Goal: Complete application form: Complete application form

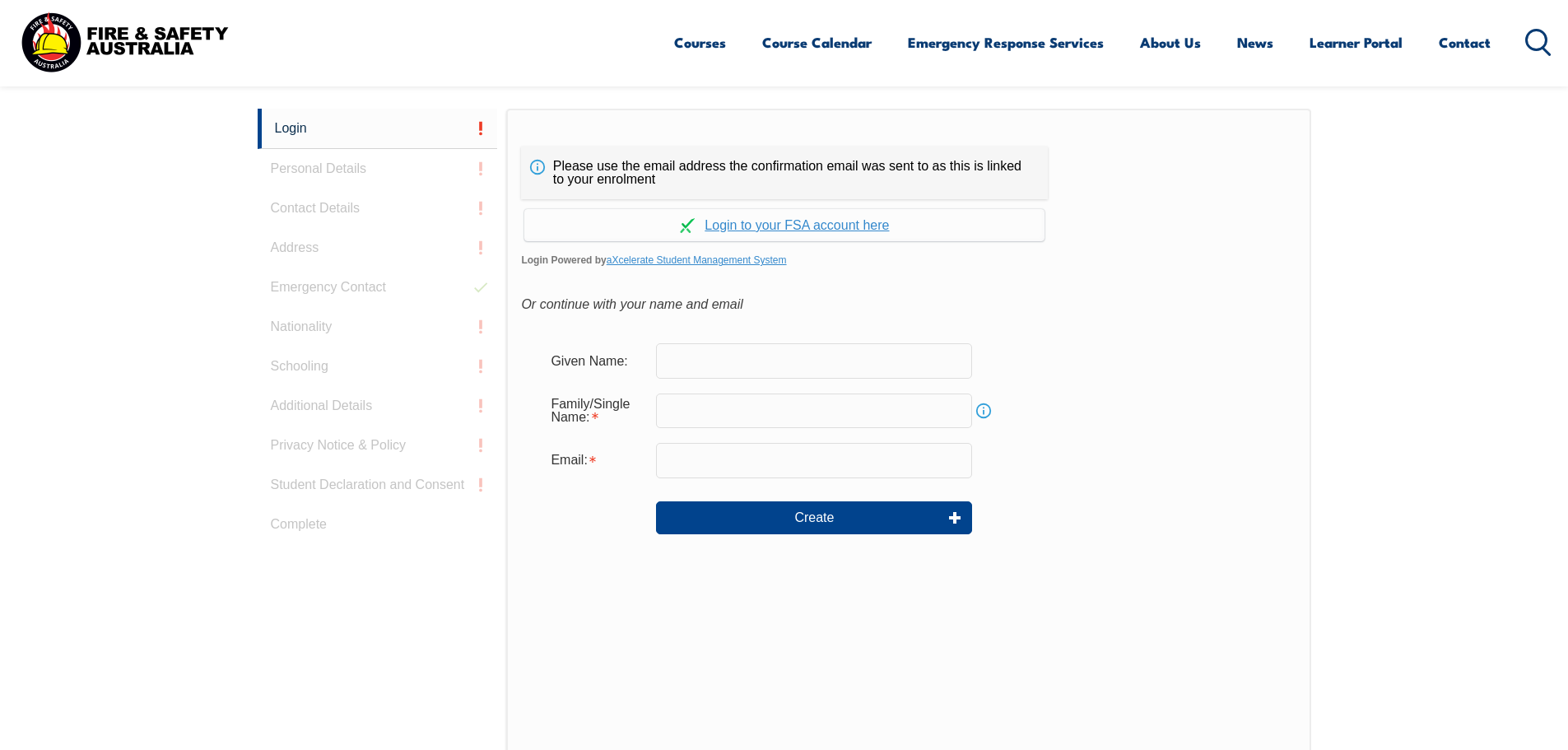
drag, startPoint x: 0, startPoint y: 0, endPoint x: 744, endPoint y: 367, distance: 829.6
click at [744, 367] on input "text" at bounding box center [814, 360] width 316 height 35
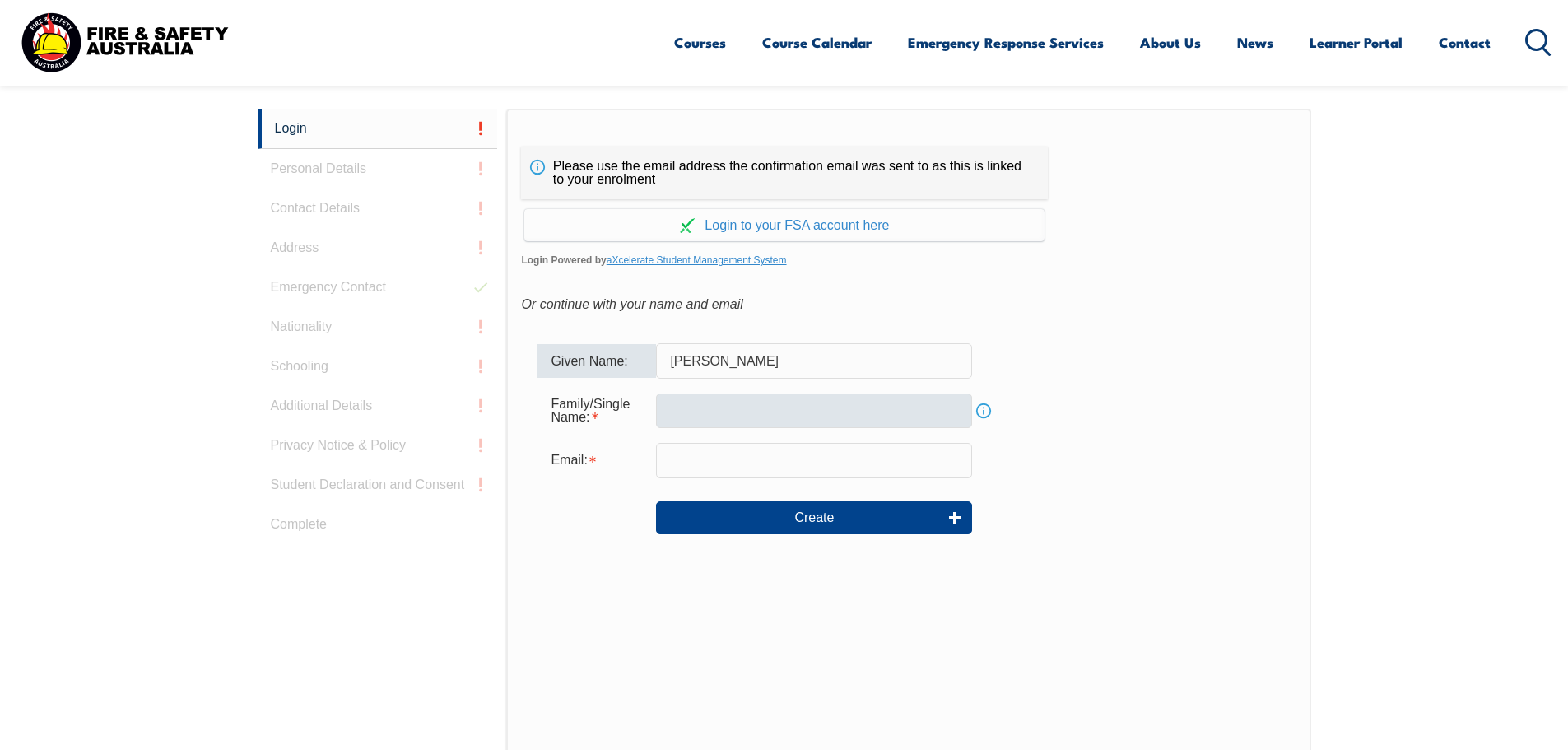
type input "[PERSON_NAME]"
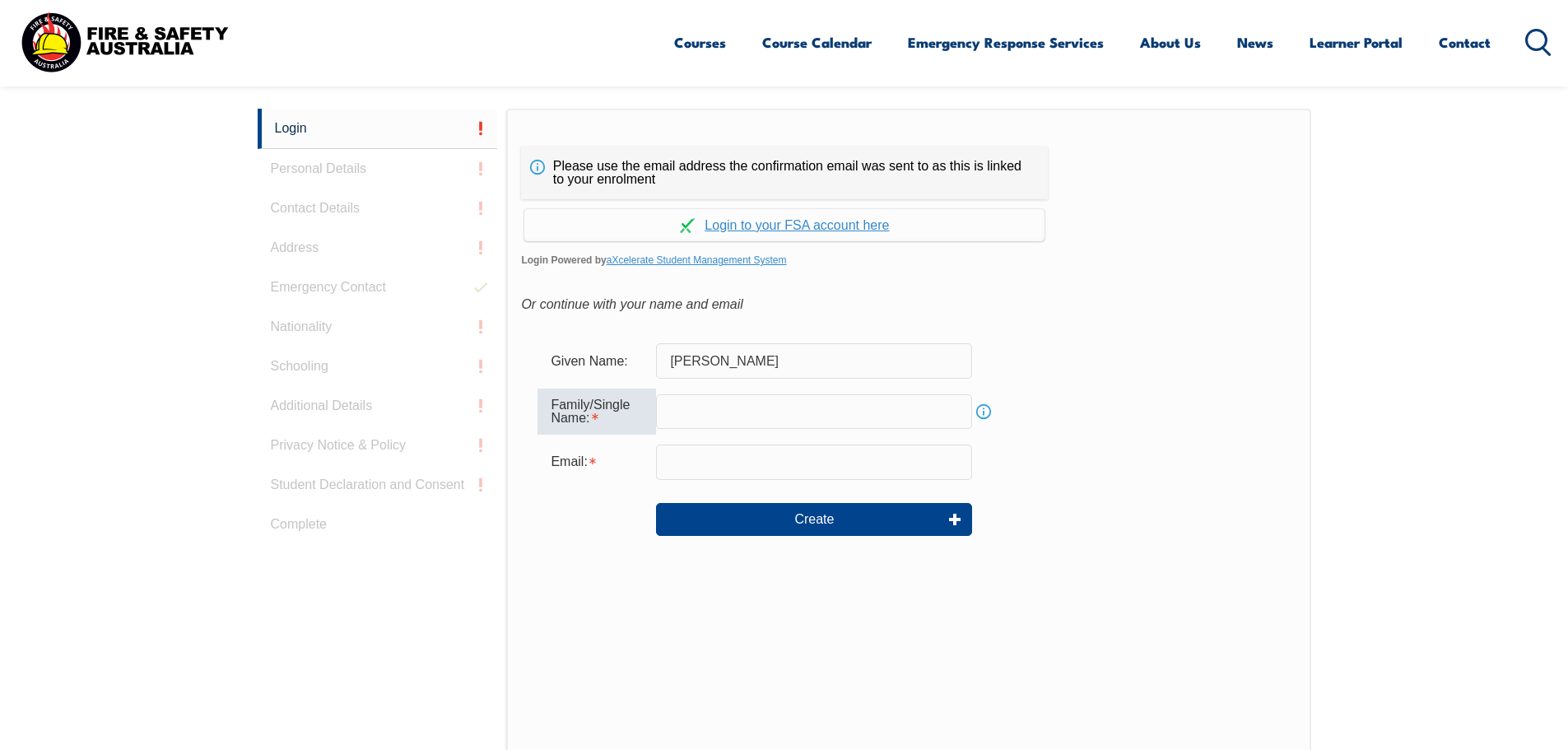
click at [715, 403] on input "text" at bounding box center [814, 411] width 316 height 35
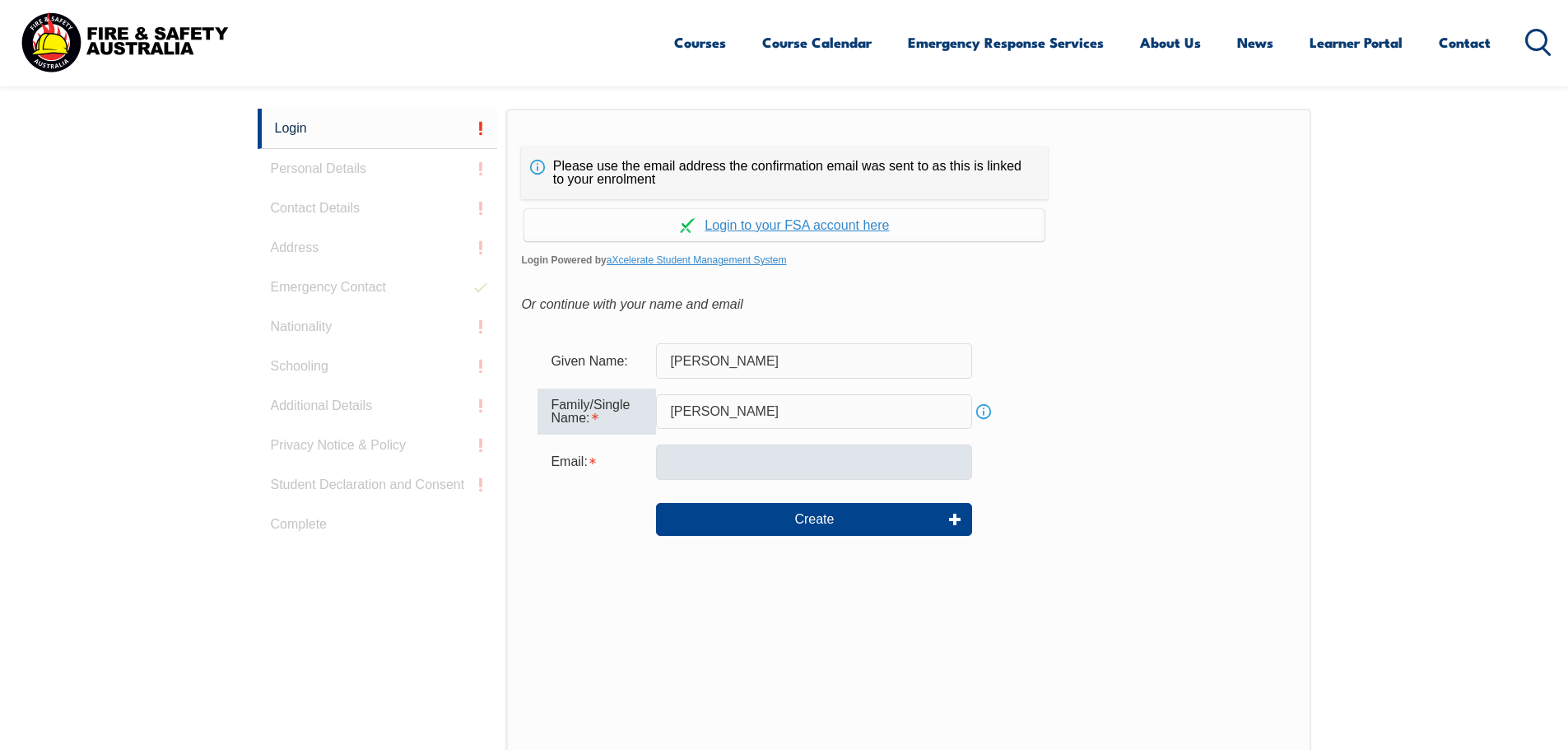
type input "[PERSON_NAME]"
click at [707, 459] on input "email" at bounding box center [814, 462] width 316 height 35
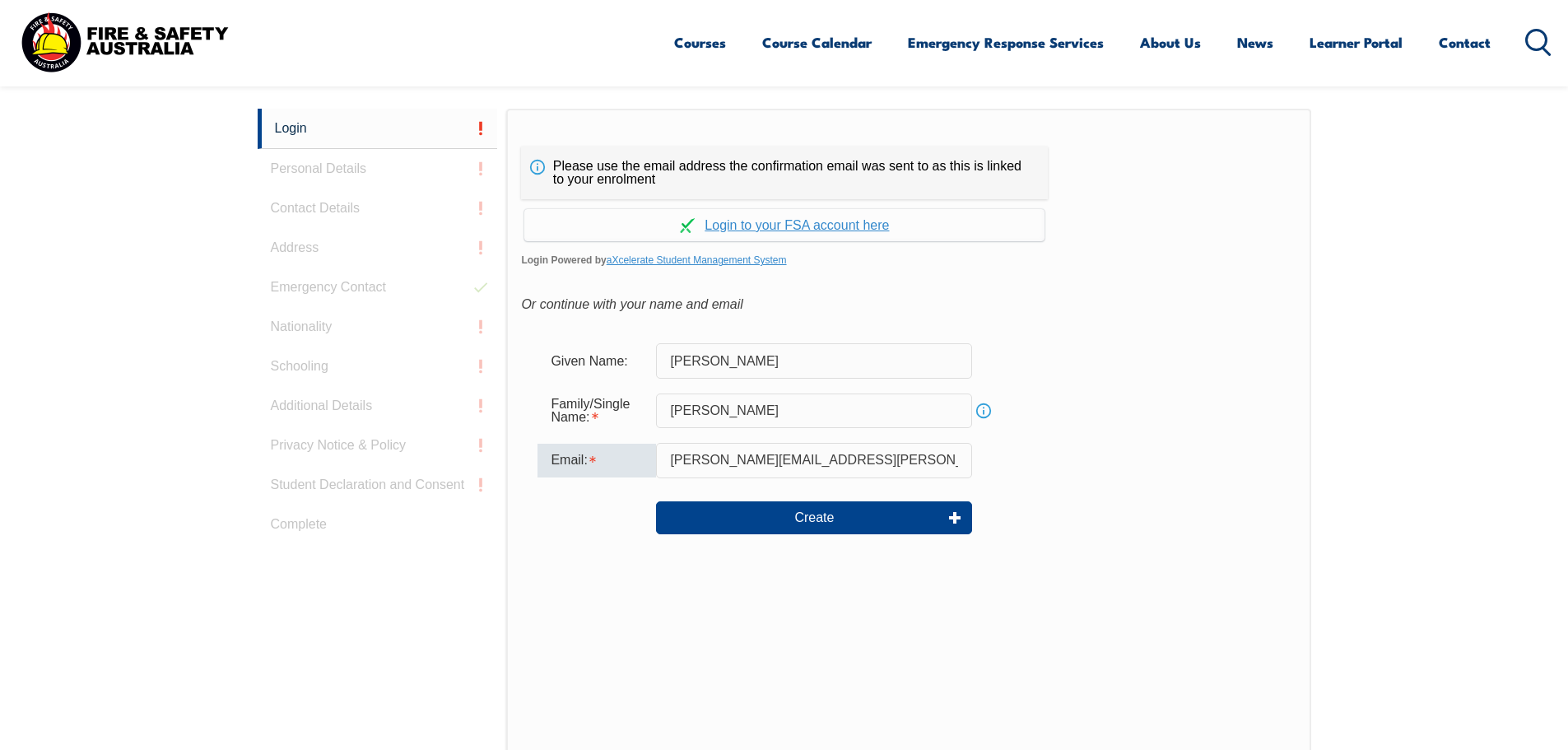
type input "Brett.morgan@bunzlsafety.com.au"
click at [832, 610] on div "Please use the email address the confirmation email was sent to as this is link…" at bounding box center [909, 454] width 804 height 691
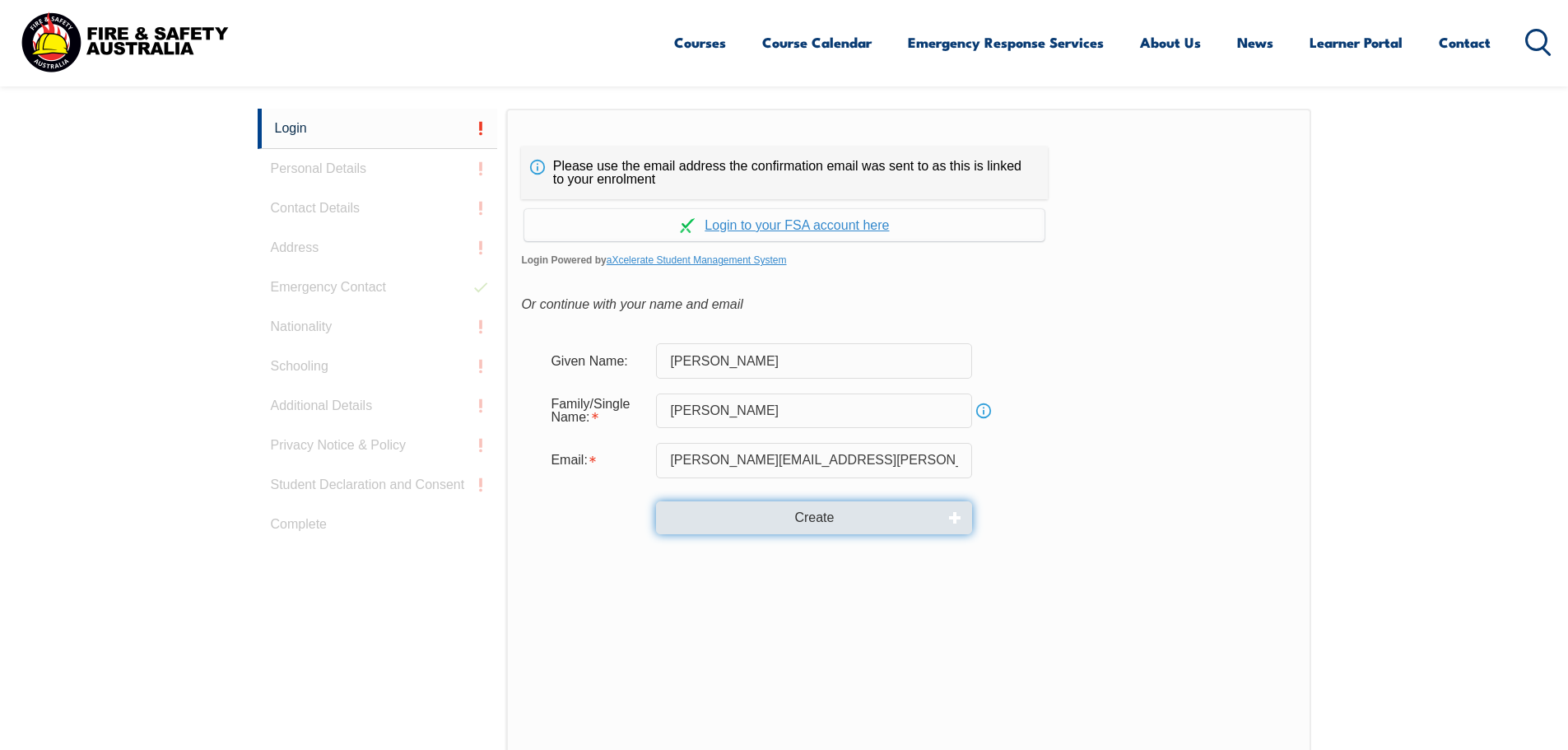
click at [812, 519] on button "Create" at bounding box center [814, 518] width 316 height 33
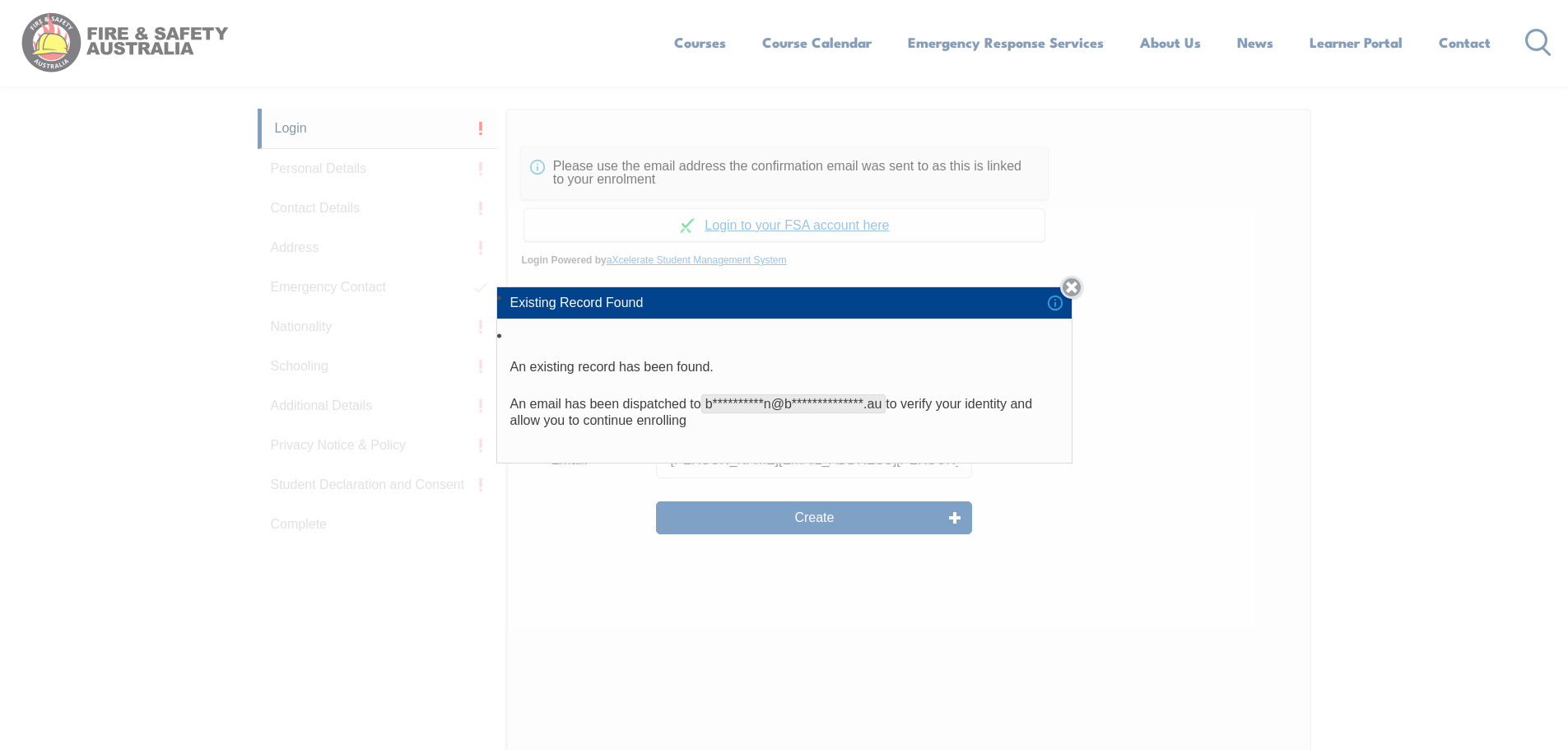
click at [1077, 285] on link "Close" at bounding box center [1072, 288] width 23 height 23
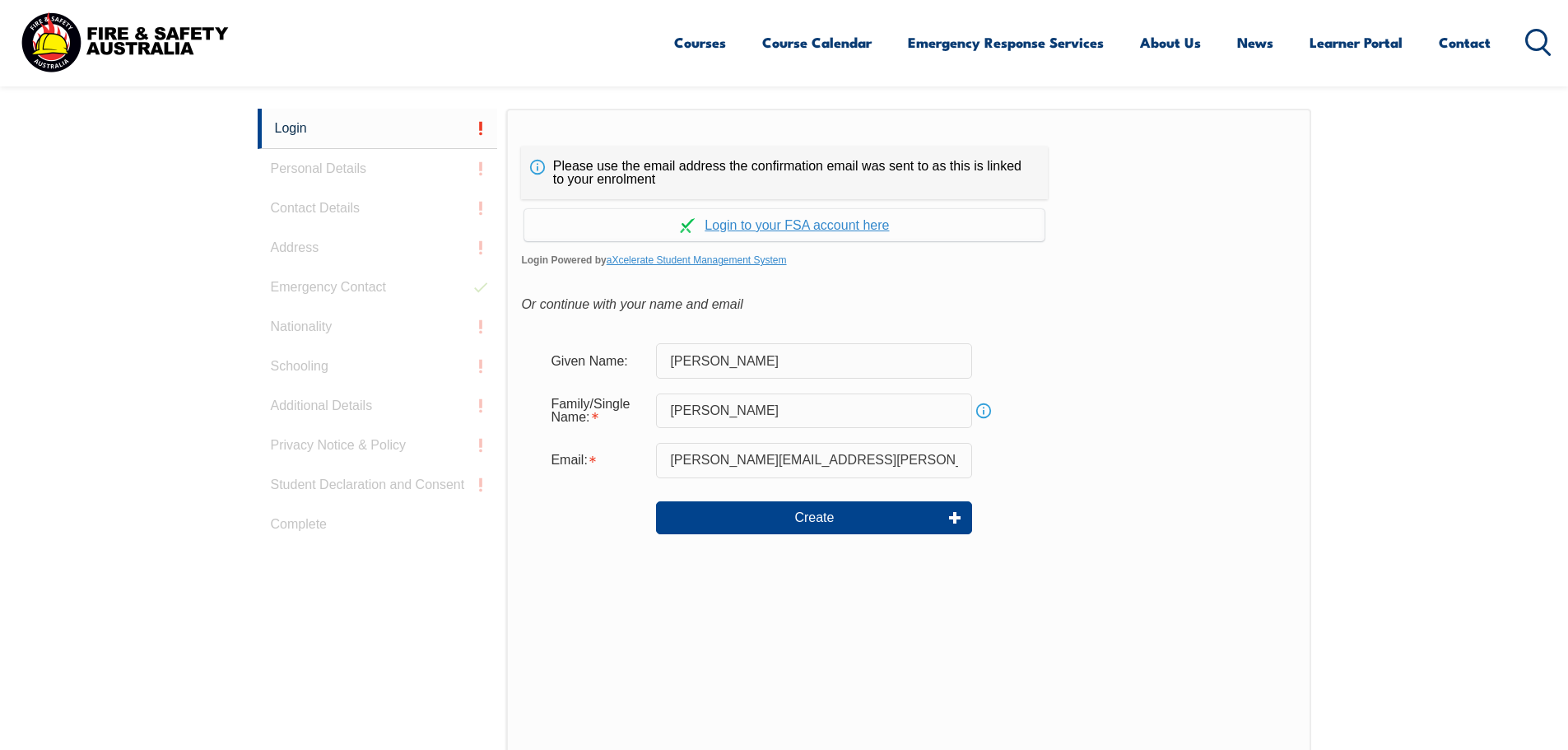
click at [331, 169] on div "Login Personal Details Contact Details Address Emergency Contact Nationality Sc…" at bounding box center [382, 520] width 249 height 822
click at [743, 228] on link "Continue with aXcelerate" at bounding box center [784, 225] width 520 height 32
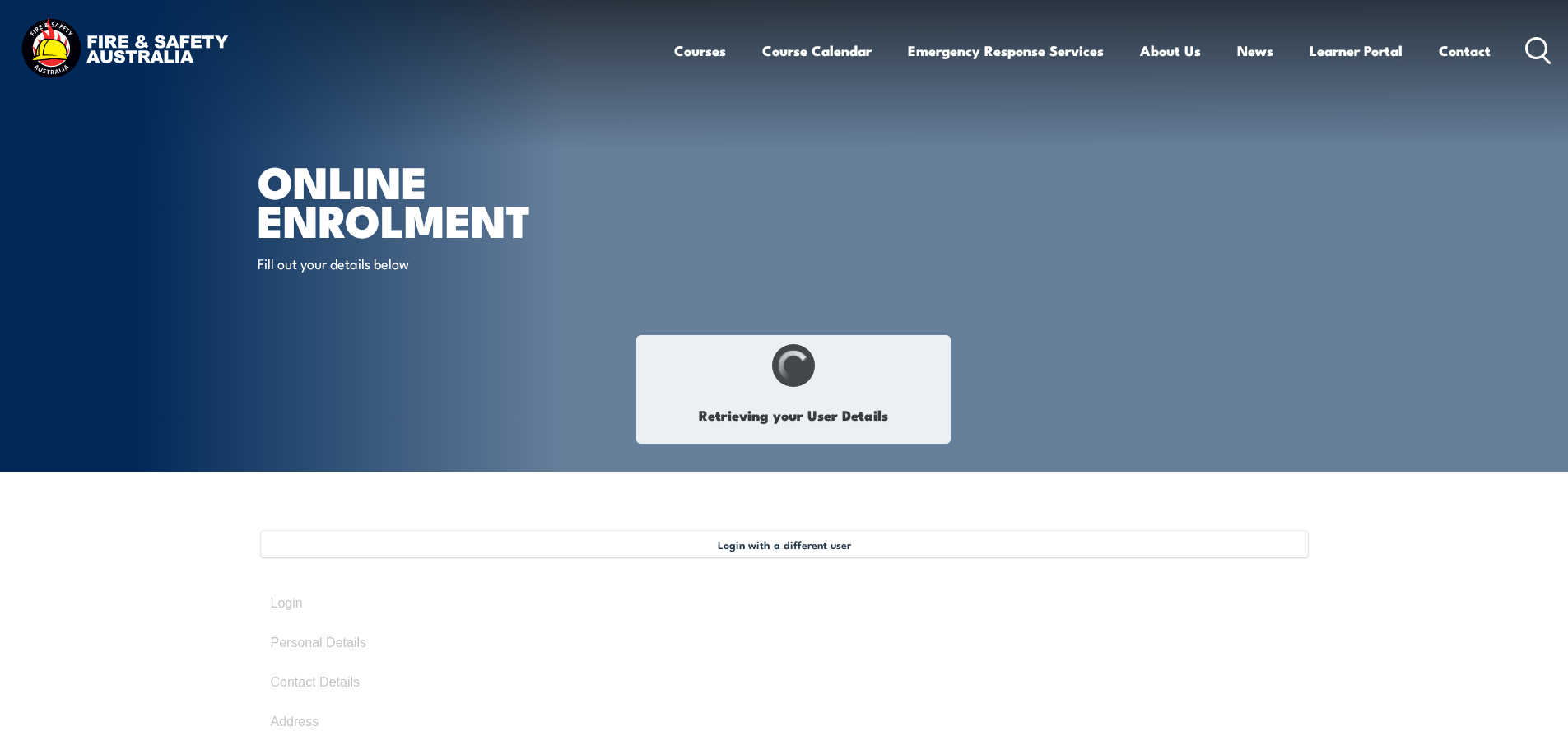
type input "[PERSON_NAME]"
type input "[DATE]"
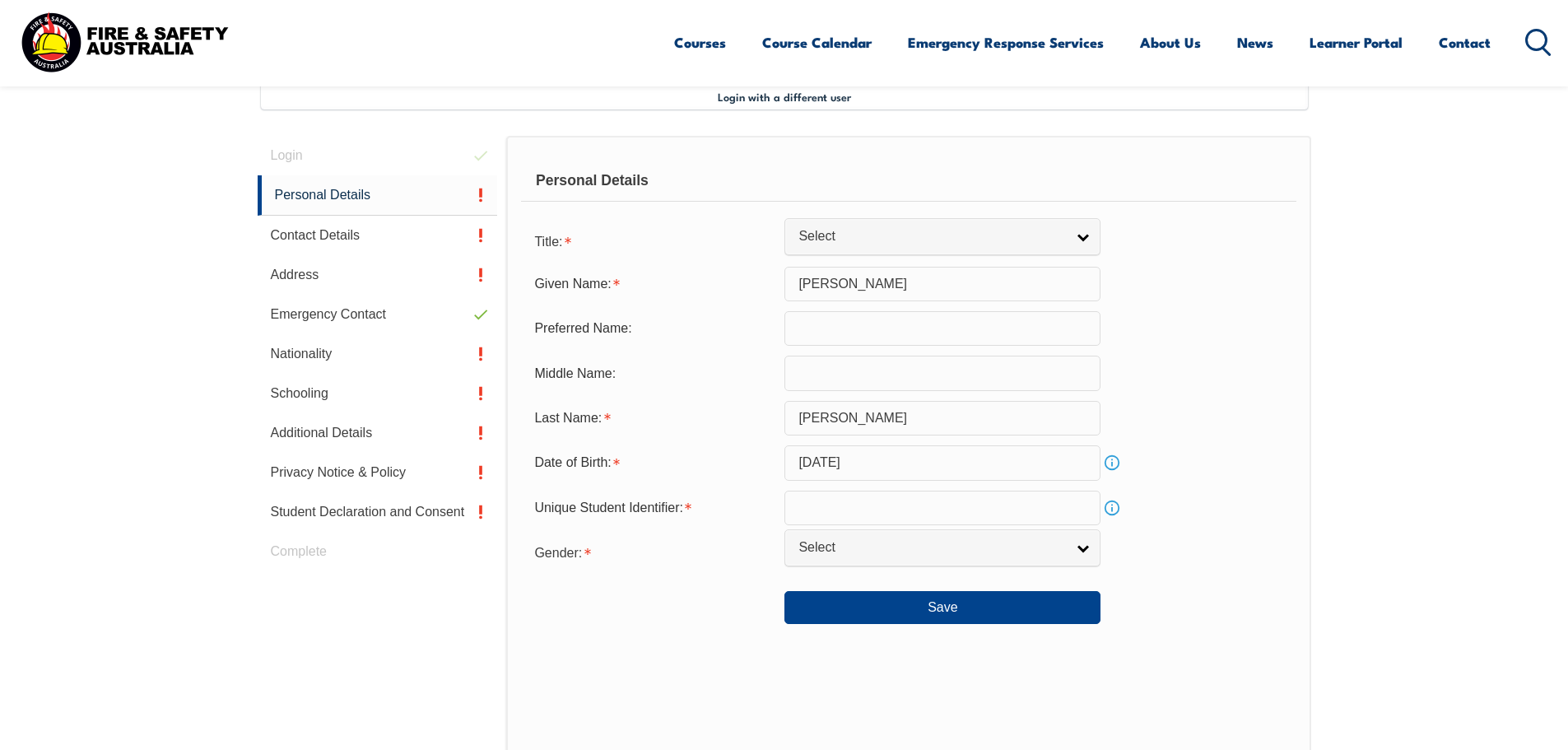
scroll to position [449, 0]
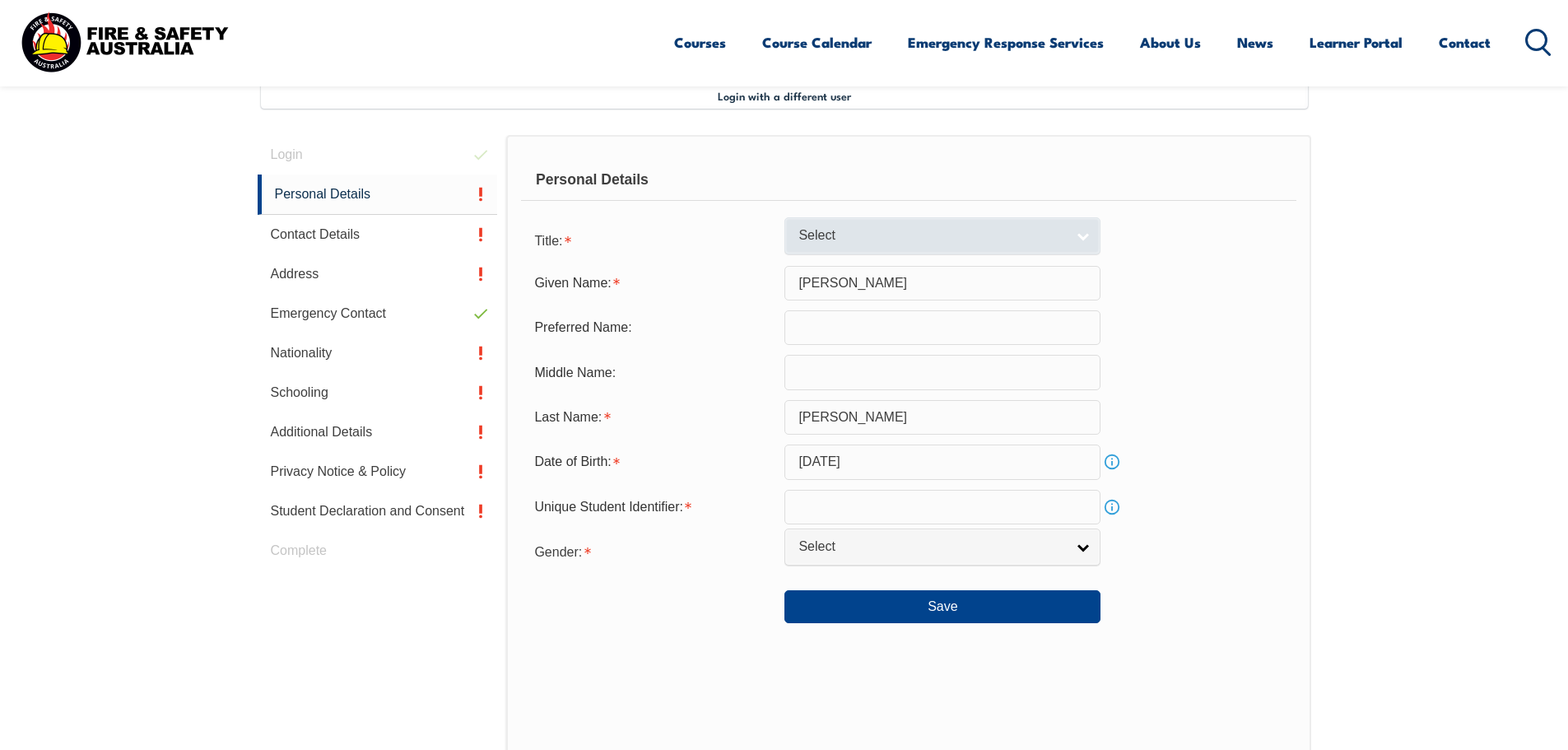
click at [1074, 236] on link "Select" at bounding box center [943, 235] width 316 height 37
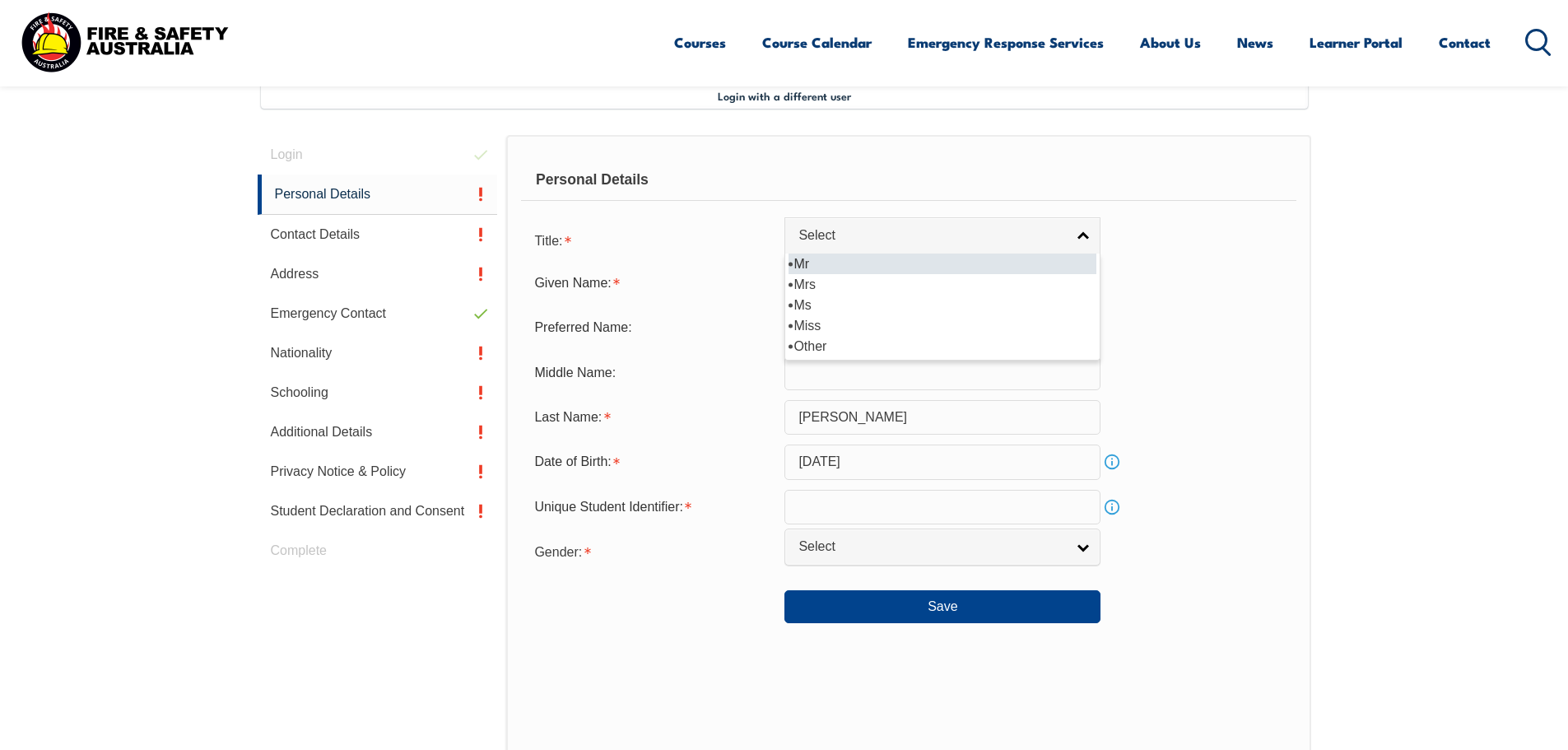
click at [935, 266] on li "Mr" at bounding box center [943, 264] width 308 height 21
select select "Mr"
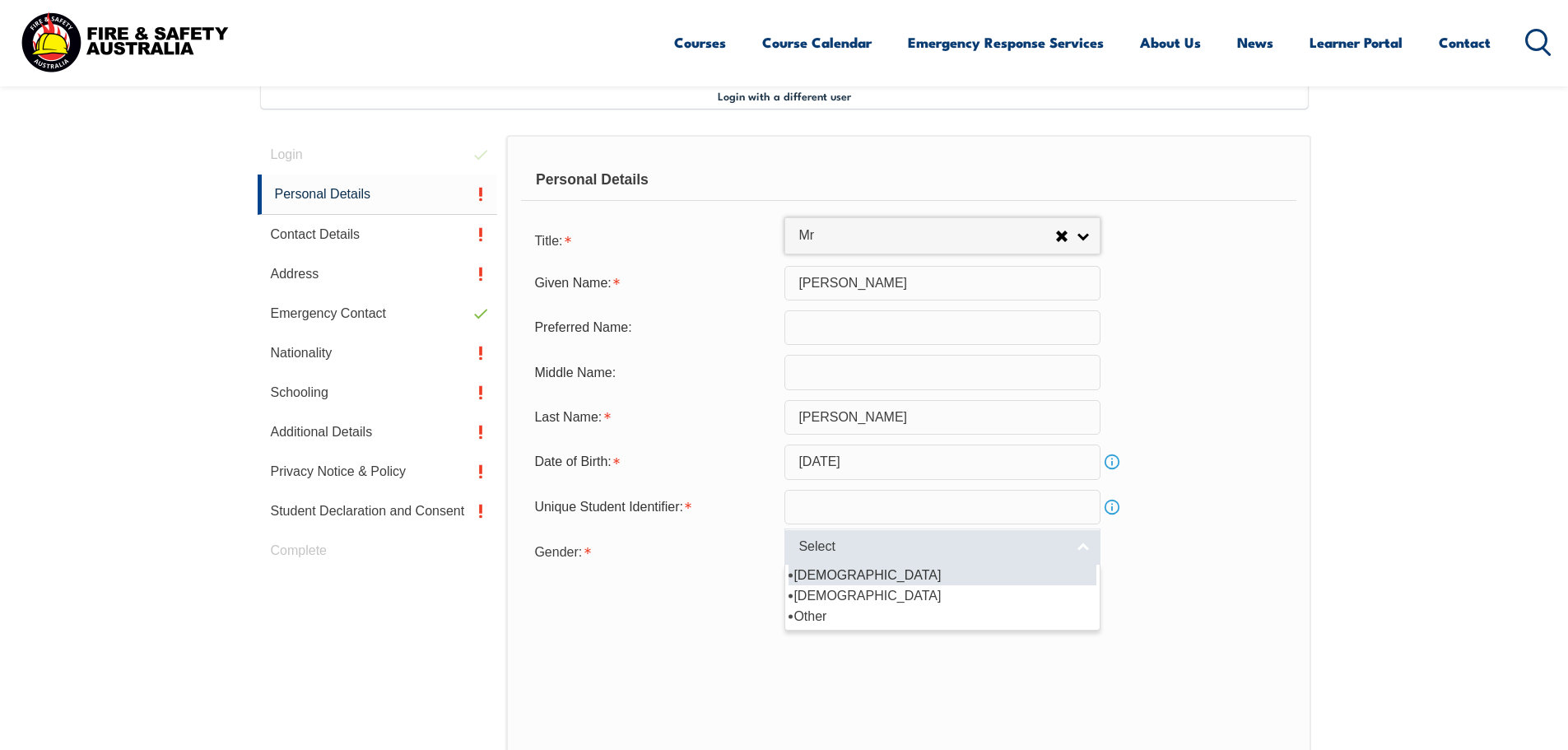
click at [914, 540] on span "Select" at bounding box center [932, 547] width 267 height 17
click at [870, 578] on li "Male" at bounding box center [943, 575] width 308 height 21
select select "M"
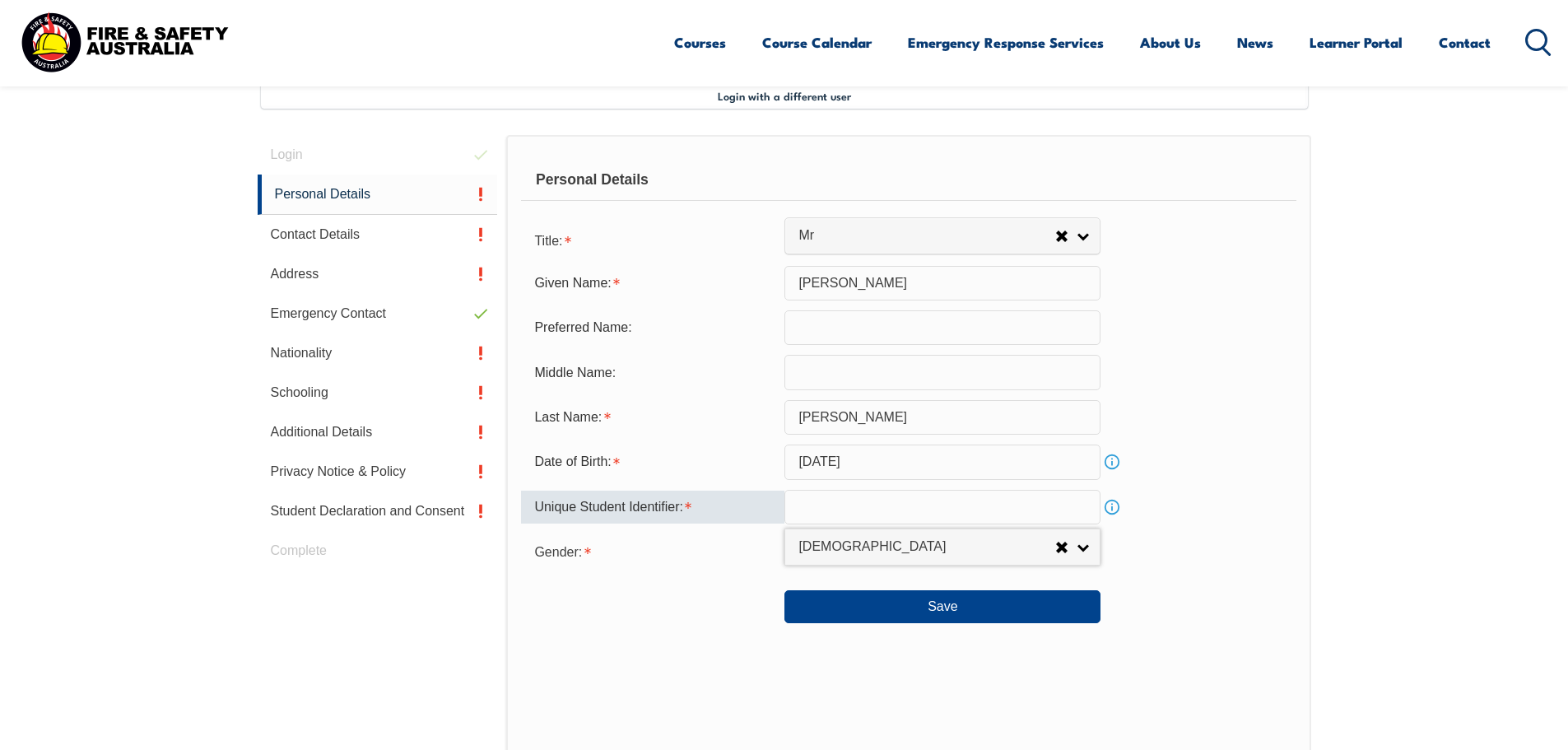
click at [813, 514] on input "text" at bounding box center [943, 507] width 316 height 35
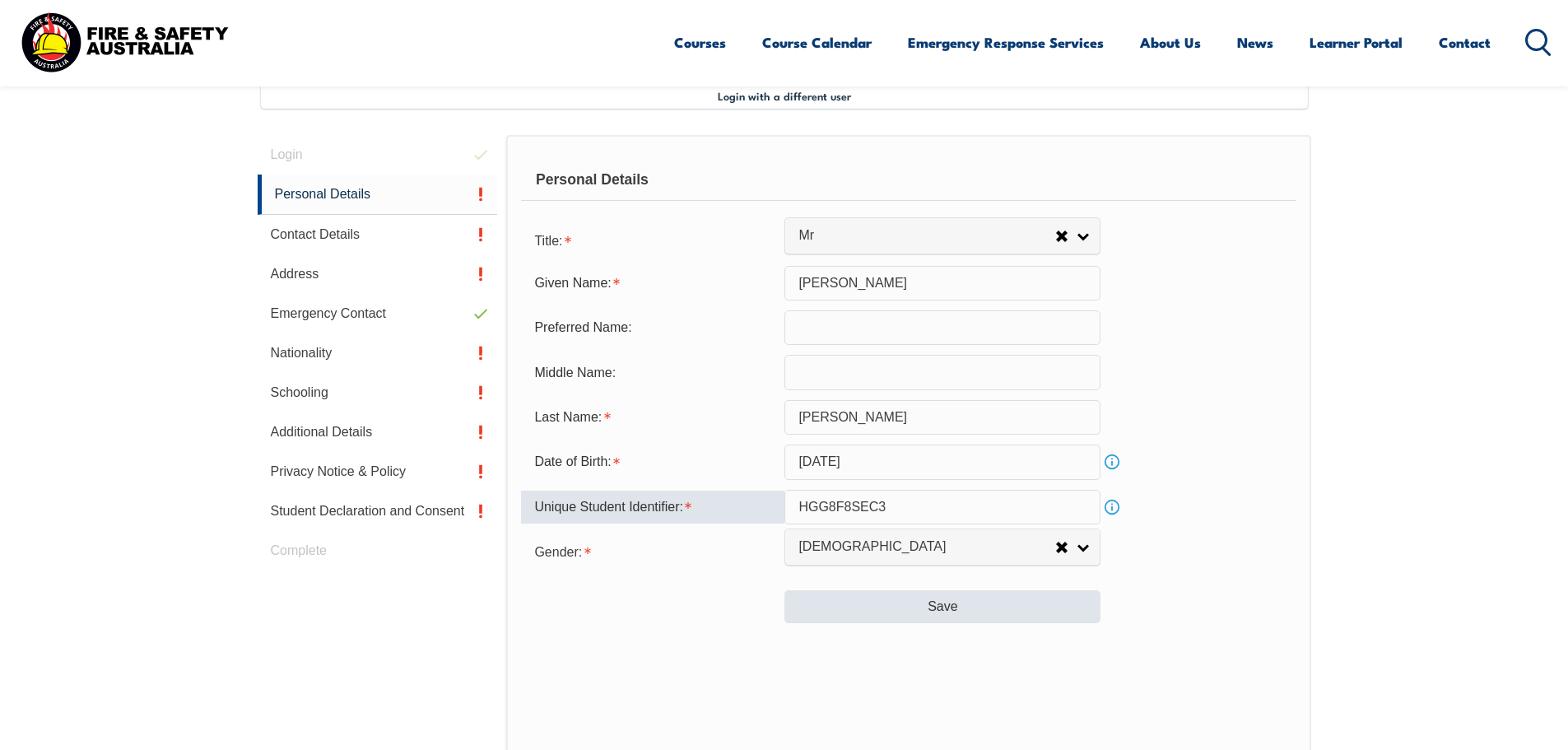
type input "HGG8F8SEC3"
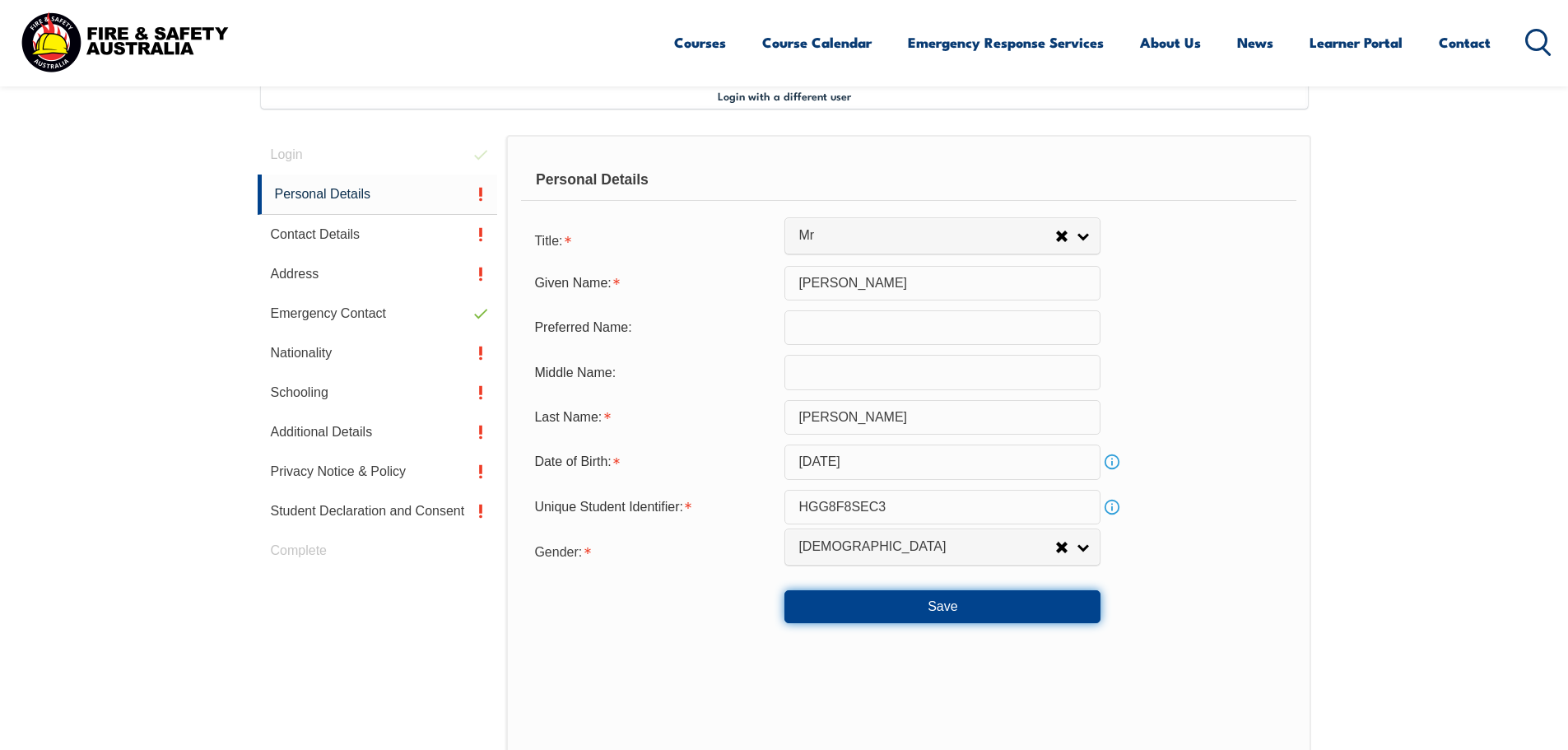
click at [919, 603] on button "Save" at bounding box center [943, 607] width 316 height 33
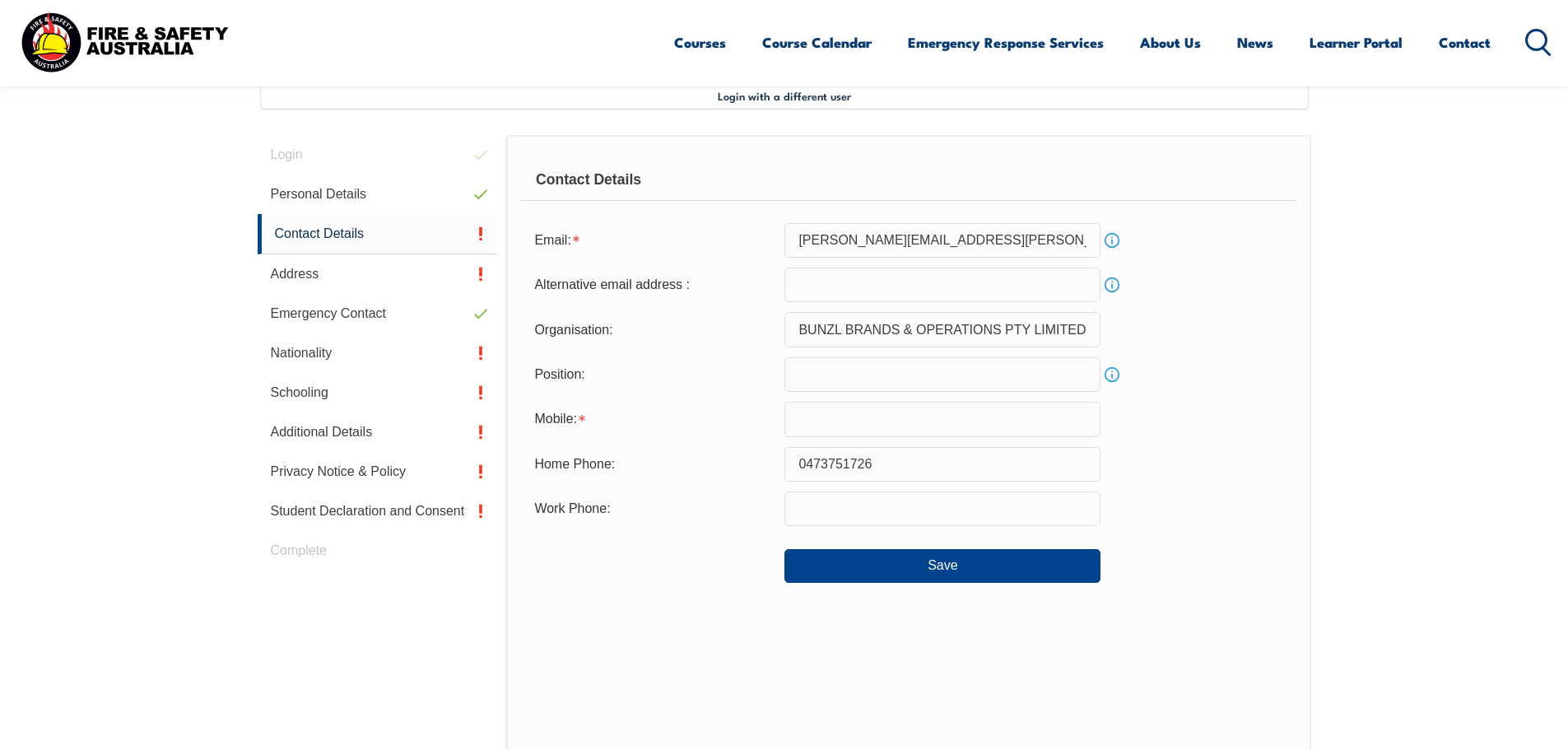
click at [874, 293] on input "email" at bounding box center [943, 284] width 316 height 35
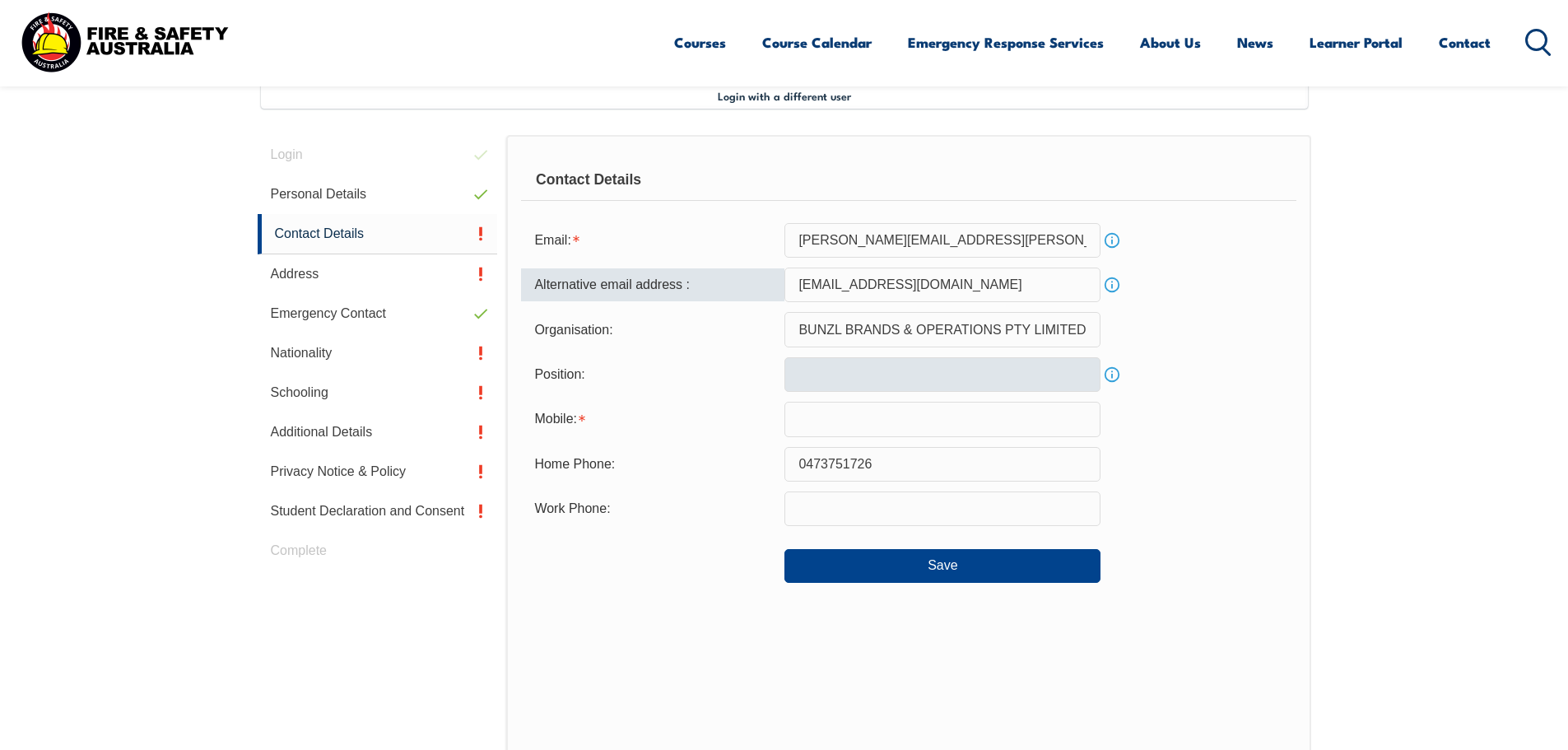
type input "mk2gtp@gmail.com"
click at [885, 383] on input "text" at bounding box center [943, 375] width 316 height 35
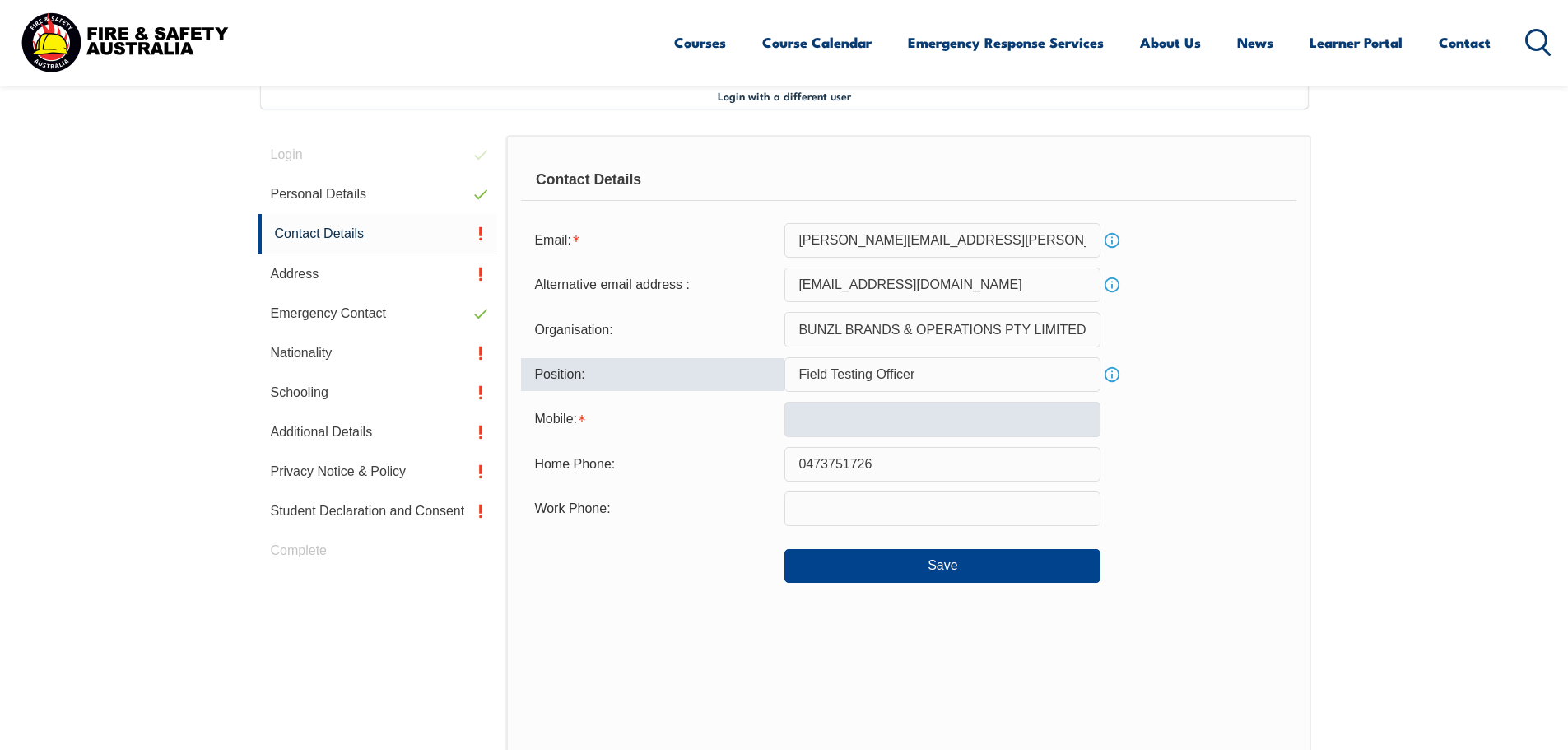
type input "Field Testing Officer"
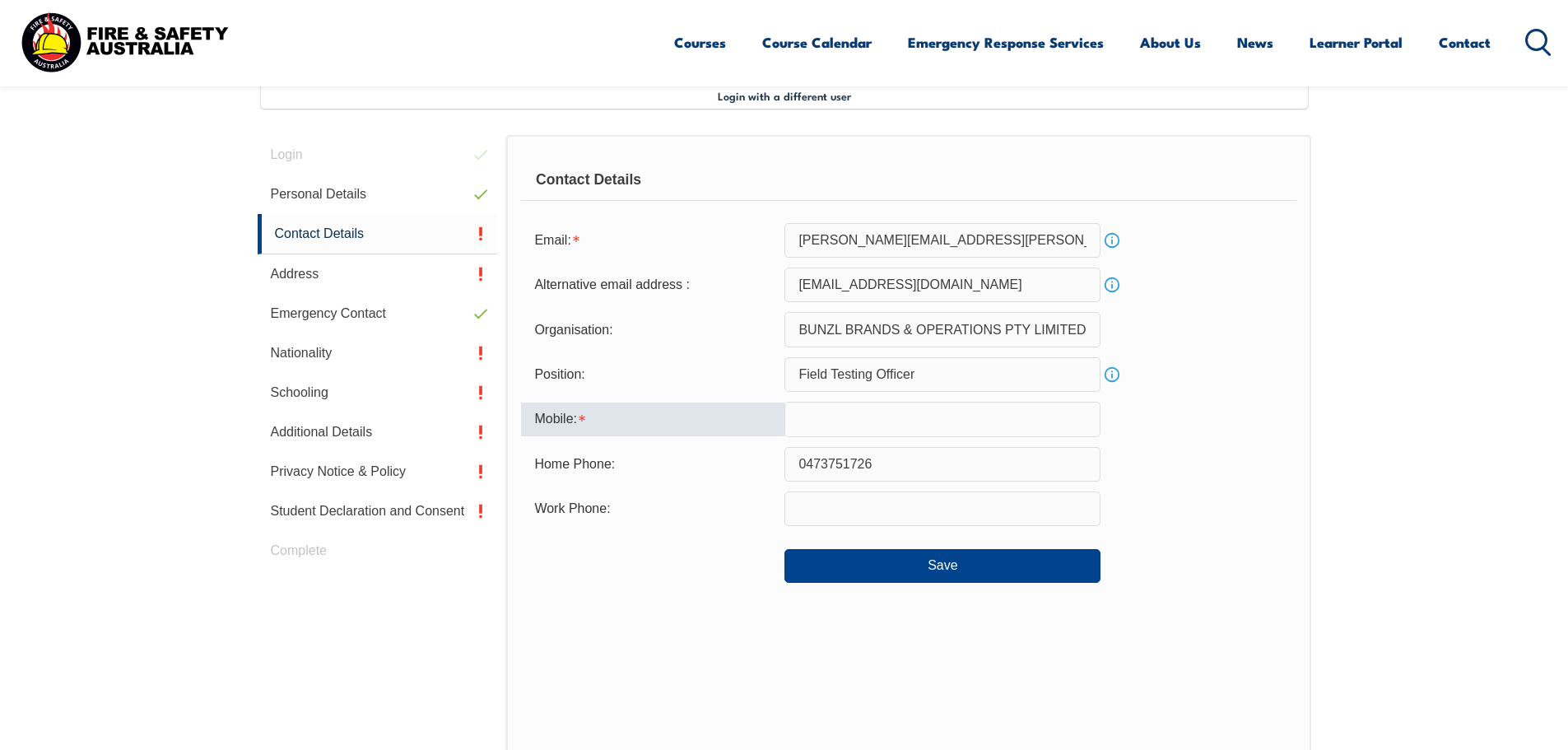
click at [913, 424] on input "text" at bounding box center [943, 419] width 316 height 35
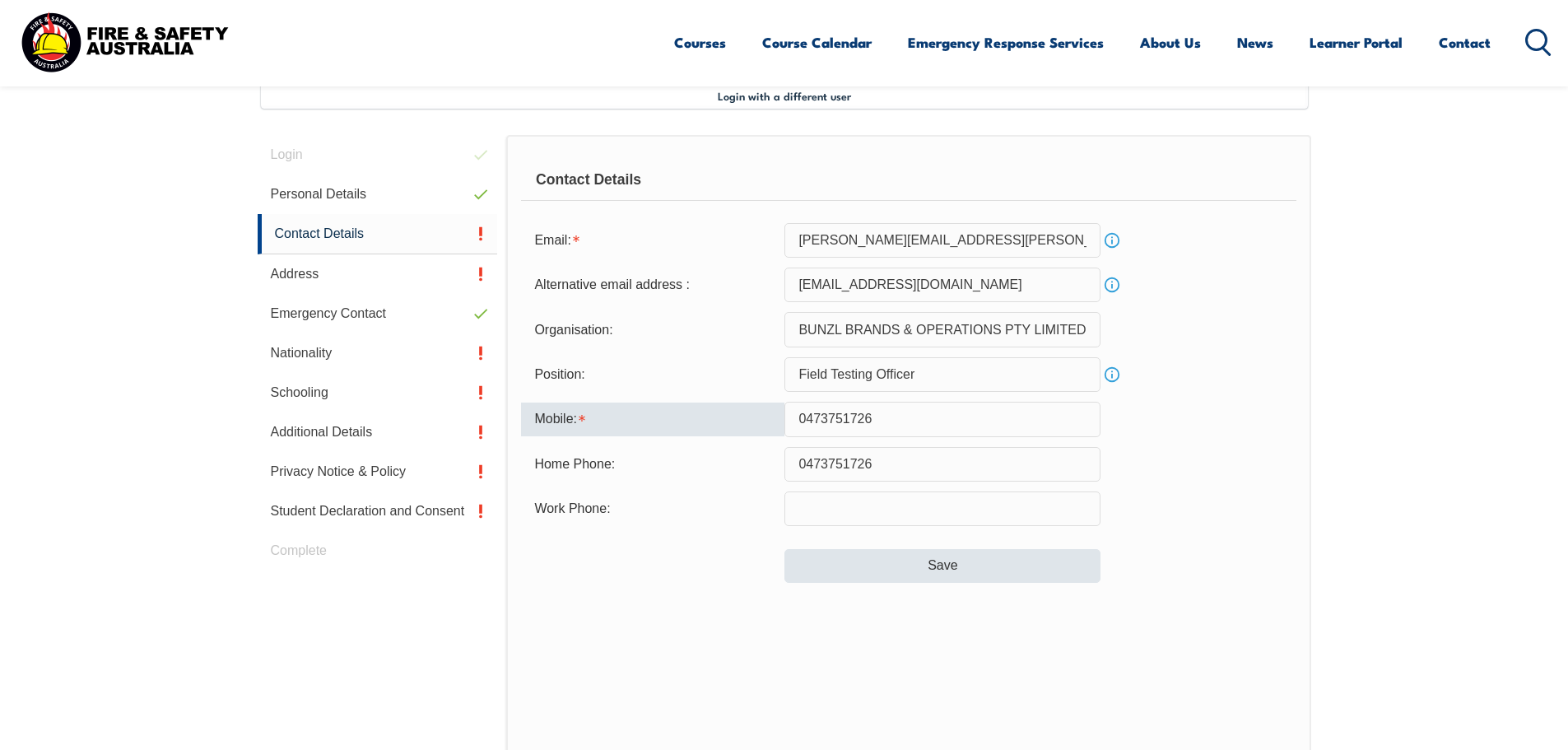
type input "0473751726"
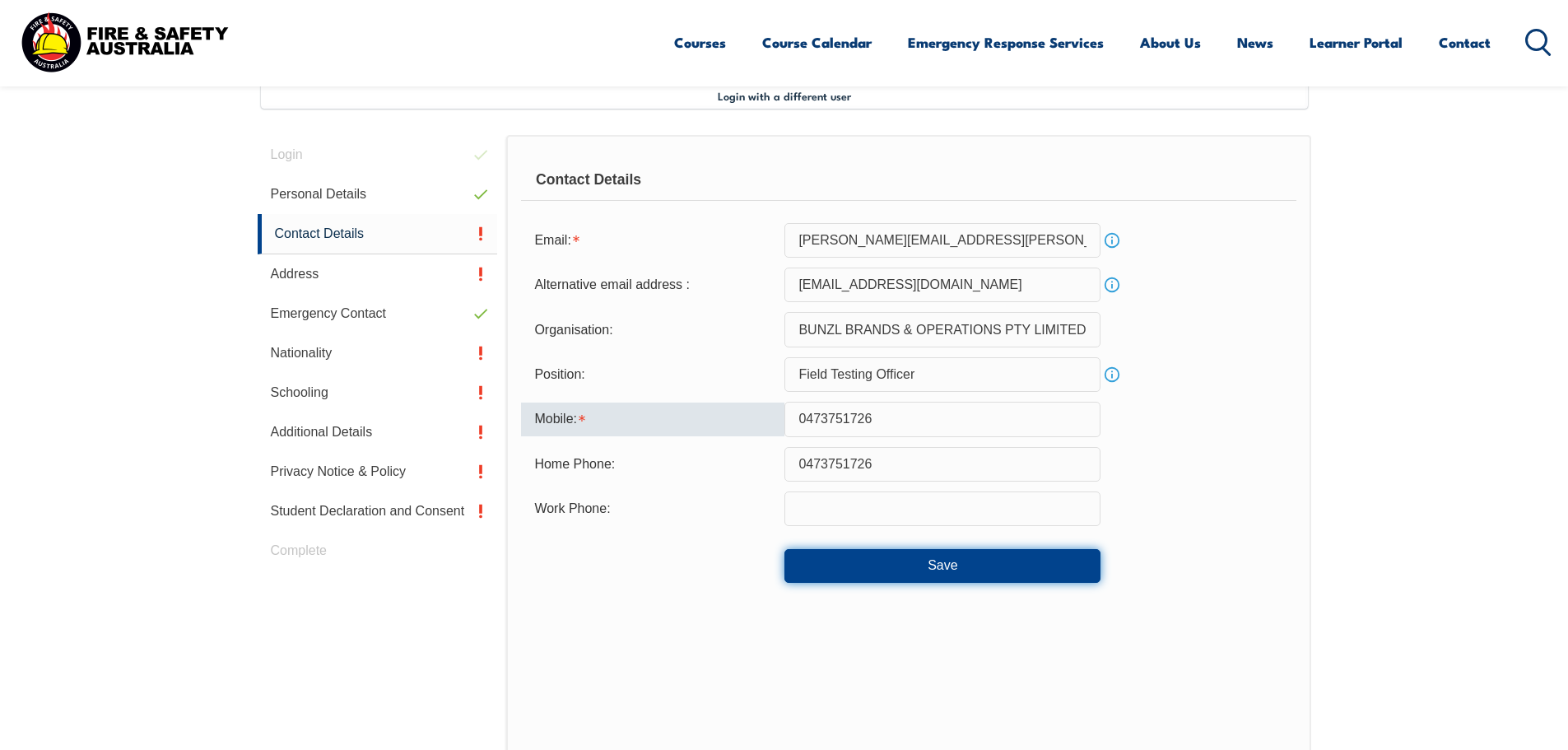
click at [922, 563] on button "Save" at bounding box center [943, 566] width 316 height 33
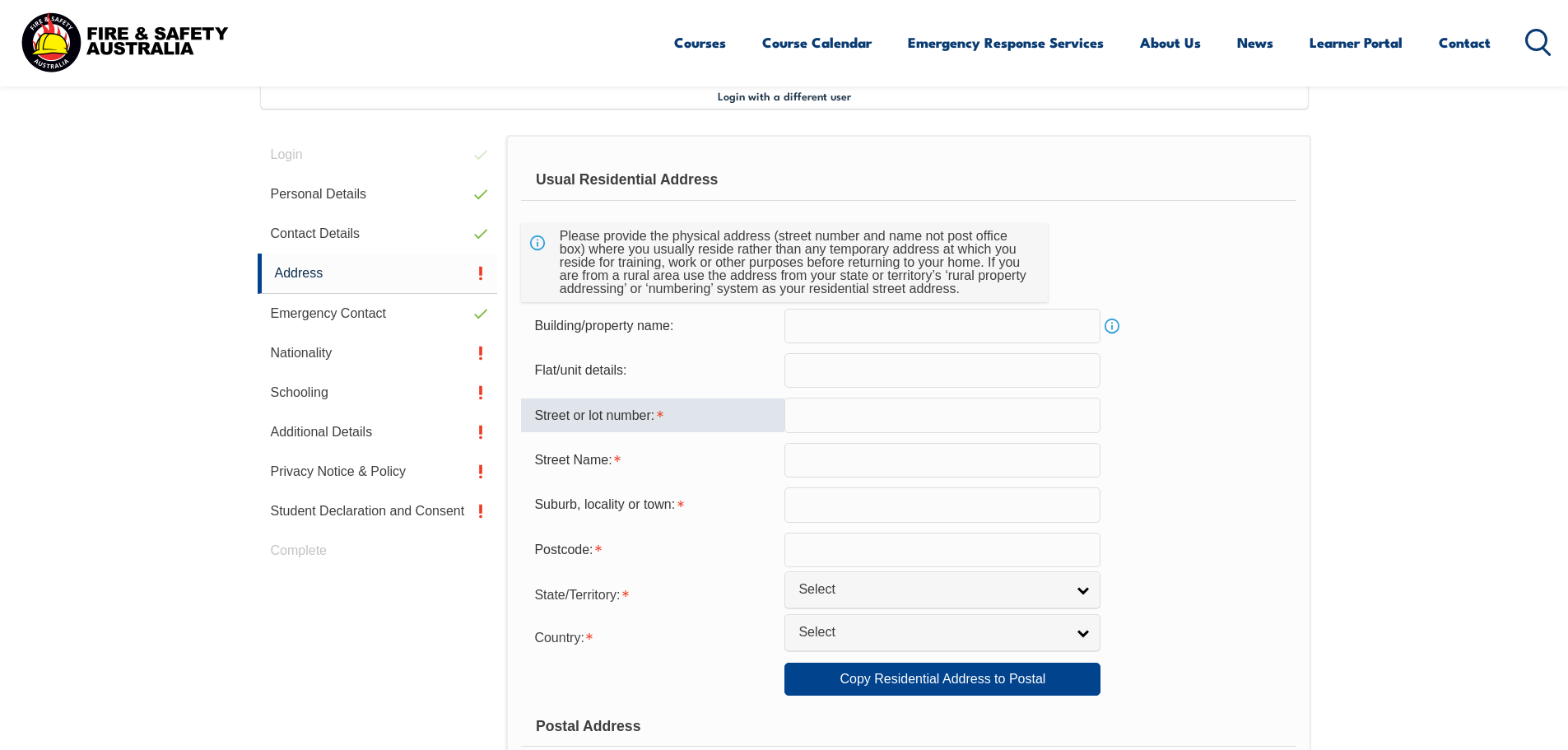
click at [836, 414] on input "text" at bounding box center [943, 415] width 316 height 35
type input "7"
click at [818, 457] on input "text" at bounding box center [943, 460] width 316 height 35
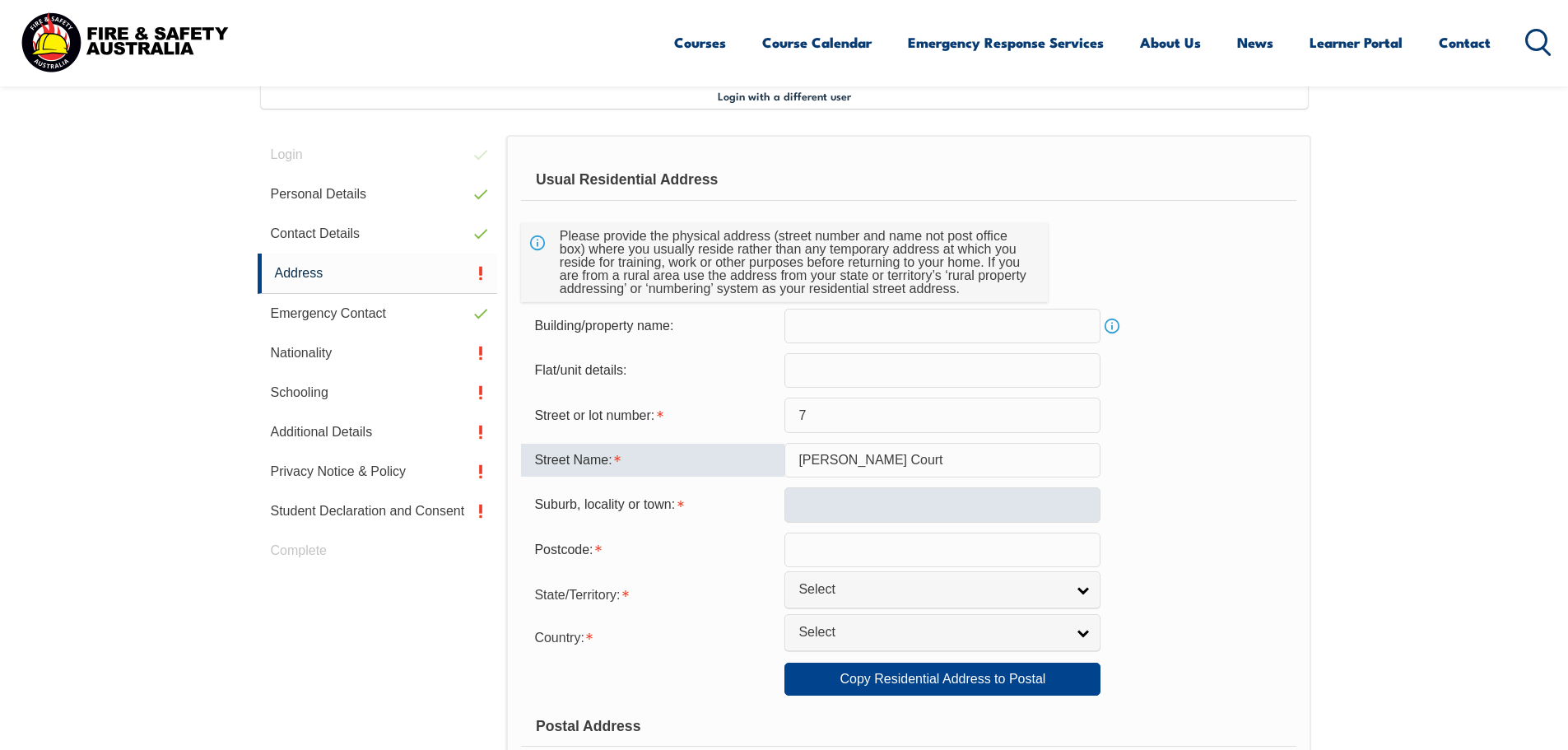
type input "Sutton Court"
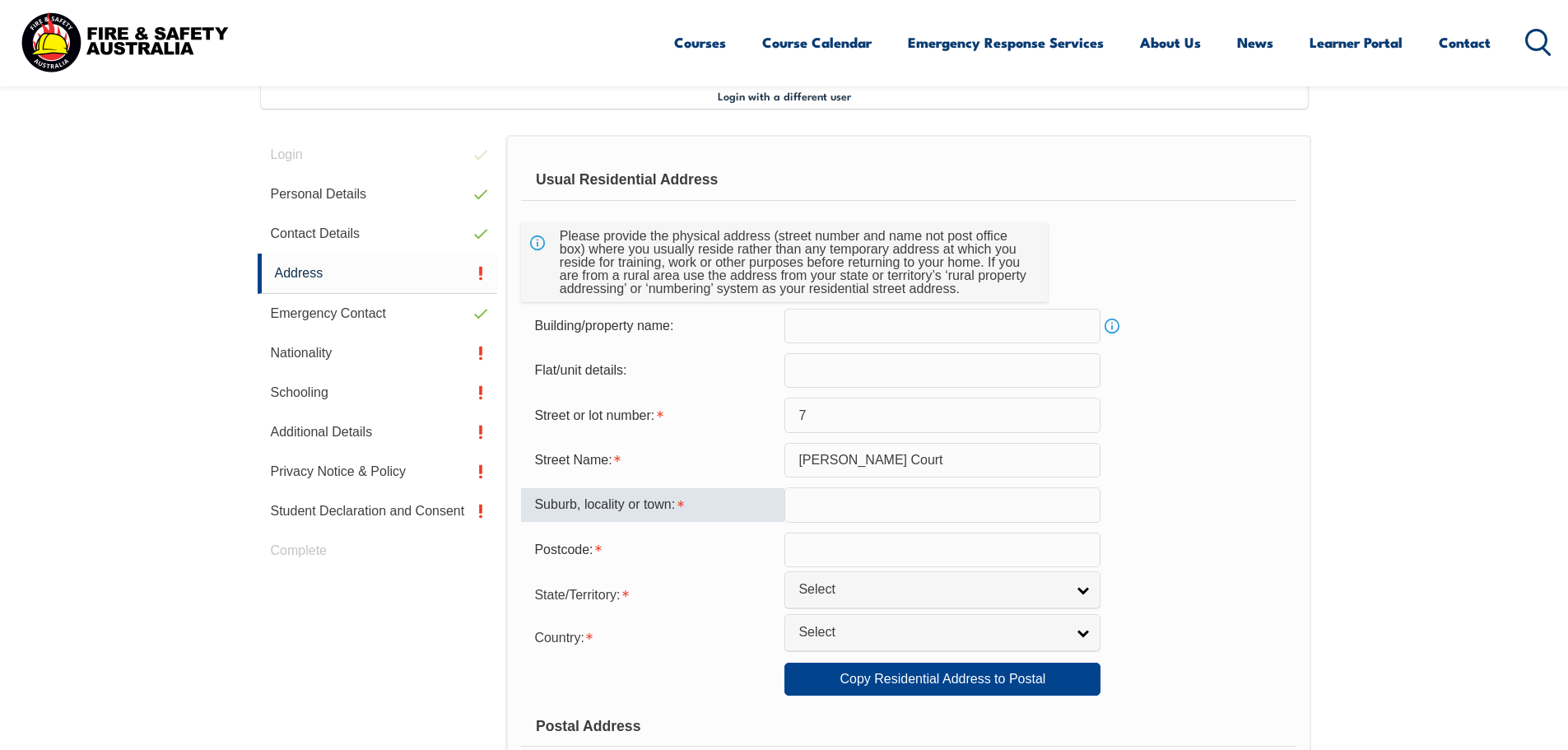
click at [832, 510] on input "text" at bounding box center [943, 504] width 316 height 35
type input "Andergrove"
click at [819, 540] on input "text" at bounding box center [943, 550] width 316 height 35
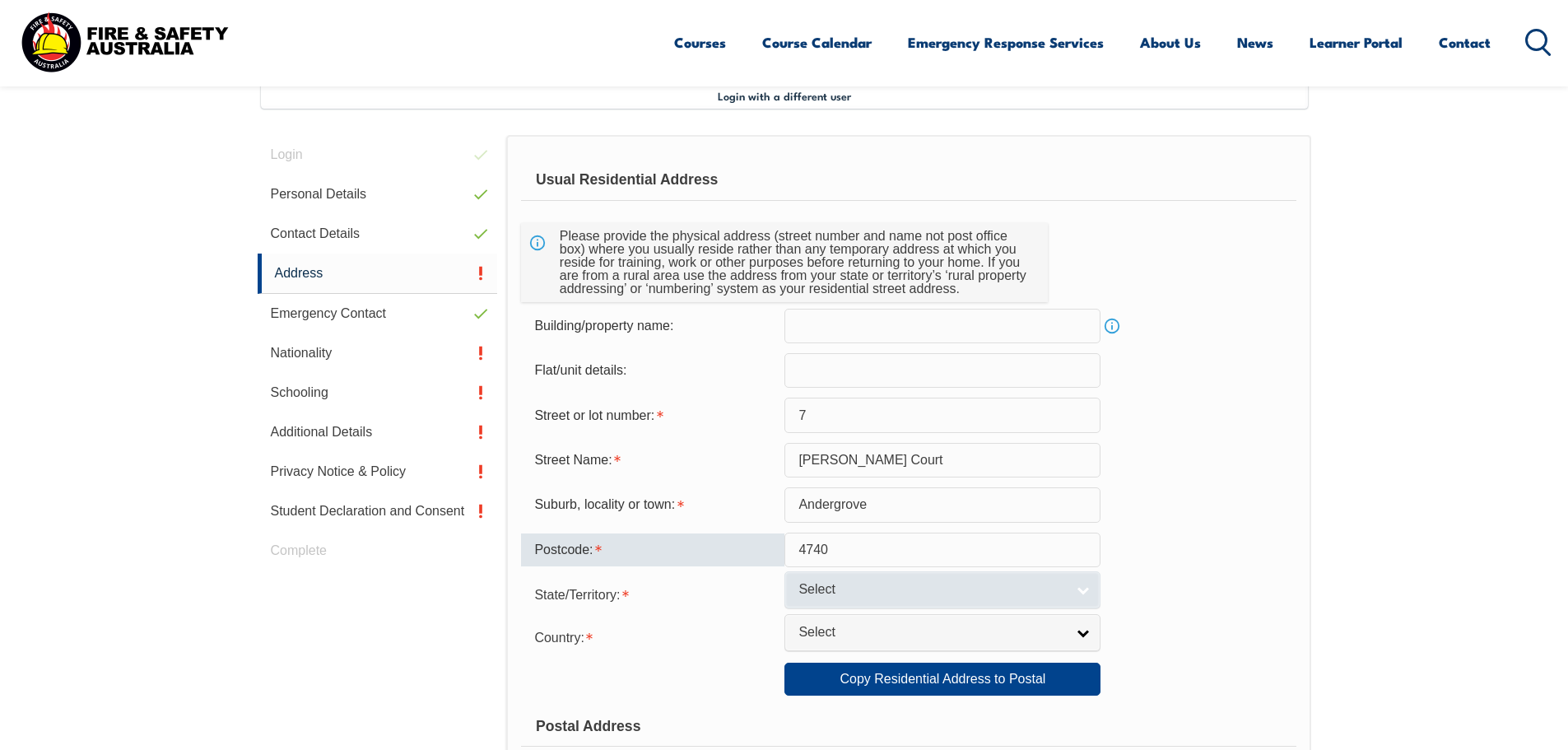
type input "4740"
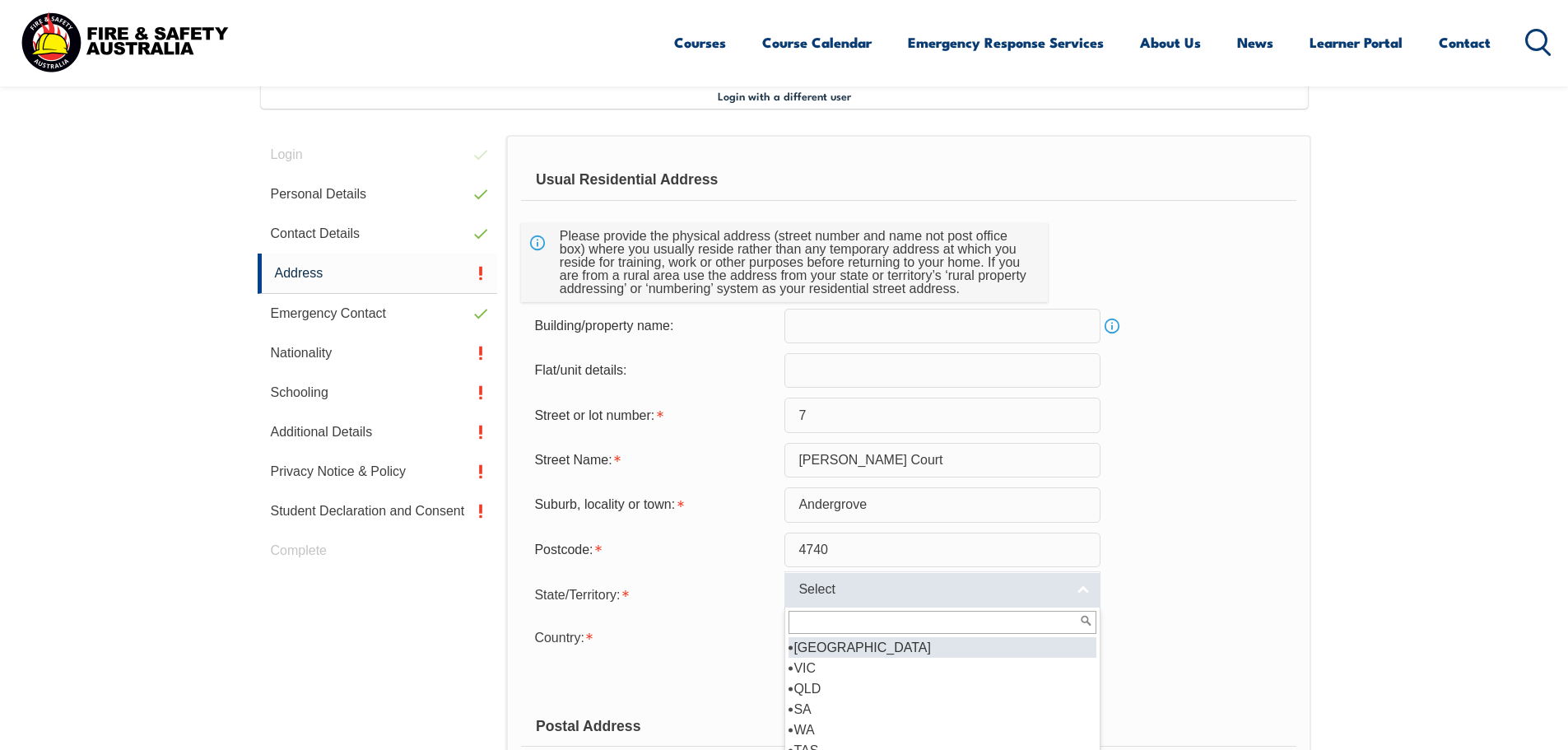
click at [874, 592] on span "Select" at bounding box center [932, 589] width 267 height 17
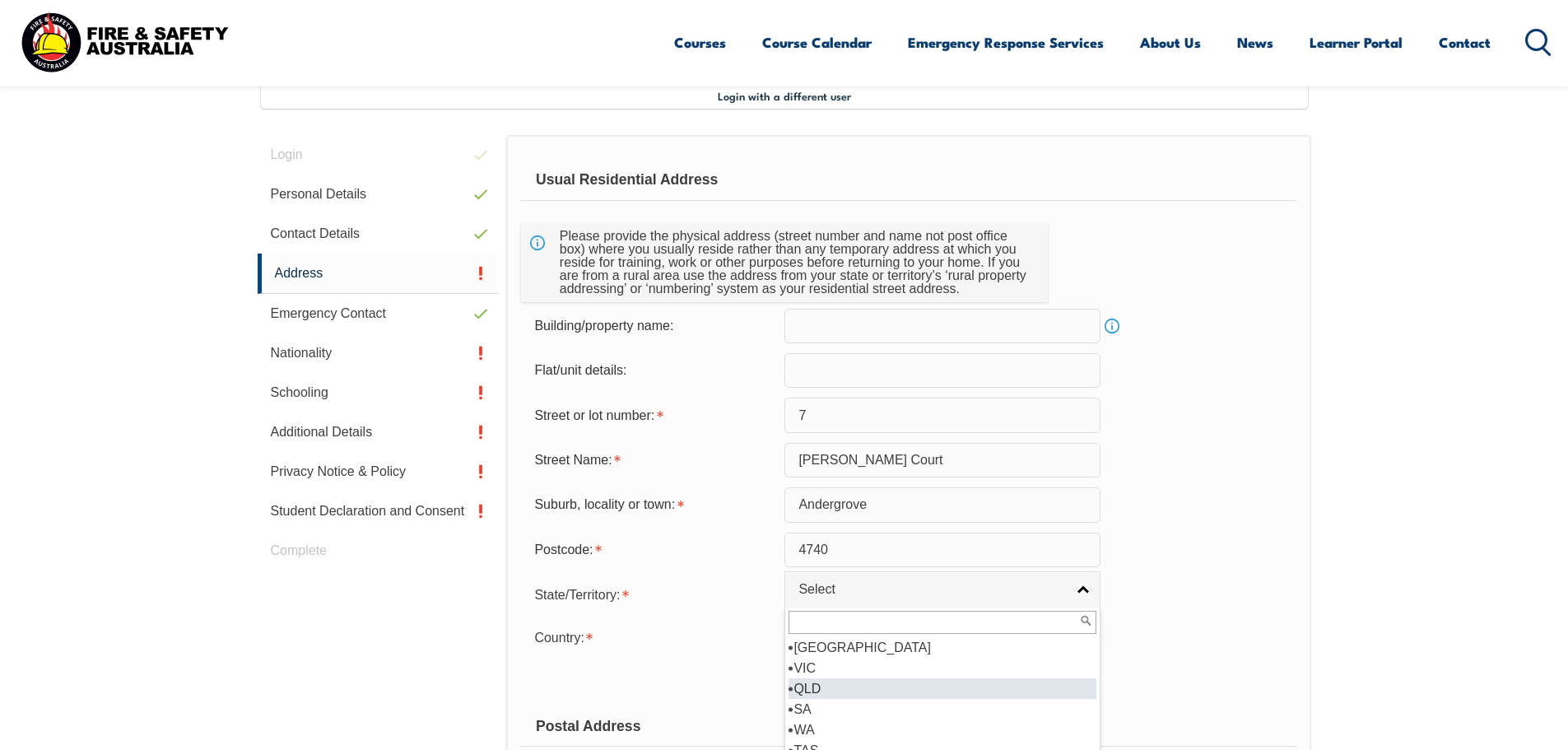
click at [842, 681] on li "QLD" at bounding box center [943, 688] width 308 height 21
select select "QLD"
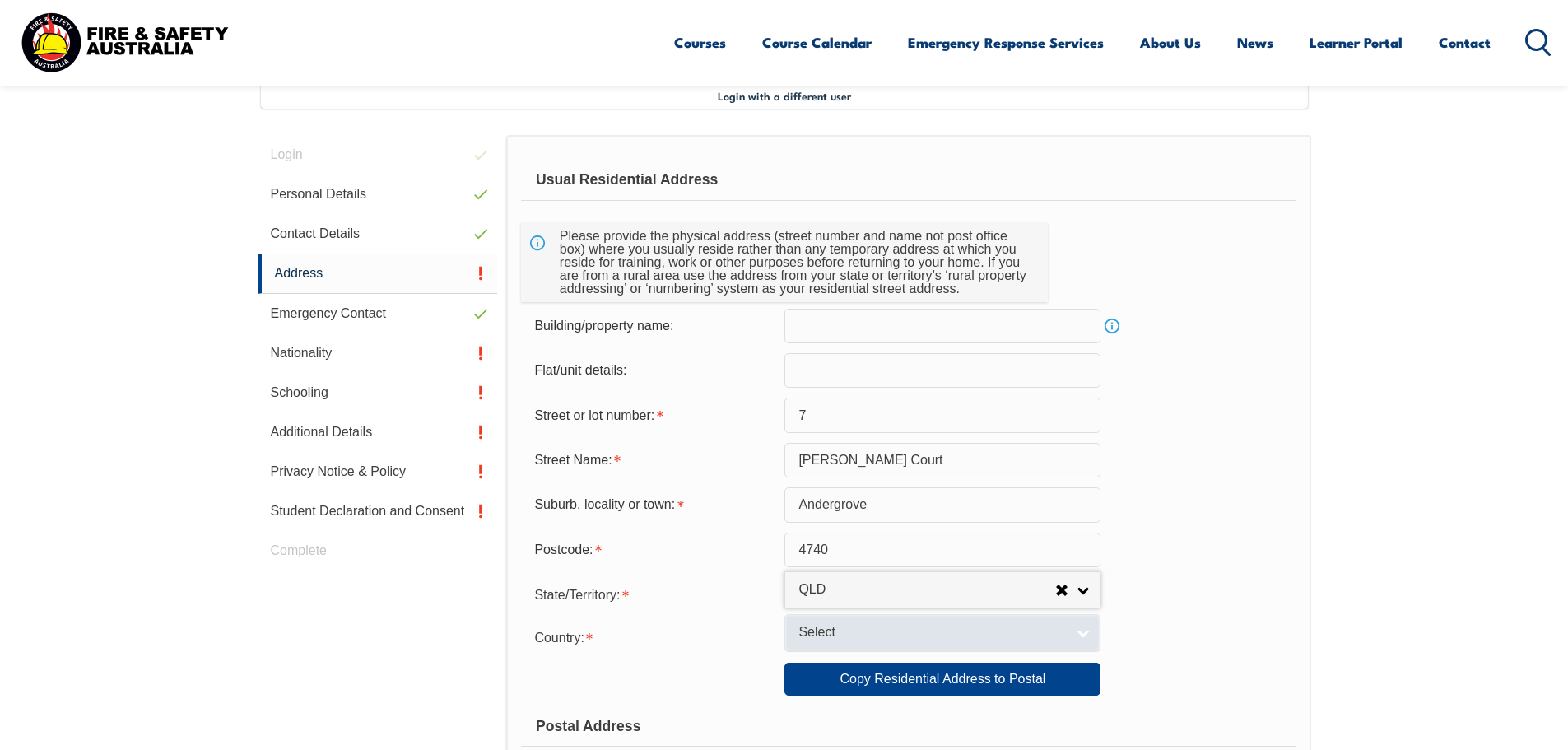
click at [890, 630] on span "Select" at bounding box center [932, 632] width 267 height 17
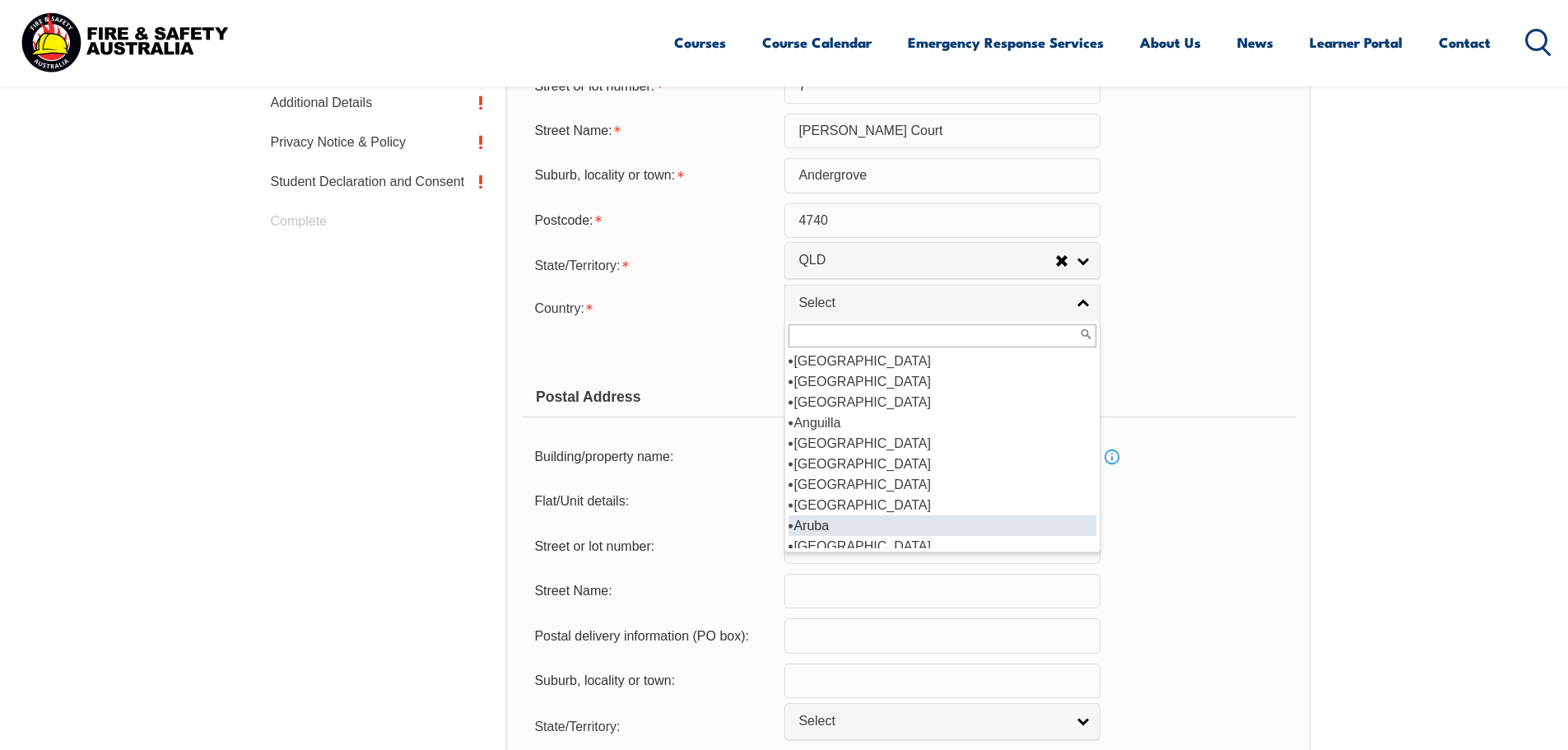
scroll to position [90, 0]
click at [821, 537] on li "Australia" at bounding box center [943, 538] width 308 height 21
select select "1101"
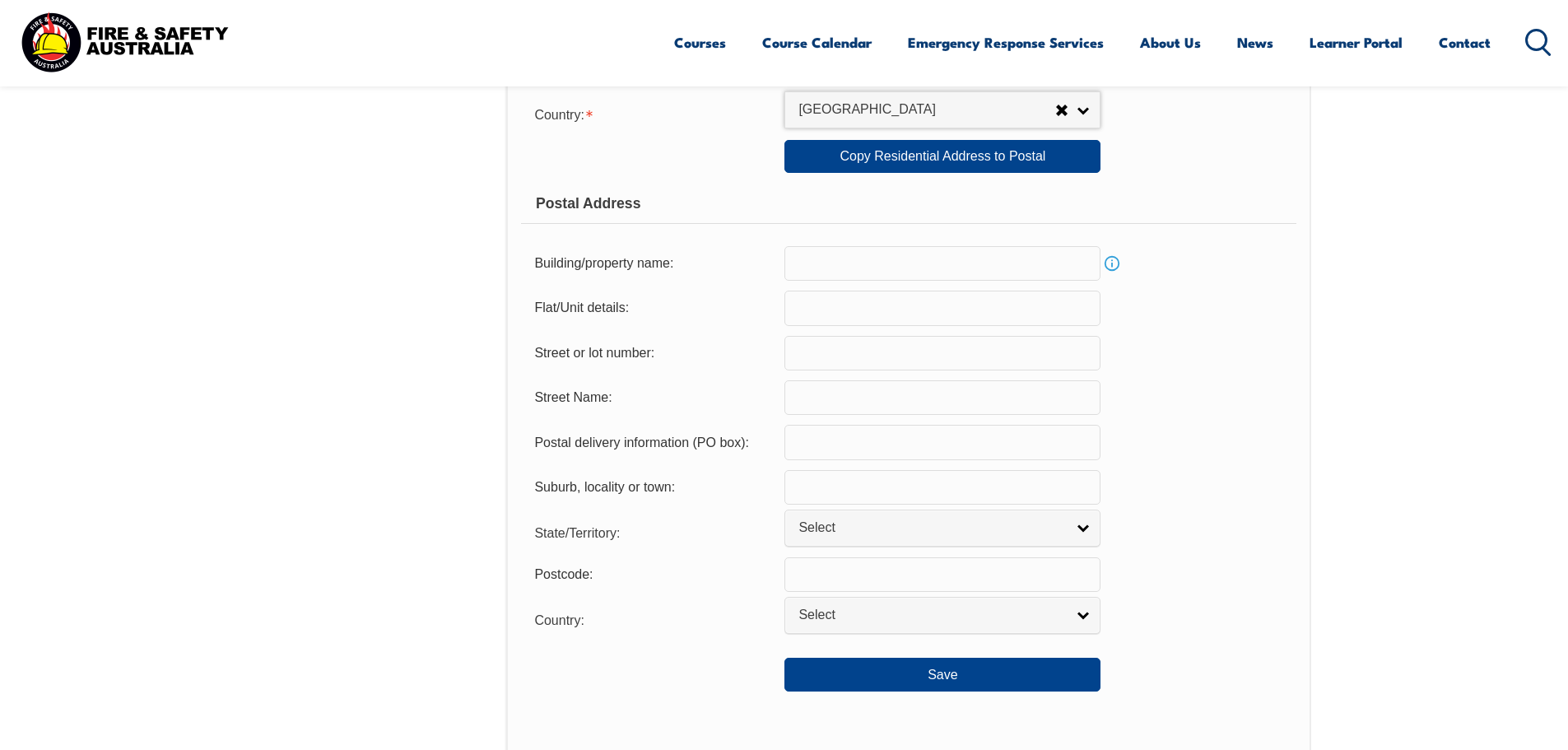
scroll to position [943, 0]
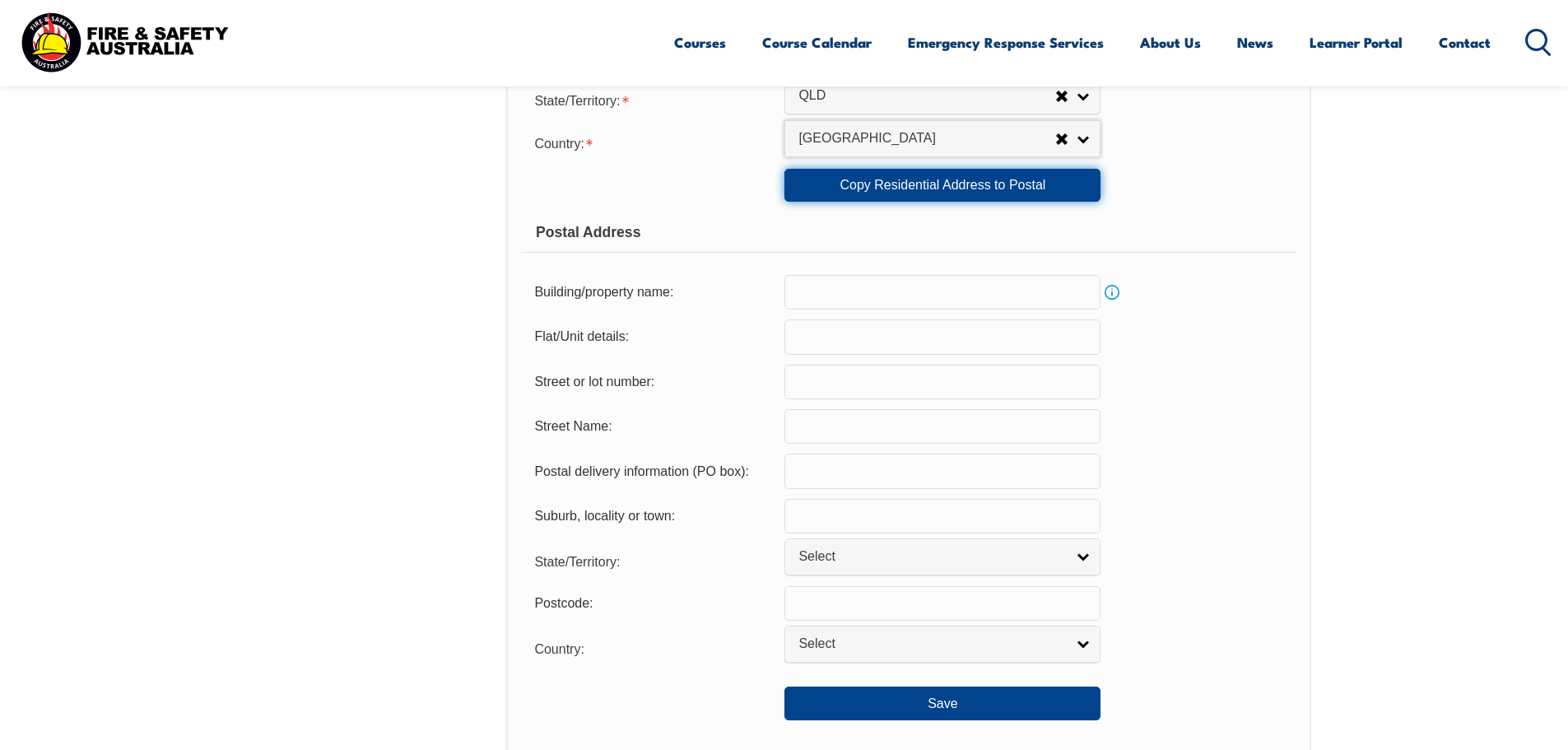
click at [908, 190] on link "Copy Residential Address to Postal" at bounding box center [943, 185] width 316 height 33
type input "7"
type input "Sutton Court"
type input "Andergrove"
select select "QLD"
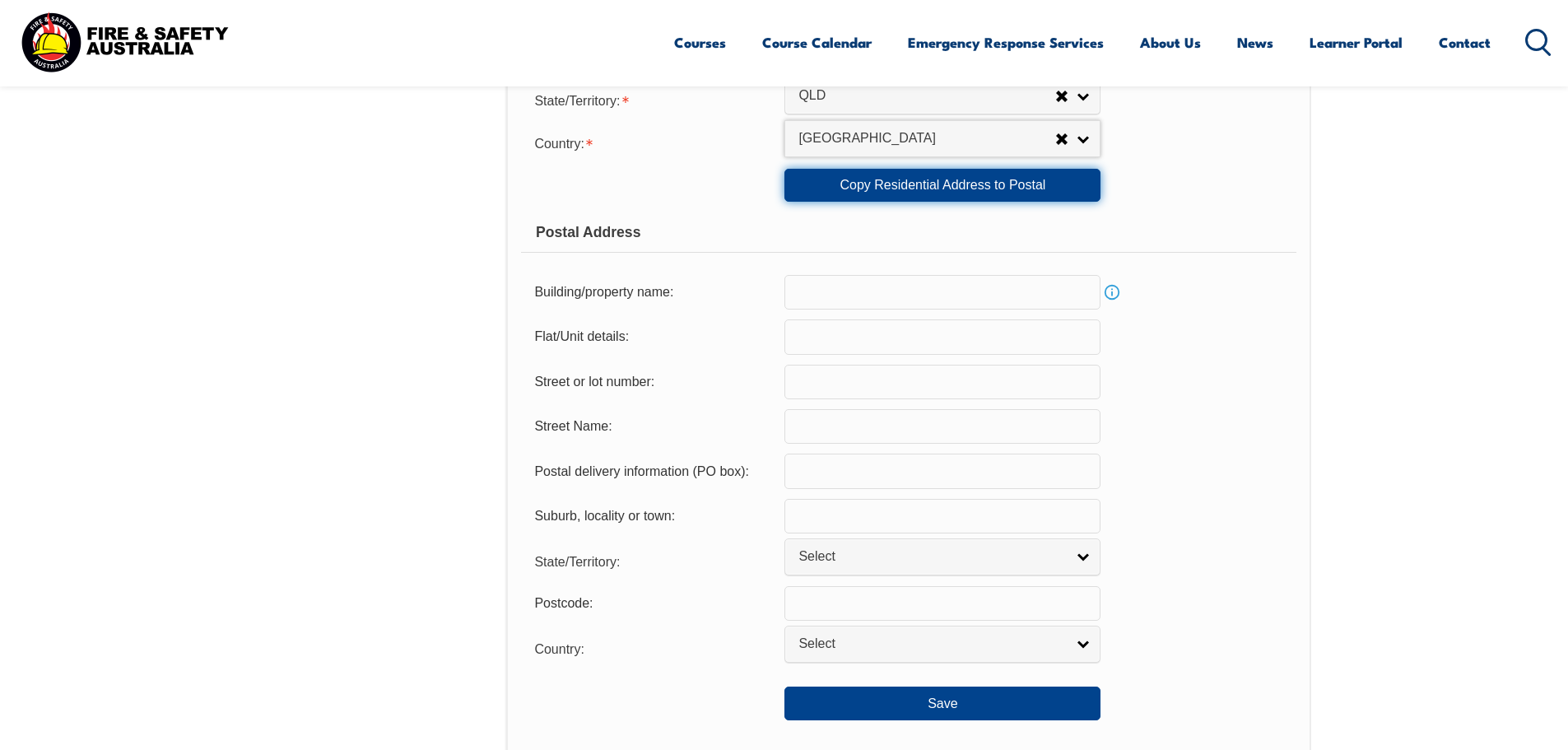
type input "4740"
select select "1101"
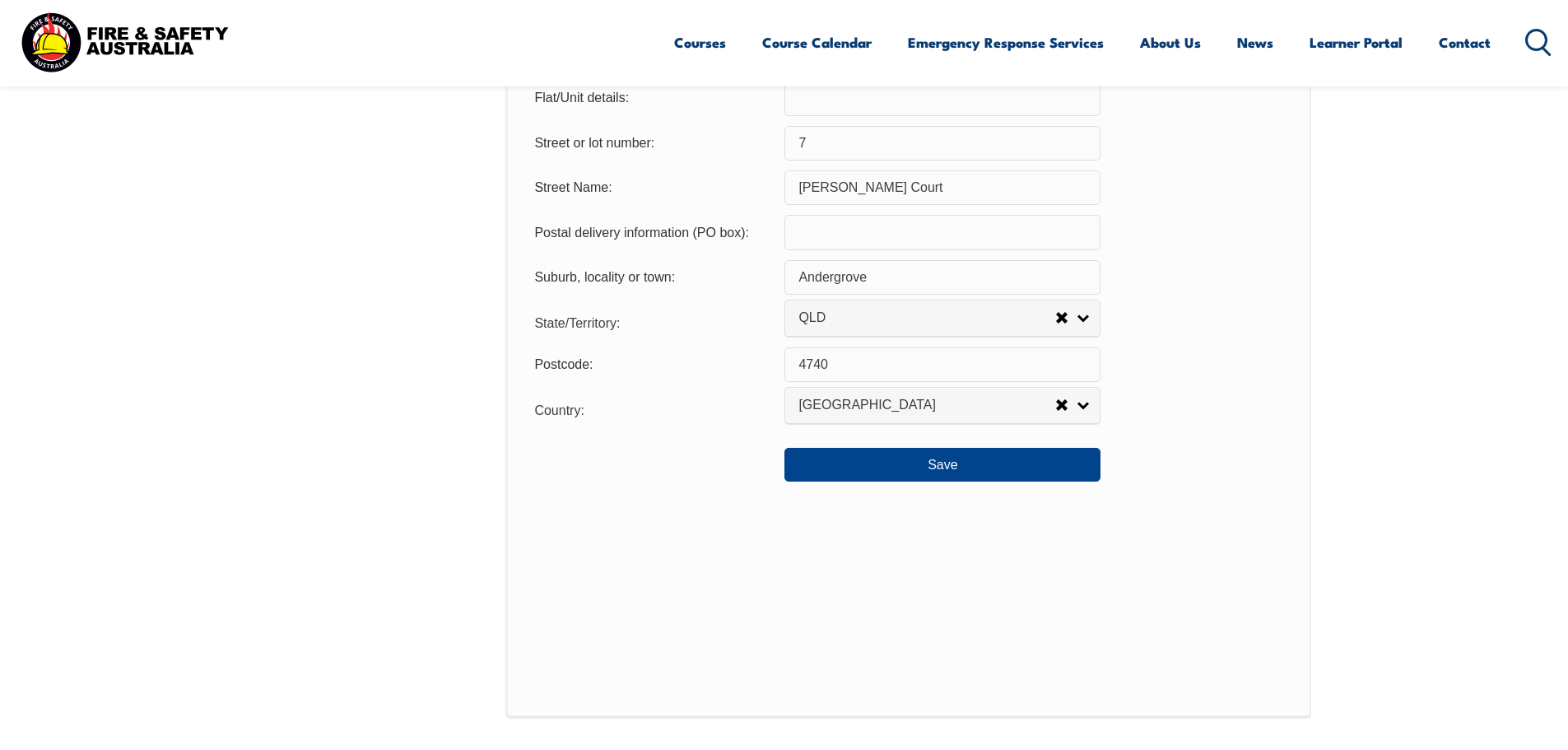
scroll to position [1190, 0]
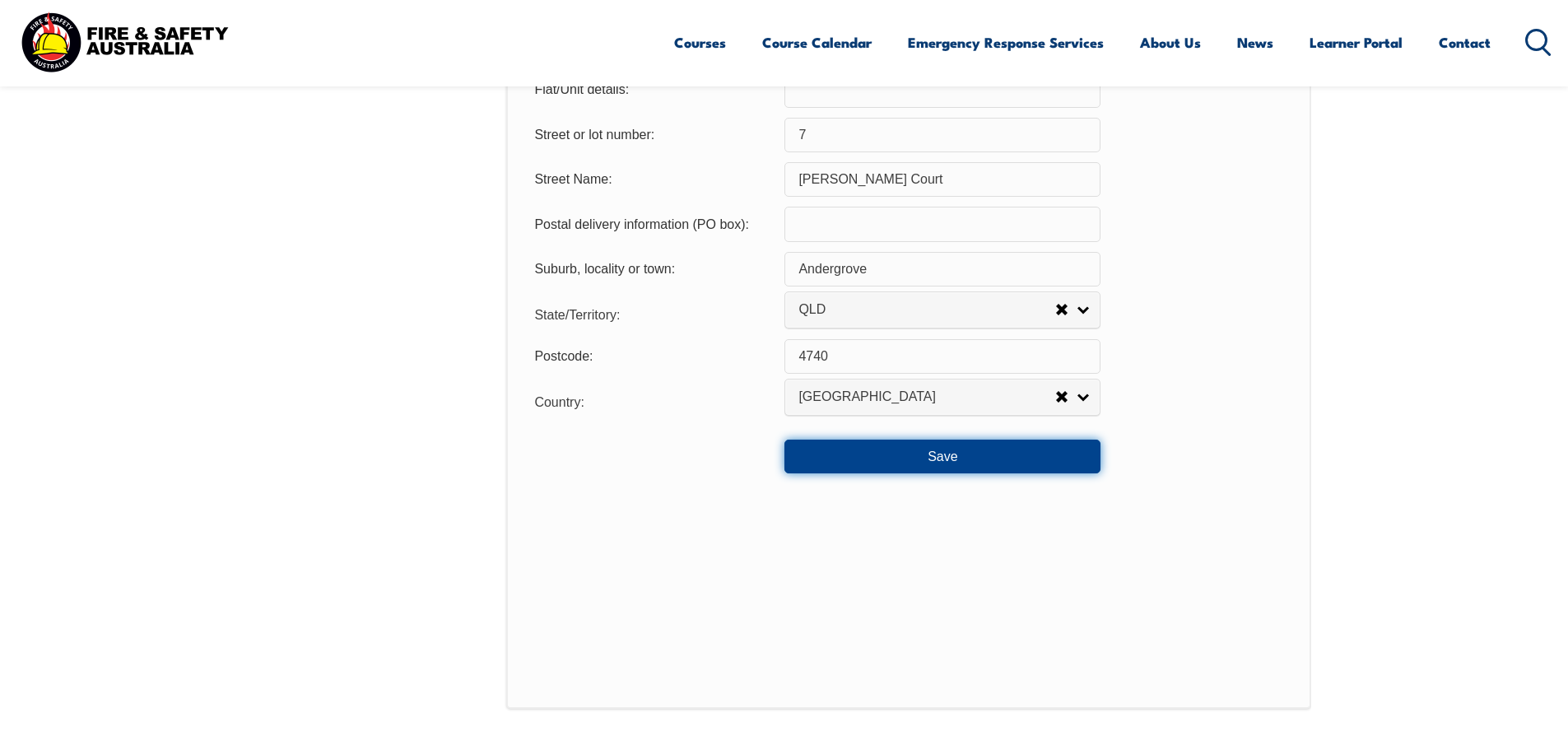
click at [930, 450] on button "Save" at bounding box center [943, 456] width 316 height 33
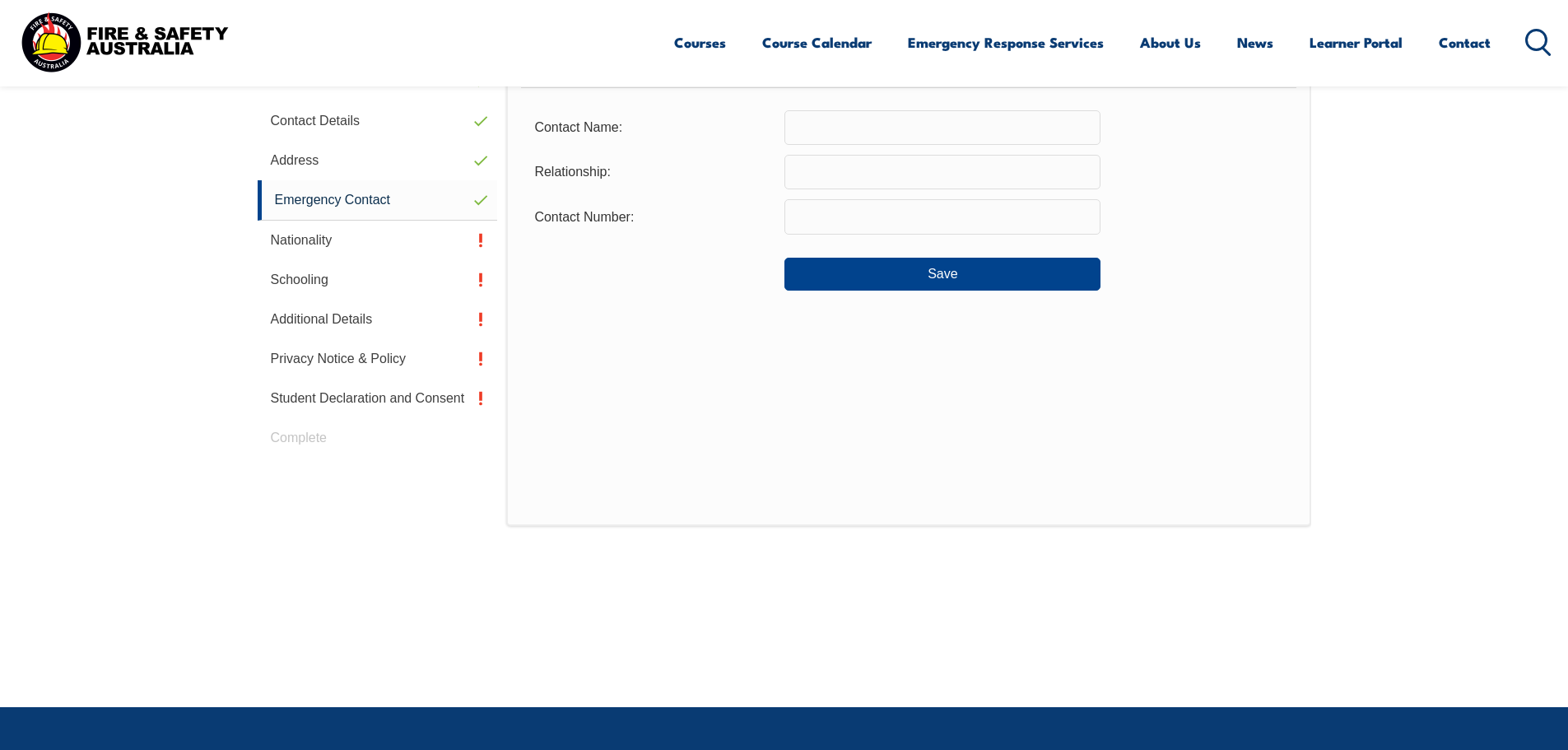
scroll to position [449, 0]
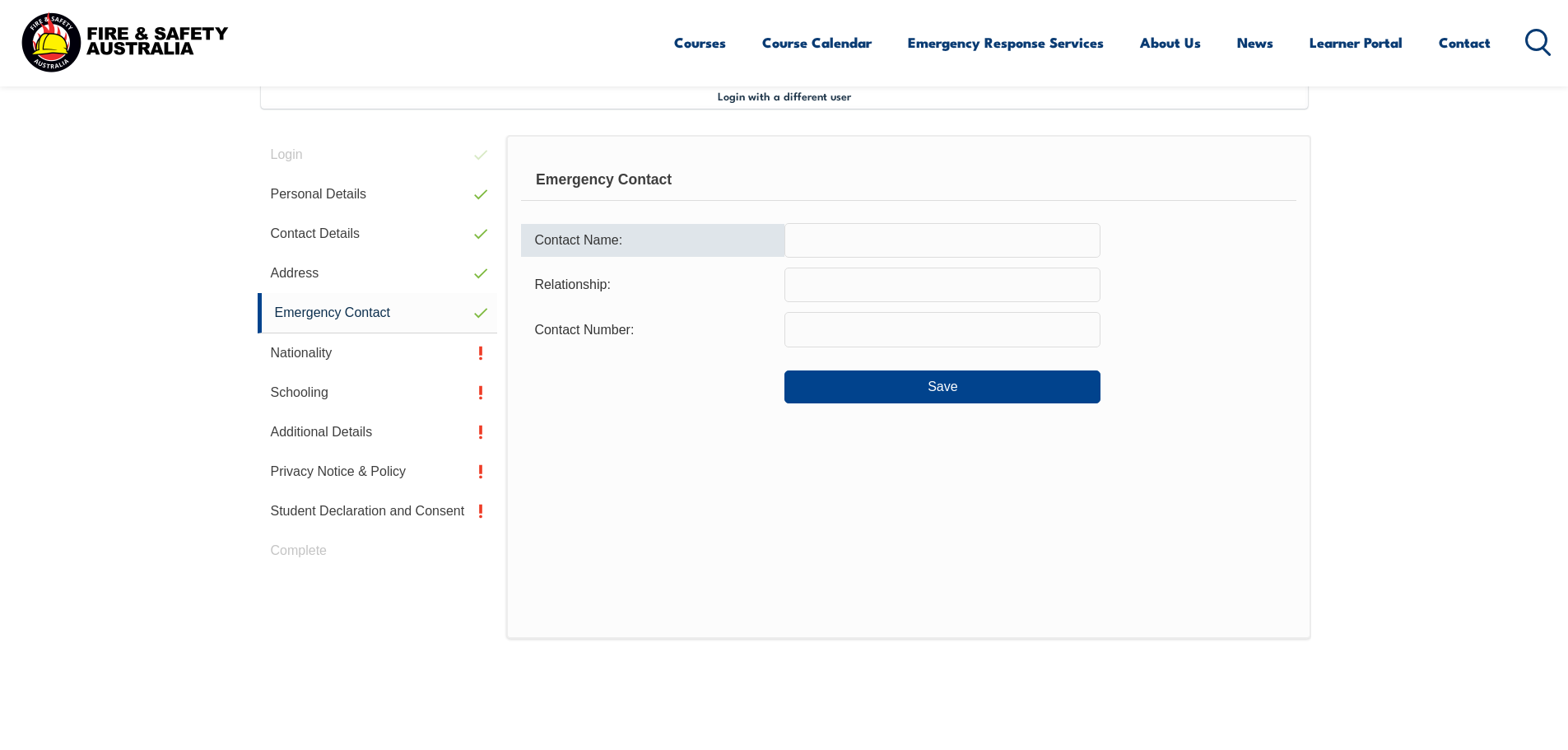
click at [813, 245] on input "text" at bounding box center [943, 240] width 316 height 35
type input "Lee Morgan"
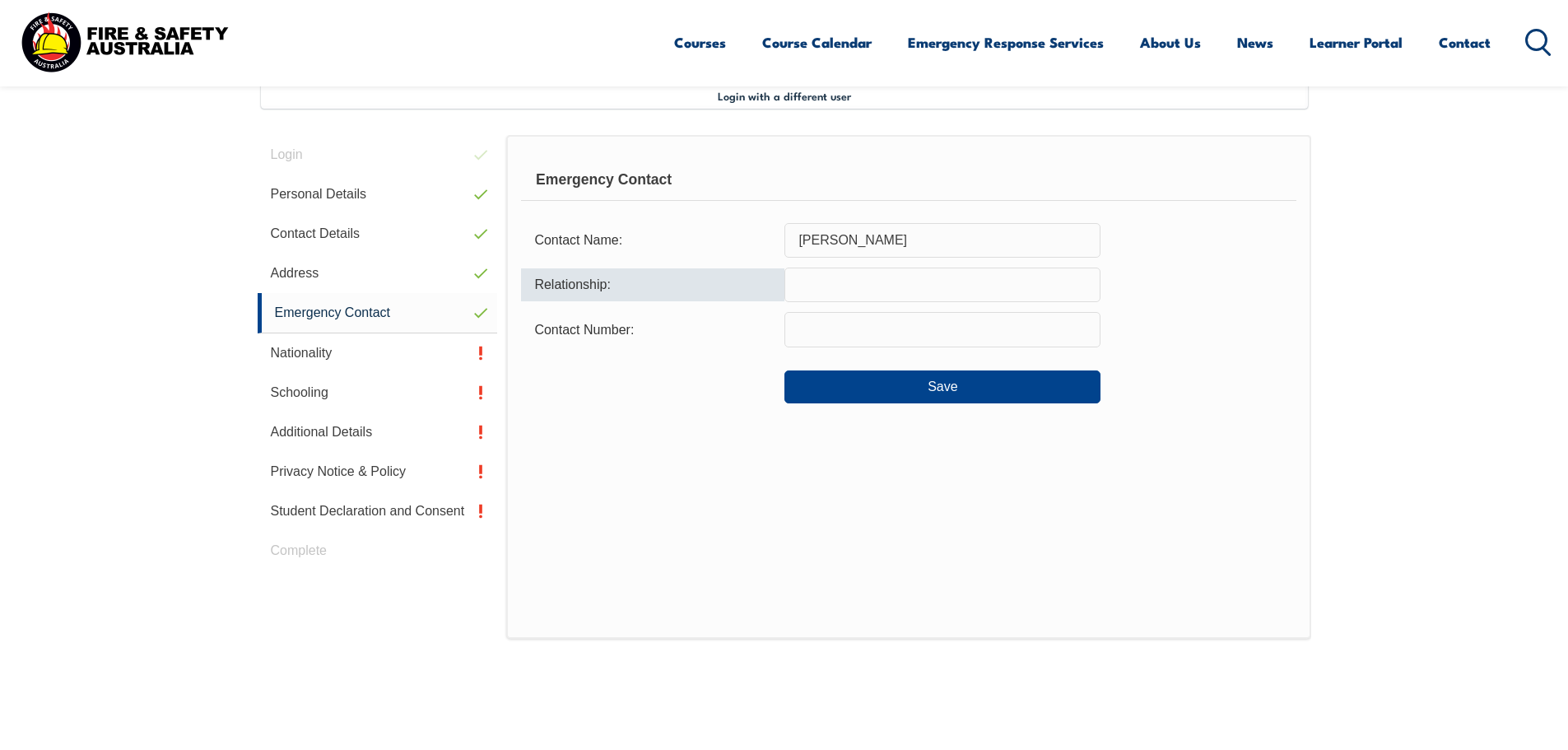
click at [835, 287] on input "text" at bounding box center [943, 284] width 316 height 35
type input "Wife"
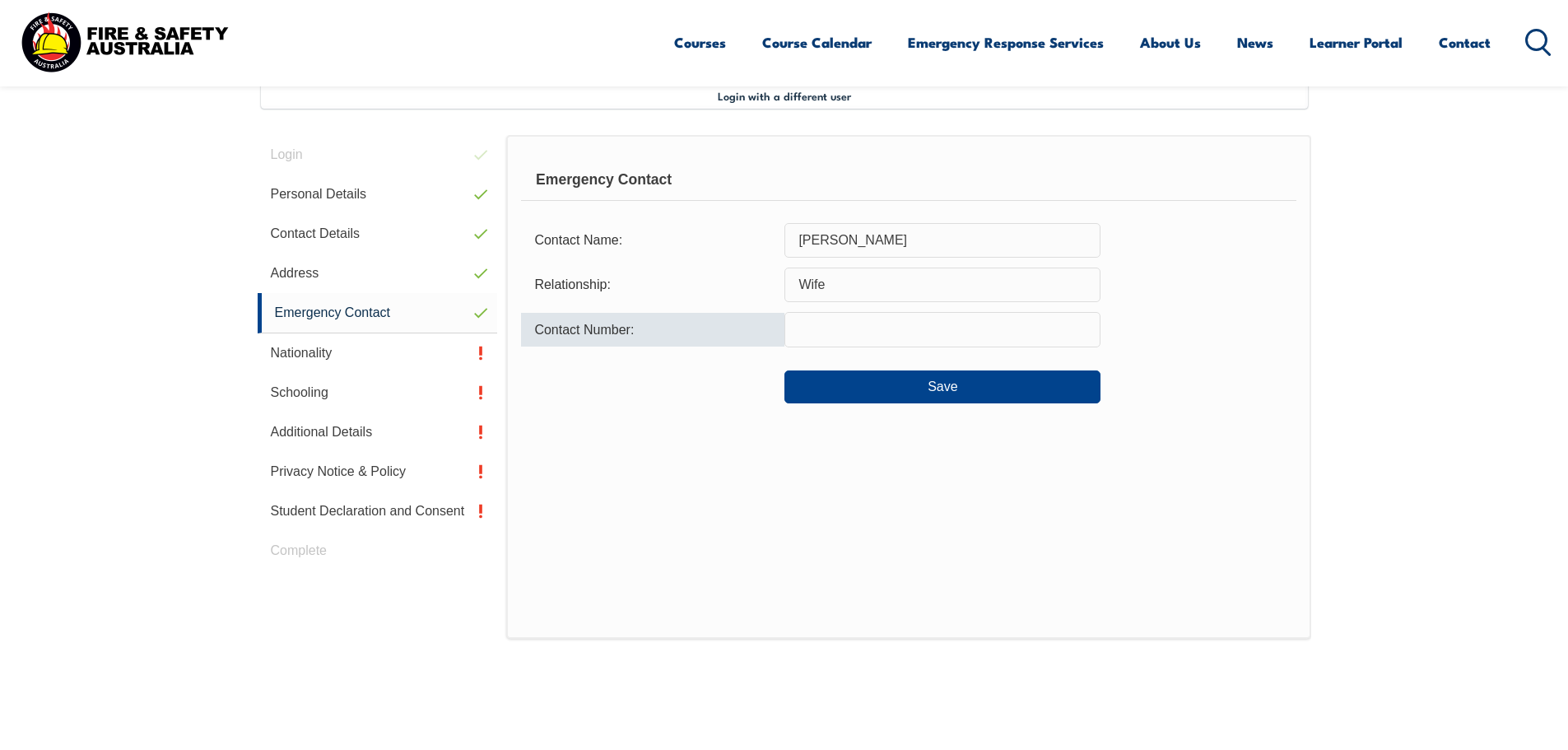
click at [851, 332] on input "text" at bounding box center [943, 329] width 316 height 35
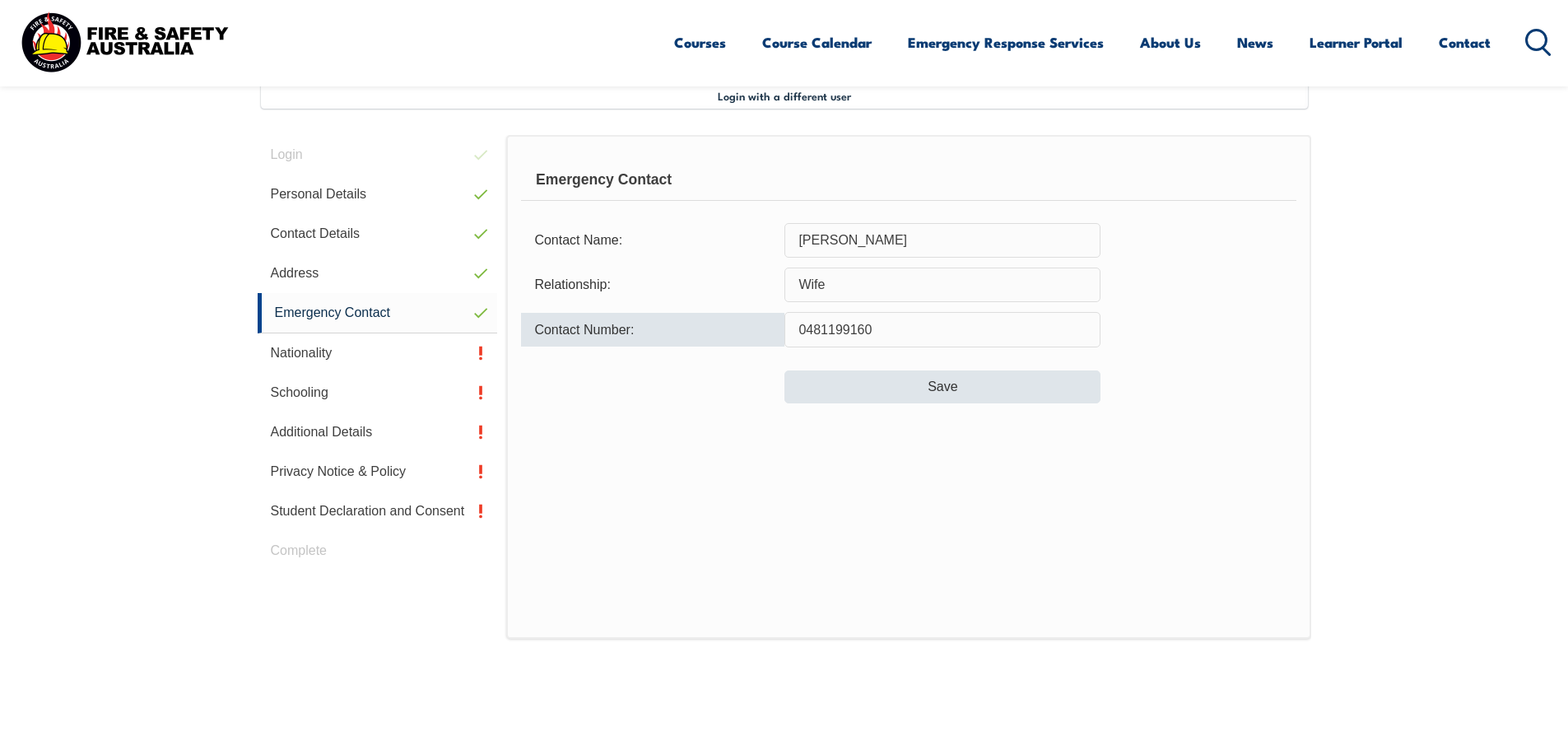
type input "0481199160"
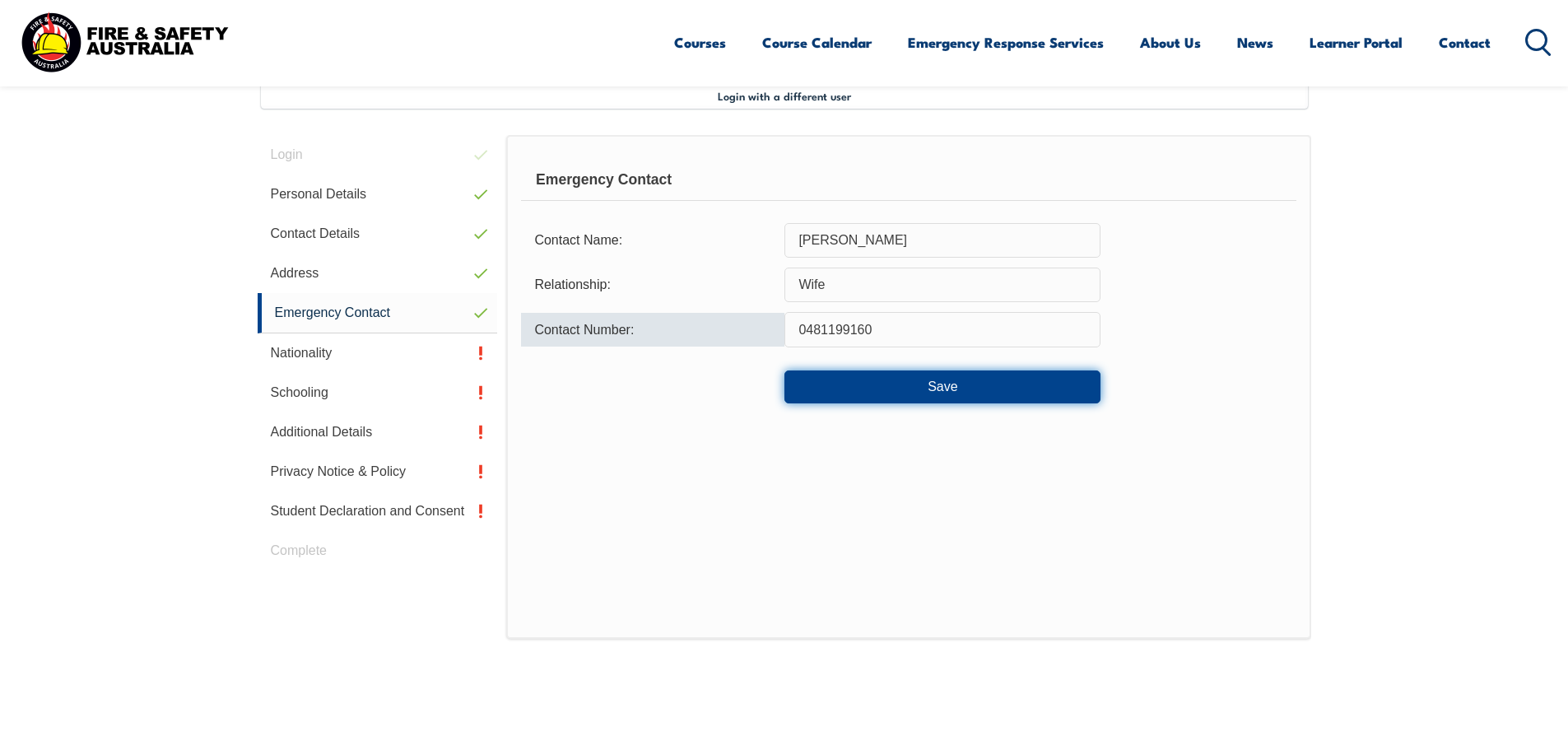
click at [887, 377] on button "Save" at bounding box center [943, 387] width 316 height 33
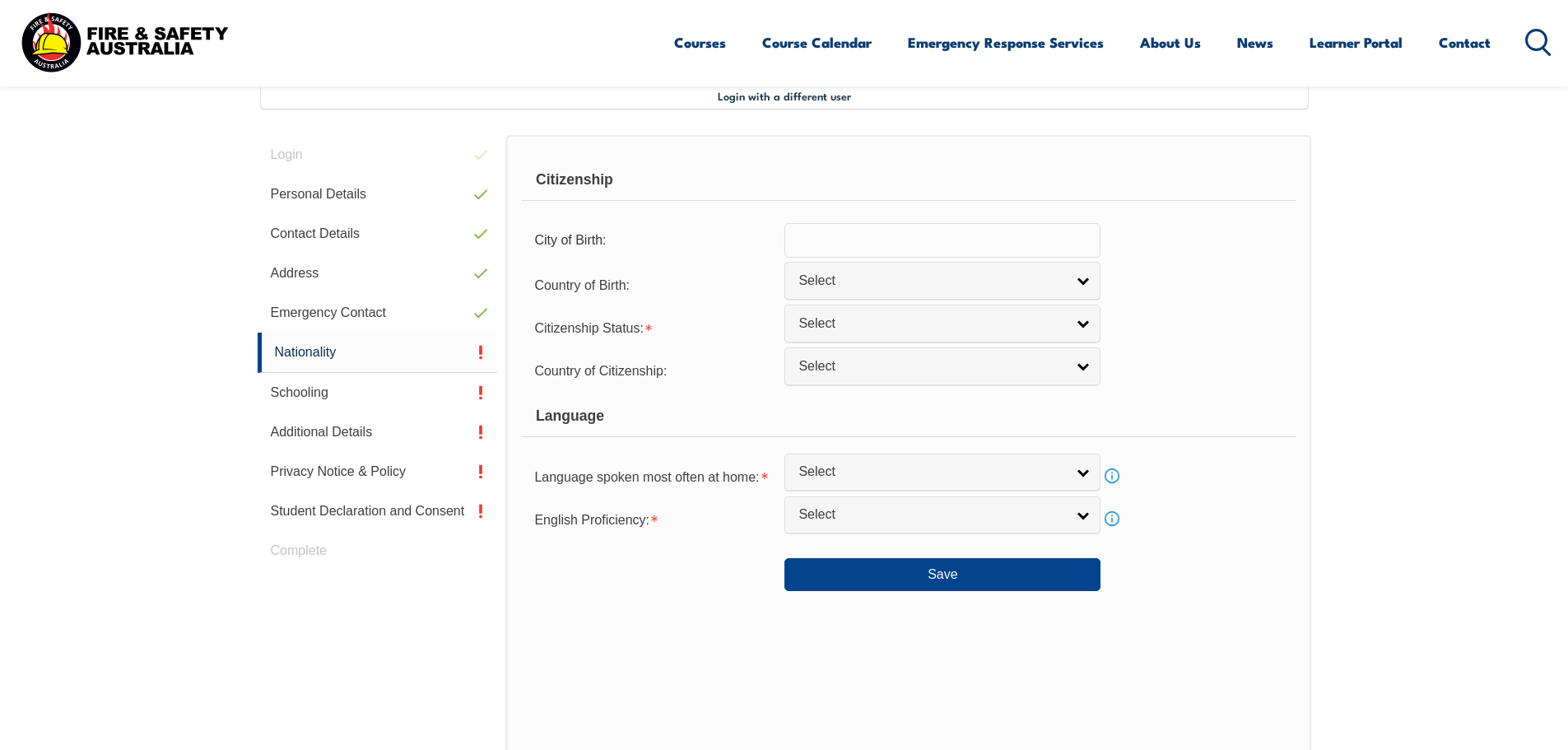
click at [854, 238] on input "text" at bounding box center [943, 240] width 316 height 35
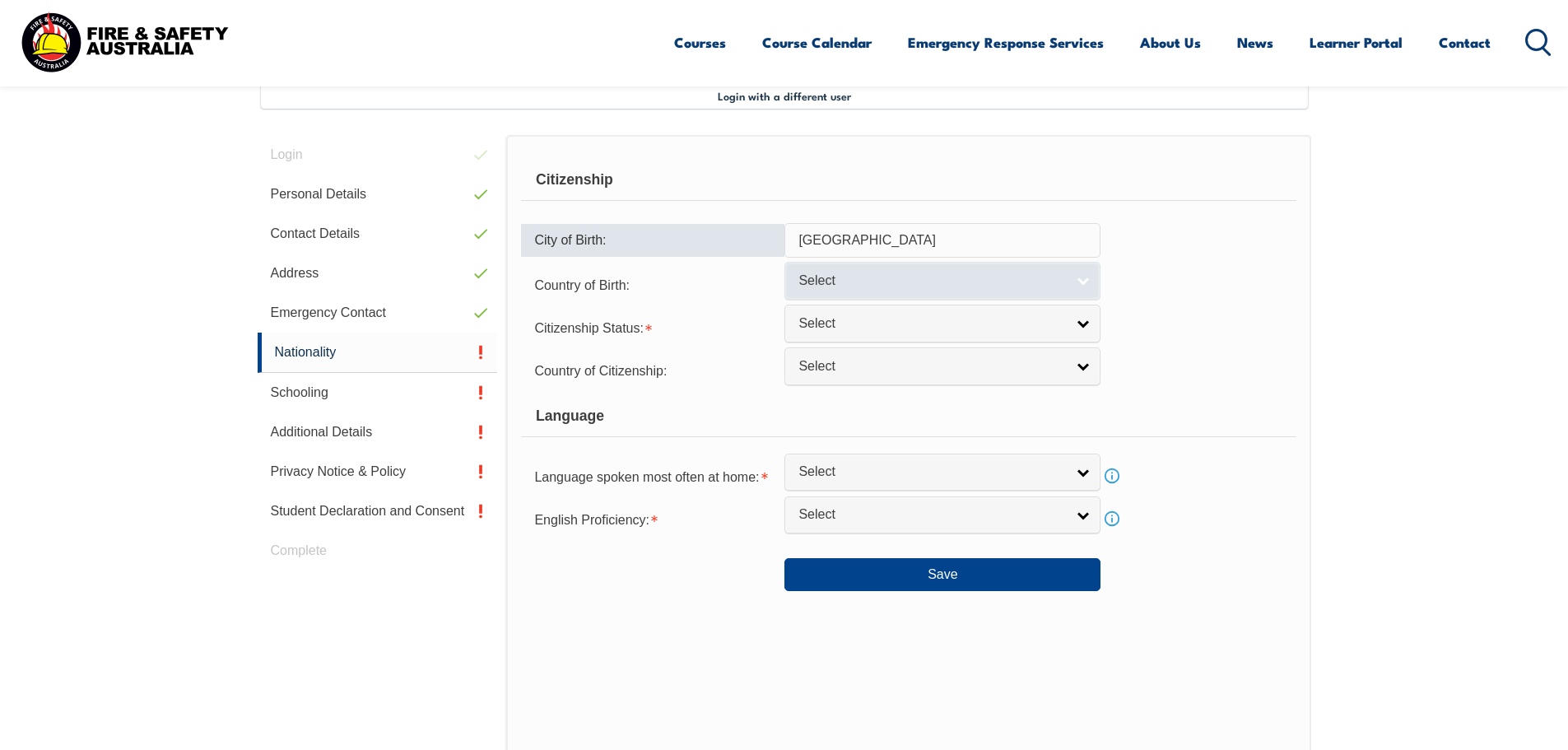
type input "Sydney"
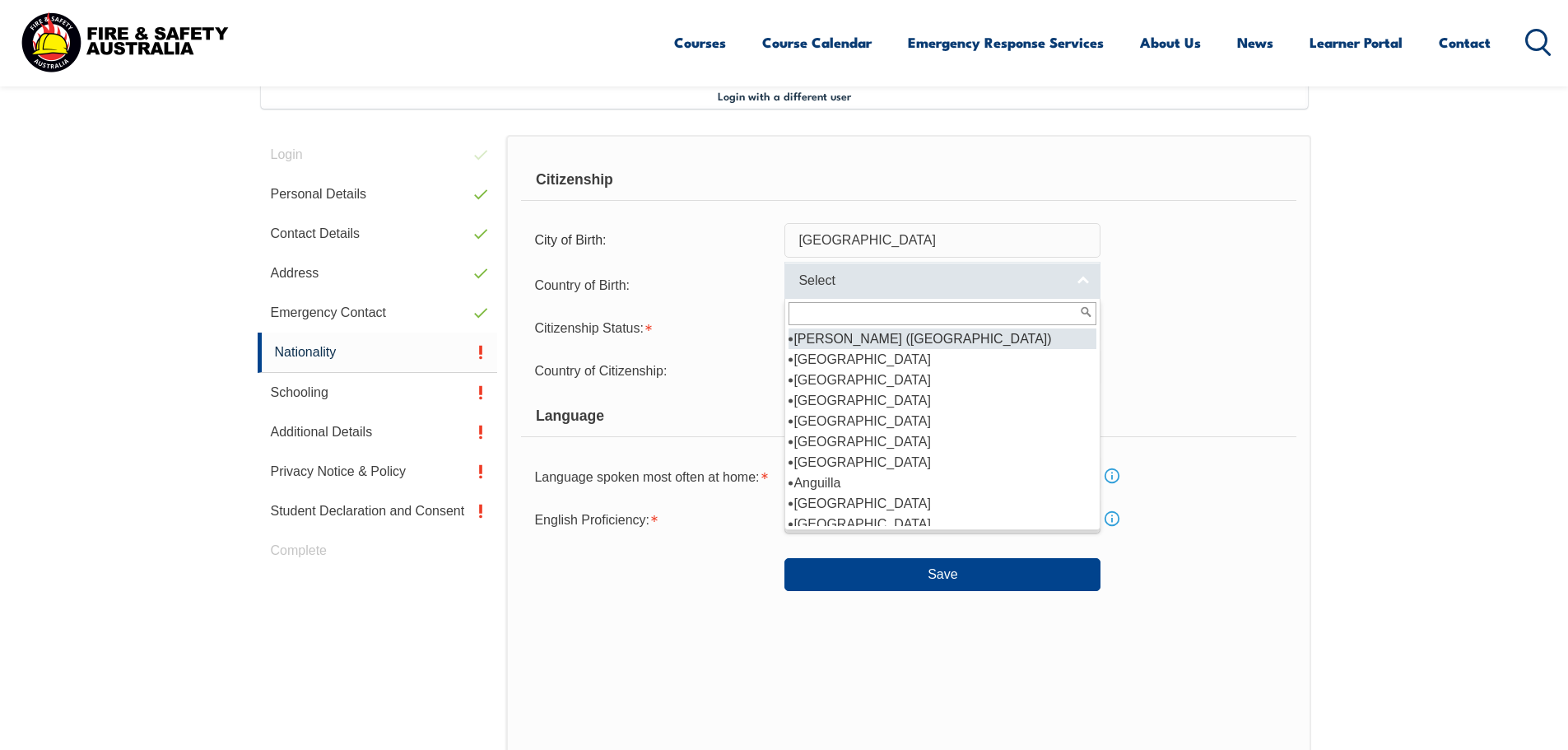
click at [889, 283] on span "Select" at bounding box center [932, 281] width 267 height 17
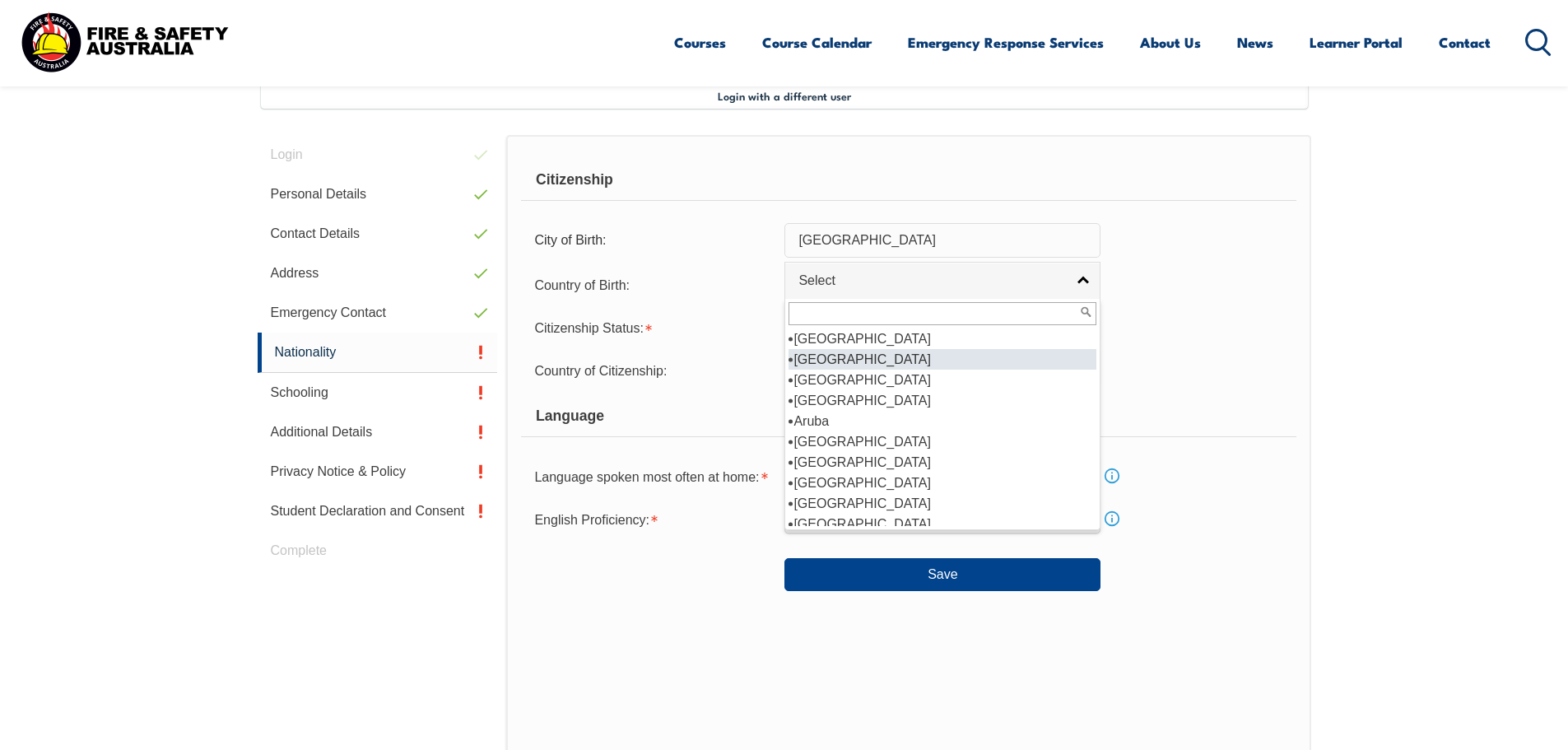
scroll to position [247, 0]
click at [842, 361] on li "Australia" at bounding box center [943, 359] width 308 height 21
select select "1101"
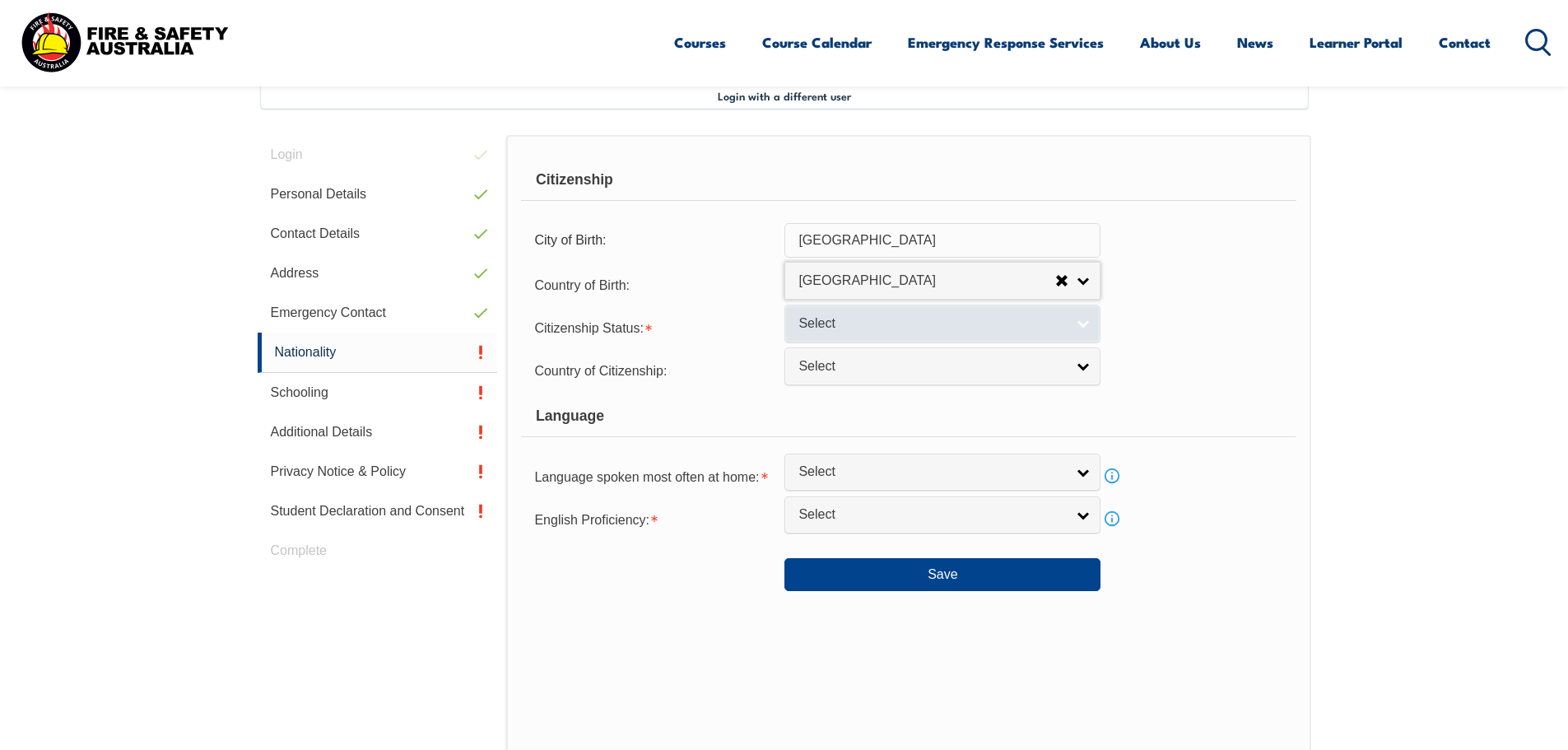
click at [858, 325] on span "Select" at bounding box center [932, 324] width 267 height 17
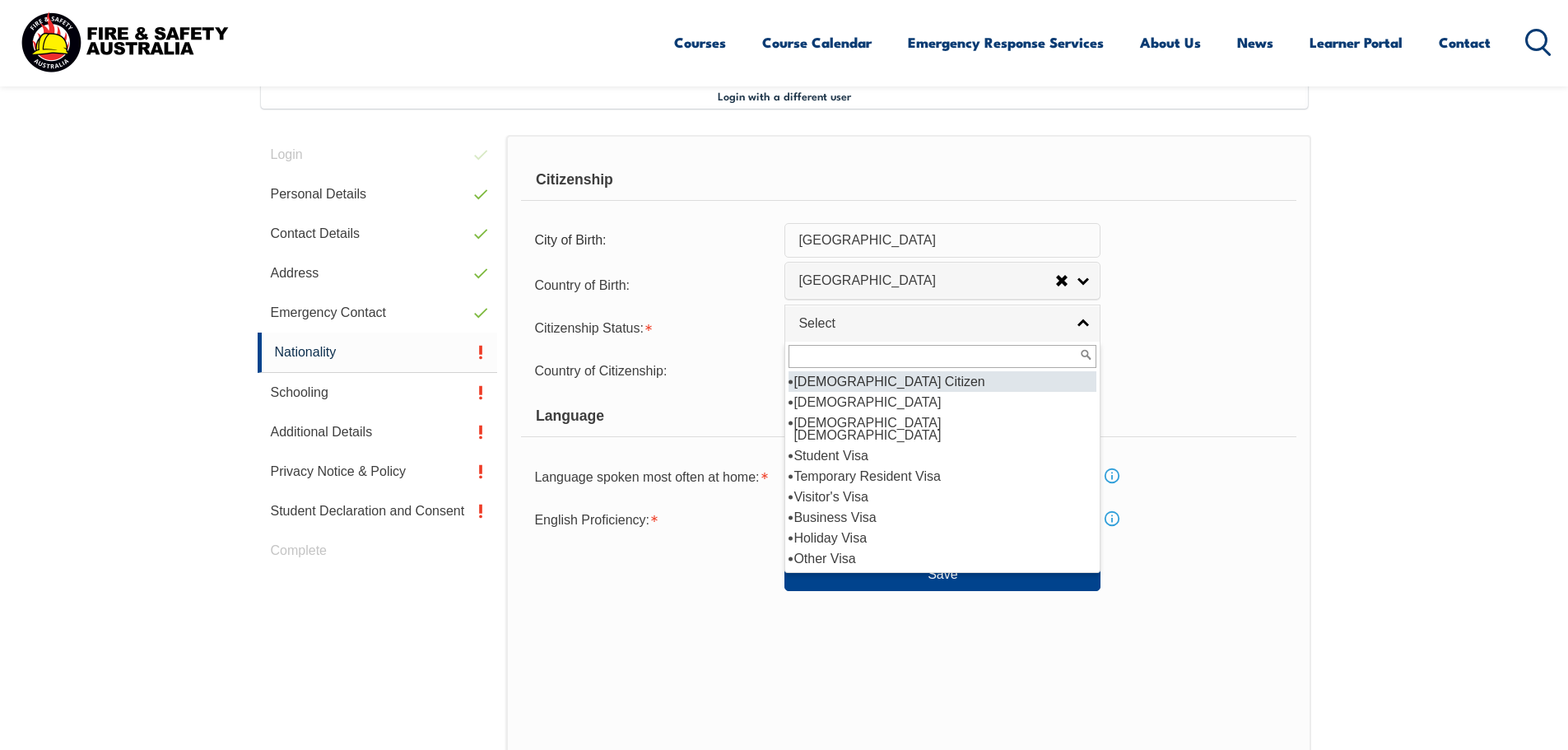
click at [857, 379] on li "Australian Citizen" at bounding box center [943, 382] width 308 height 21
select select "1"
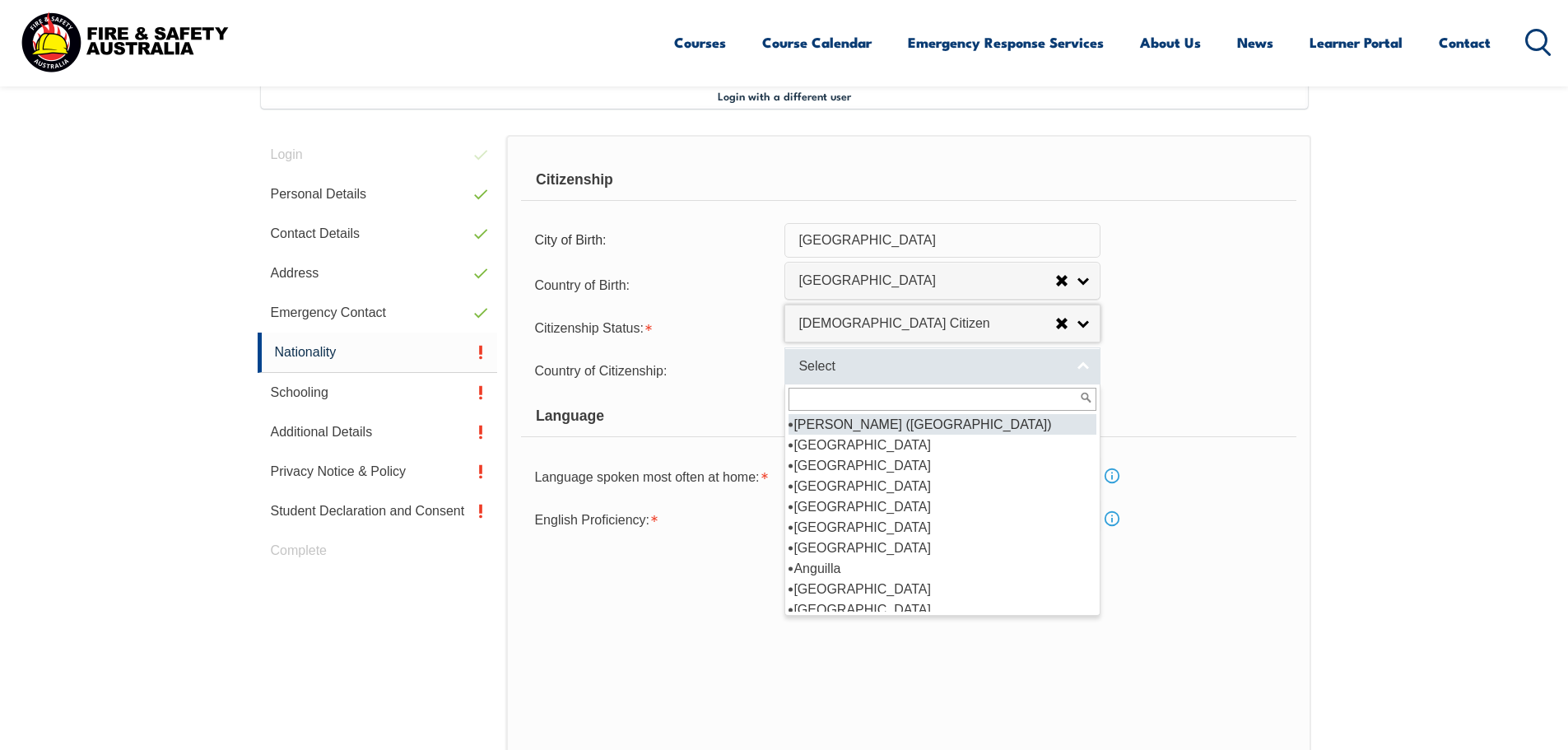
click at [862, 367] on span "Select" at bounding box center [932, 367] width 267 height 17
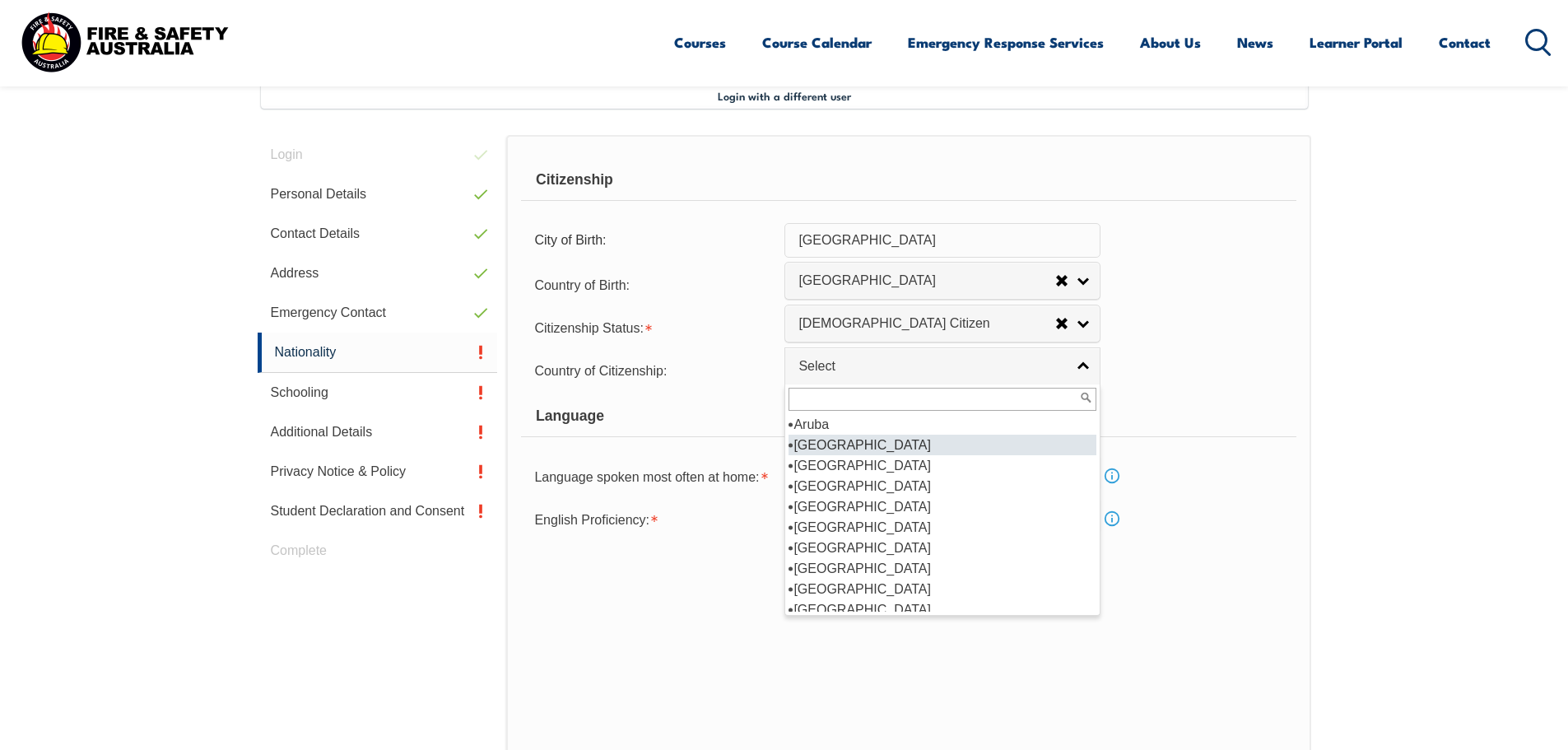
click at [843, 439] on li "Australia" at bounding box center [943, 444] width 308 height 21
select select "1101"
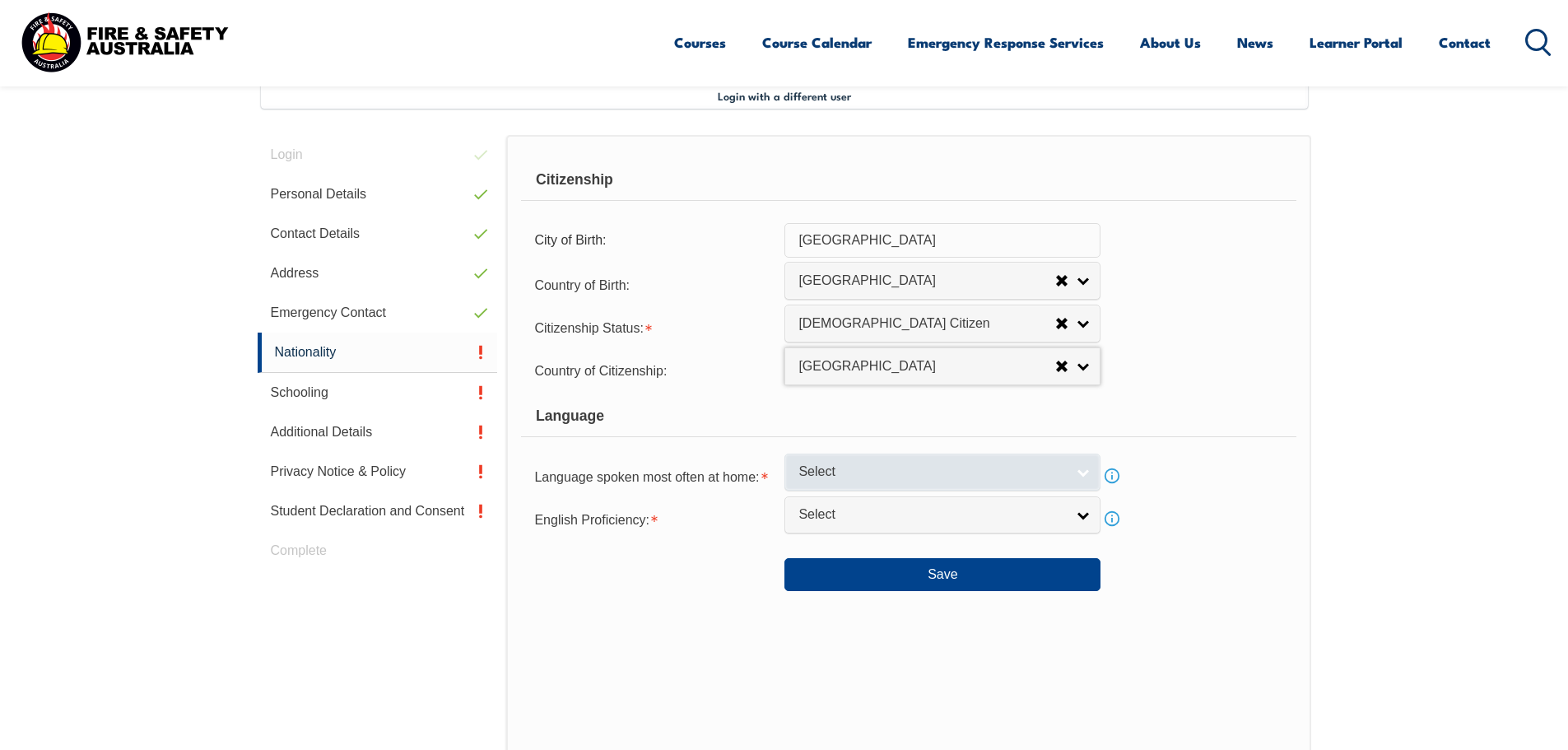
click at [1037, 476] on span "Select" at bounding box center [932, 472] width 267 height 17
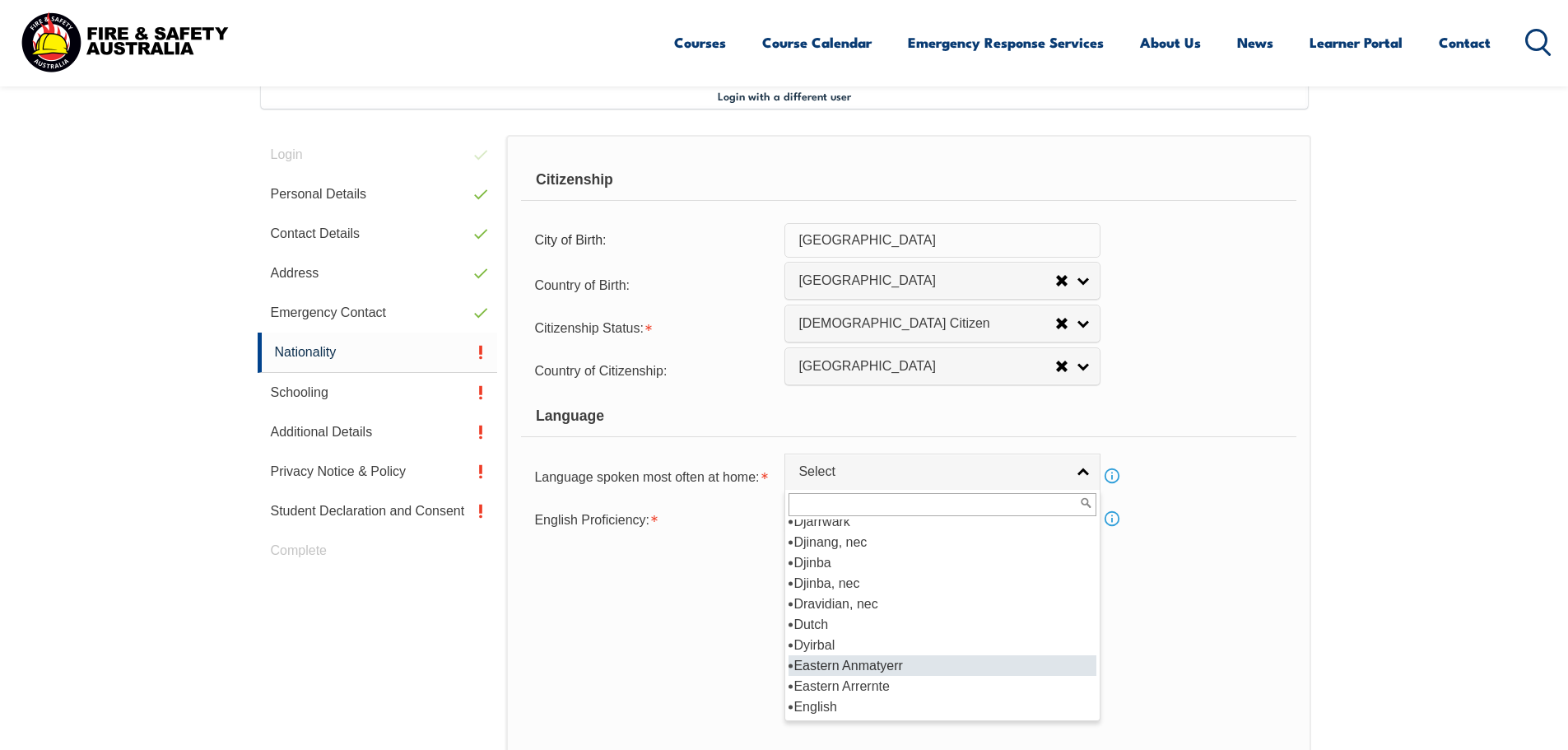
scroll to position [1976, 0]
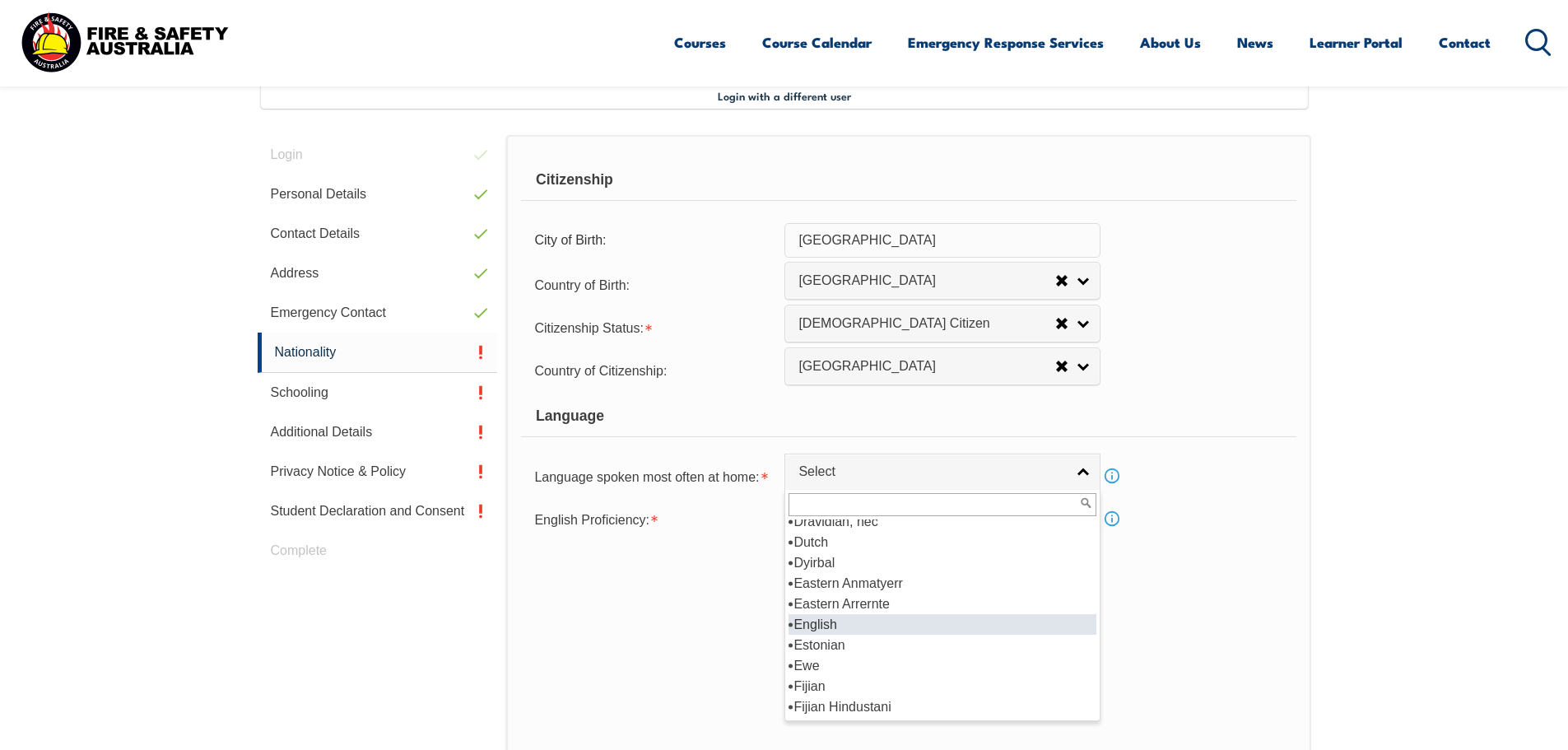
click at [908, 628] on li "English" at bounding box center [943, 624] width 308 height 21
select select "1201"
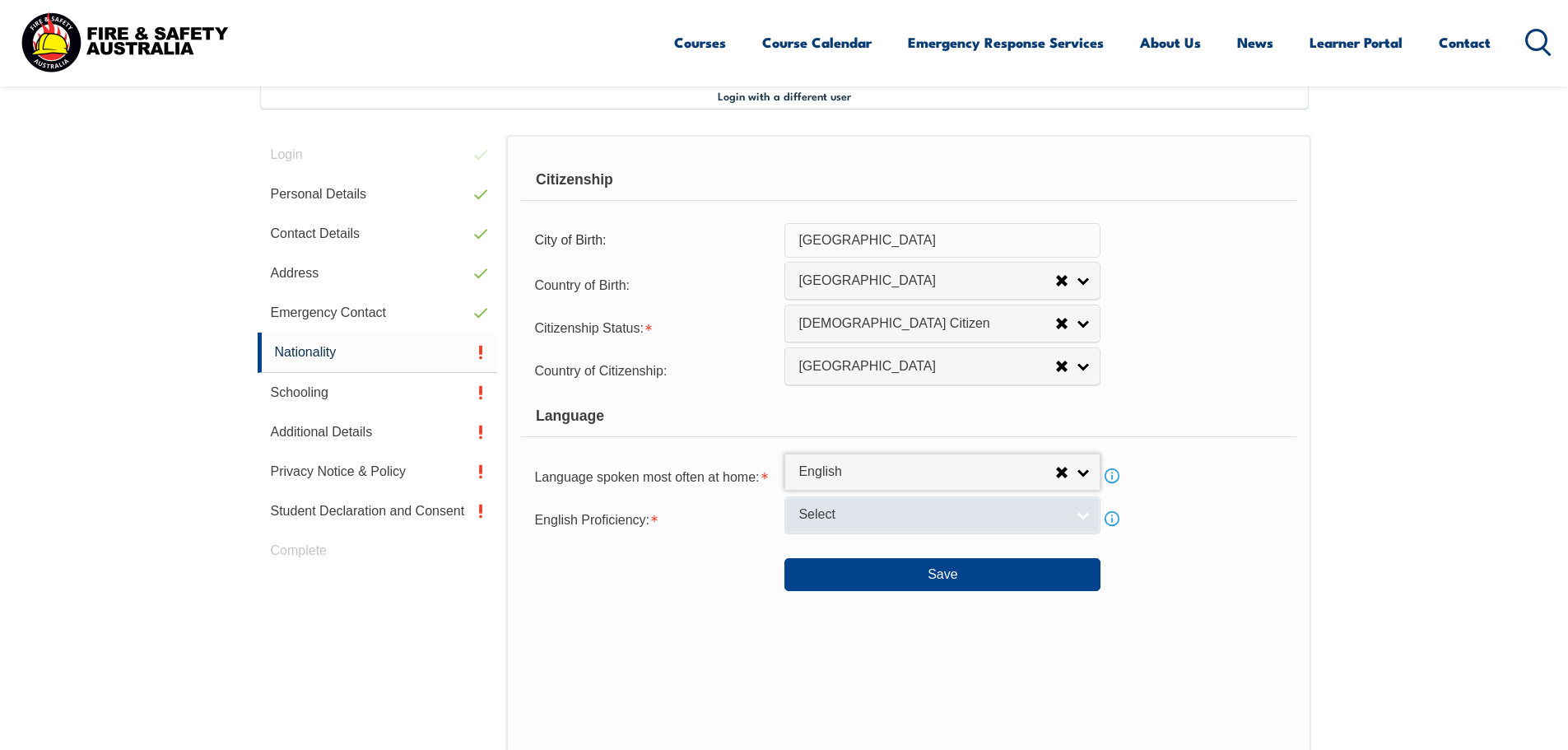
click at [1030, 518] on span "Select" at bounding box center [932, 515] width 267 height 17
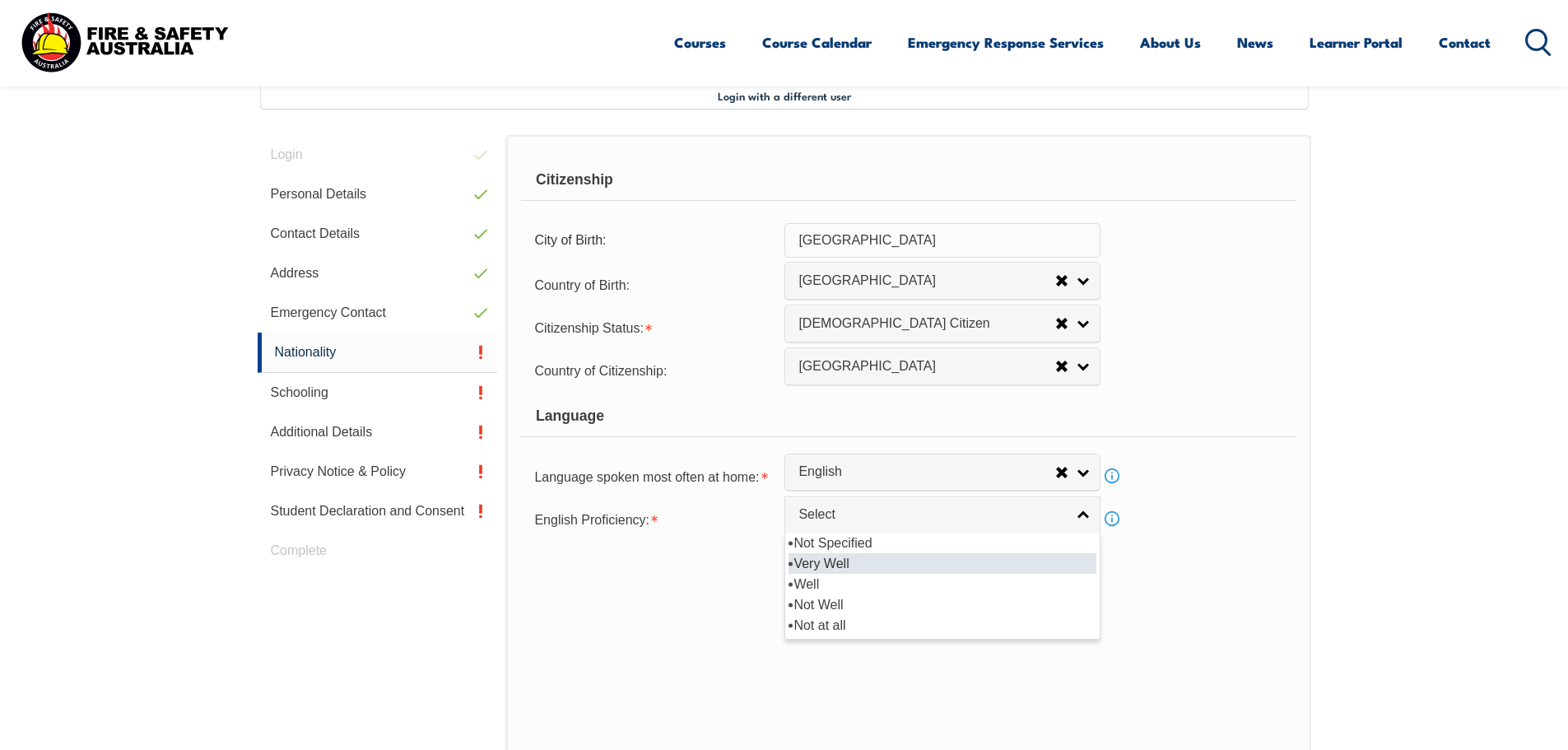
click at [891, 560] on li "Very Well" at bounding box center [943, 563] width 308 height 21
select select "1"
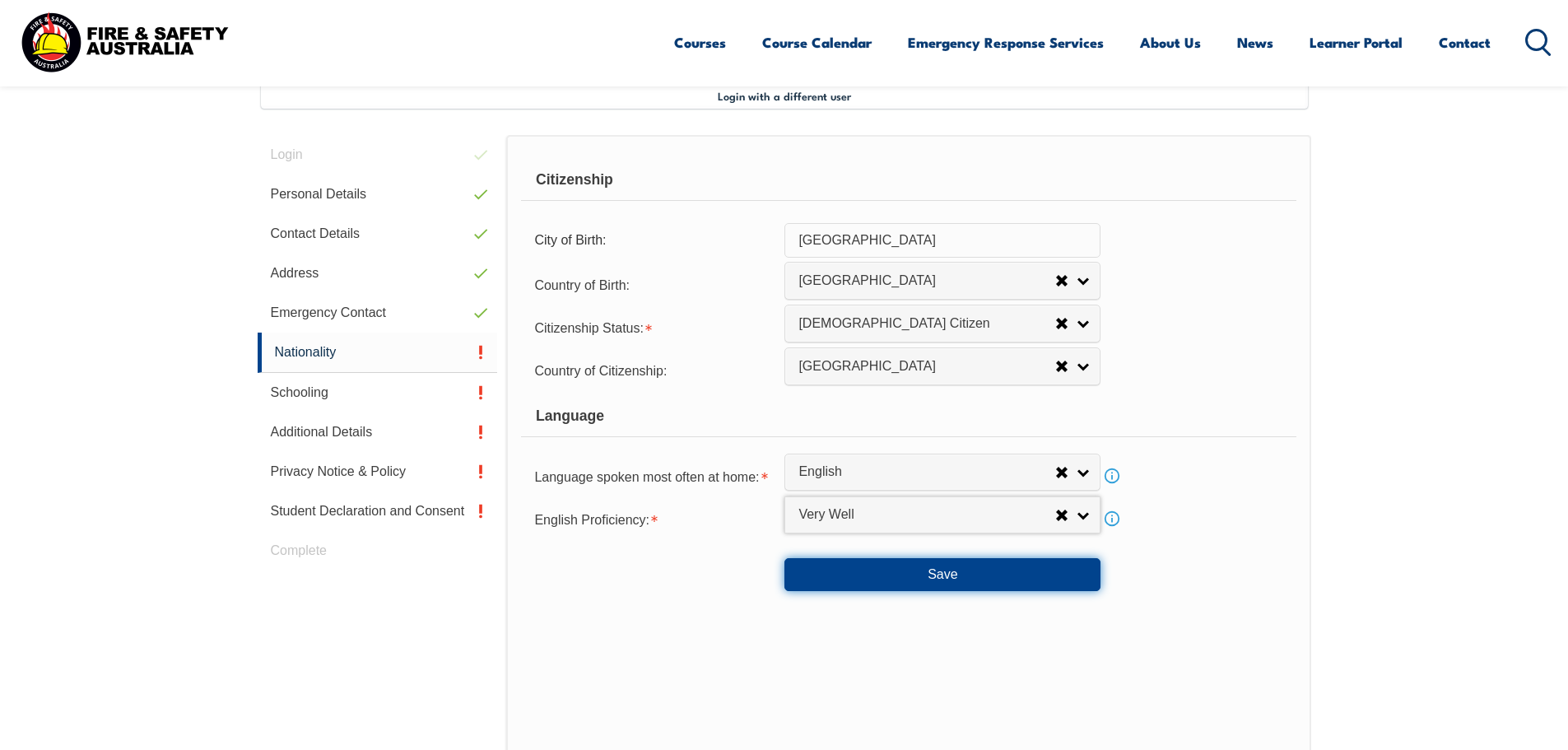
click at [933, 581] on button "Save" at bounding box center [943, 575] width 316 height 33
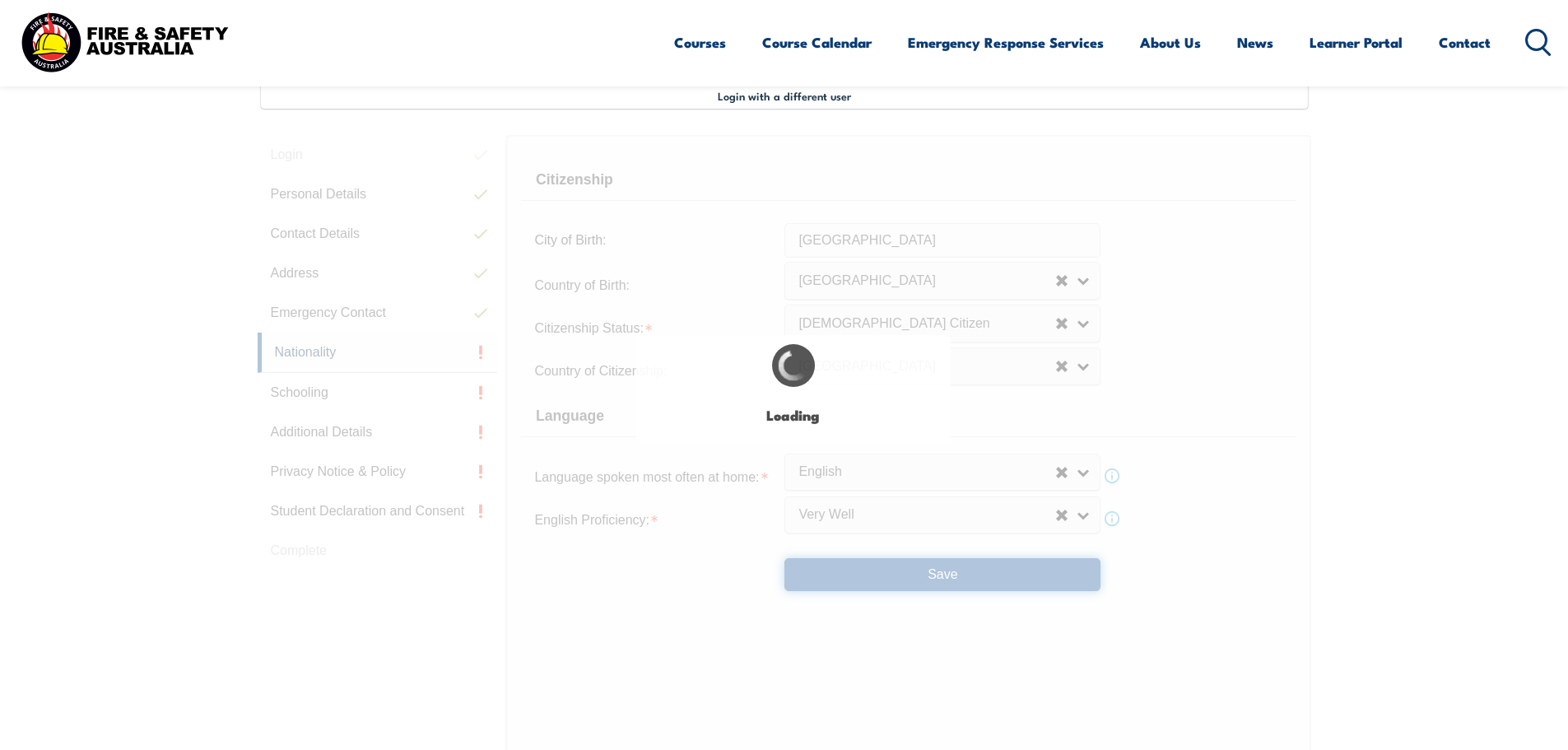
select select "false"
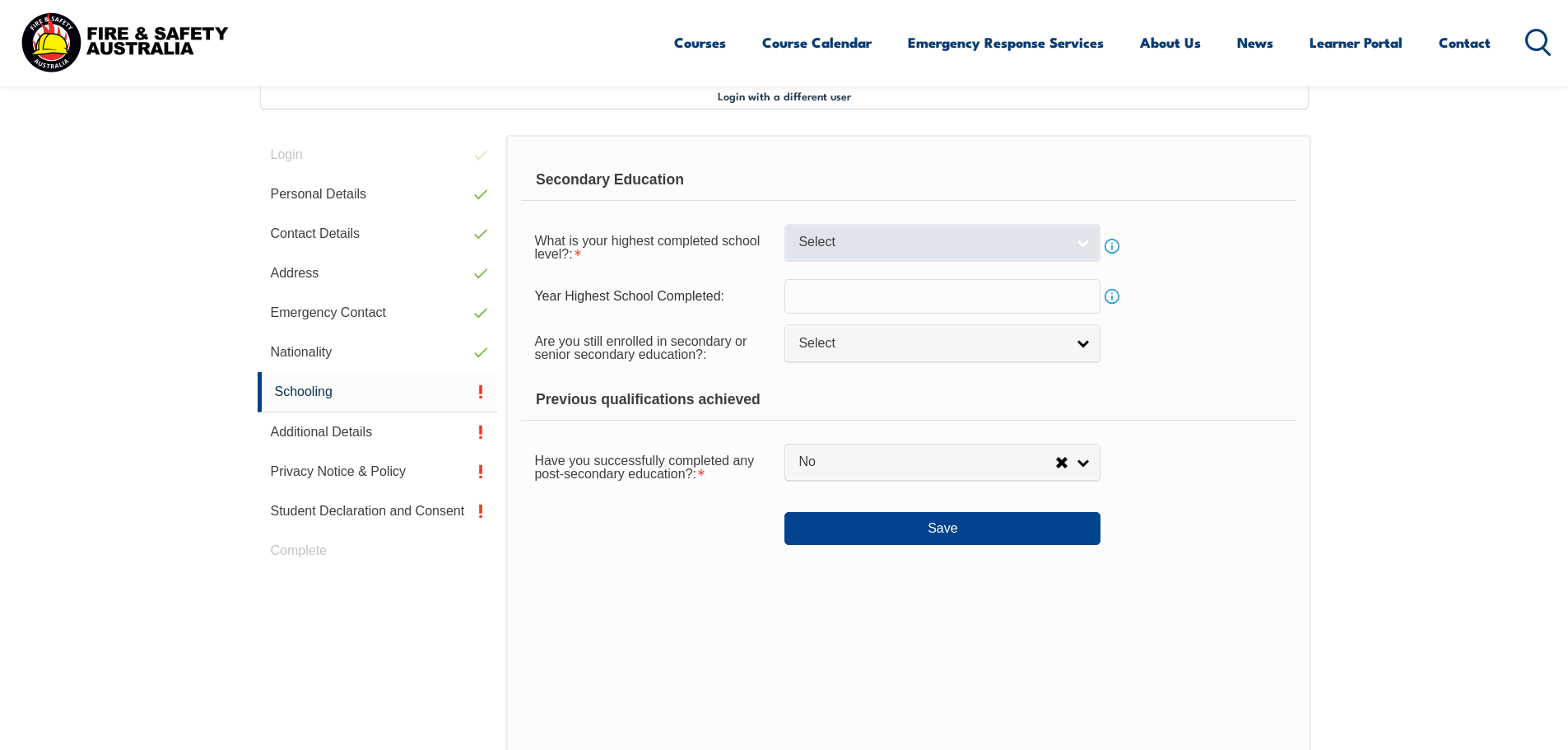
click at [886, 241] on span "Select" at bounding box center [932, 242] width 267 height 17
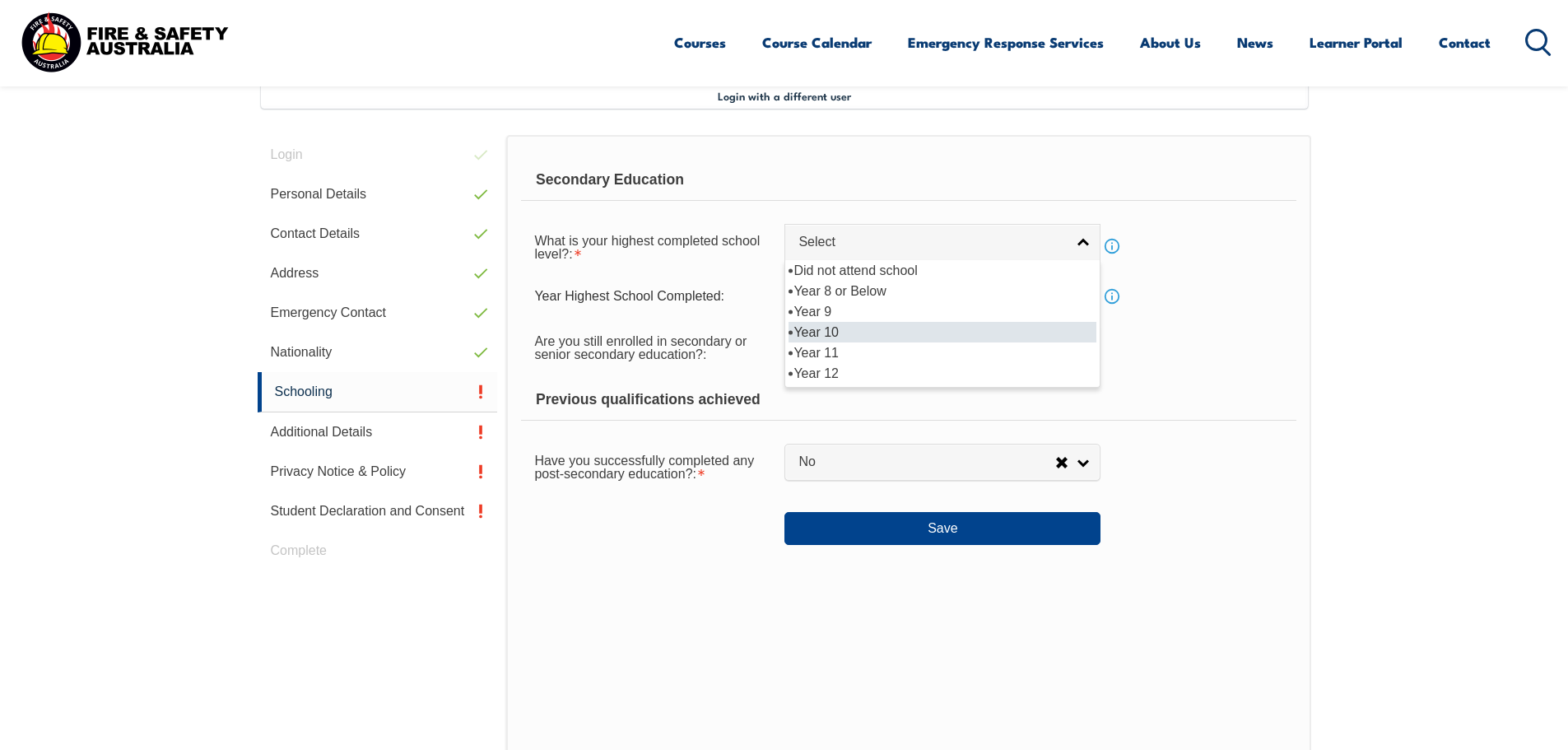
click at [863, 325] on li "Year 10" at bounding box center [943, 332] width 308 height 21
select select "10"
click at [871, 297] on input "text" at bounding box center [943, 296] width 316 height 35
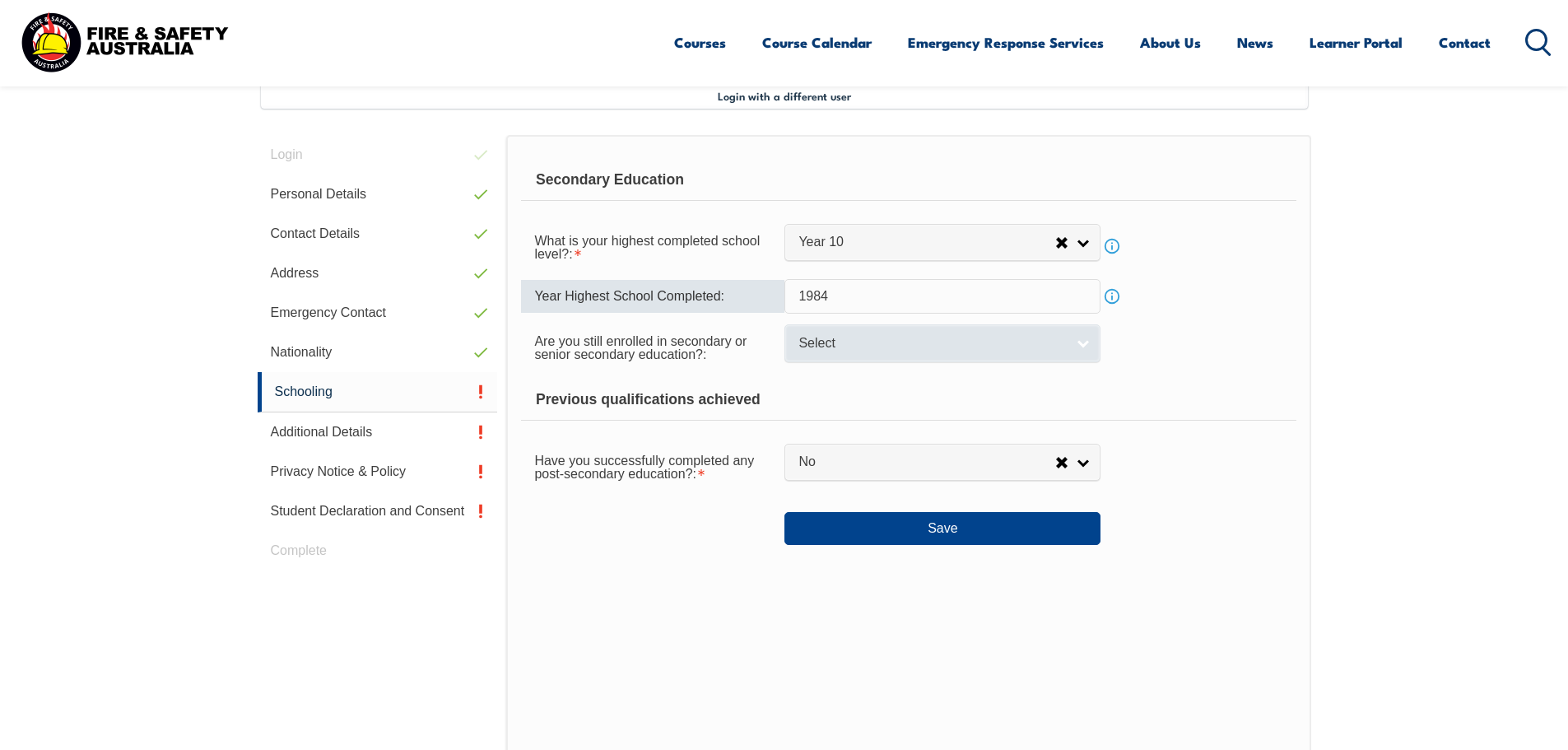
type input "1984"
click at [891, 342] on span "Select" at bounding box center [932, 343] width 267 height 17
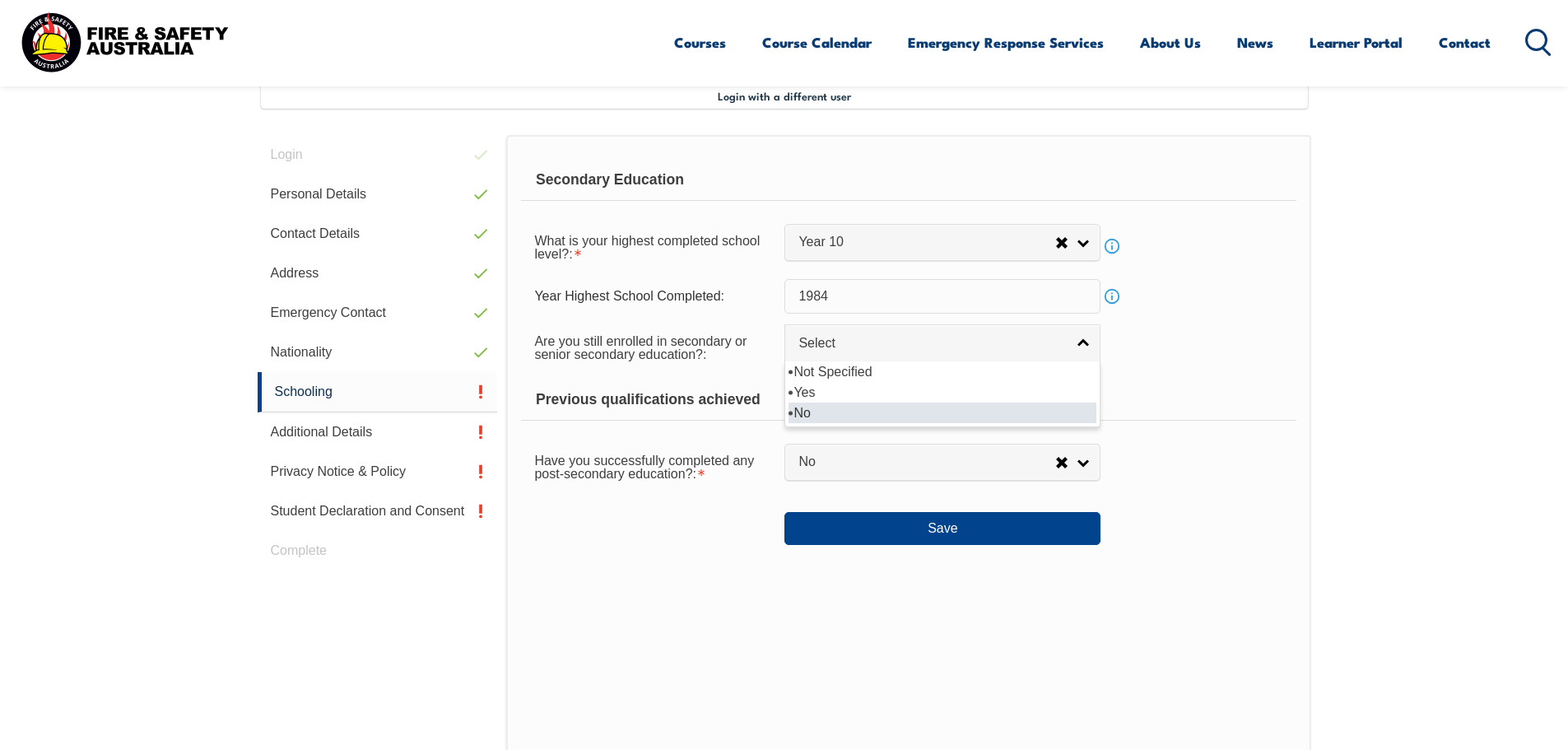
click at [874, 407] on li "No" at bounding box center [943, 413] width 308 height 21
select select "false"
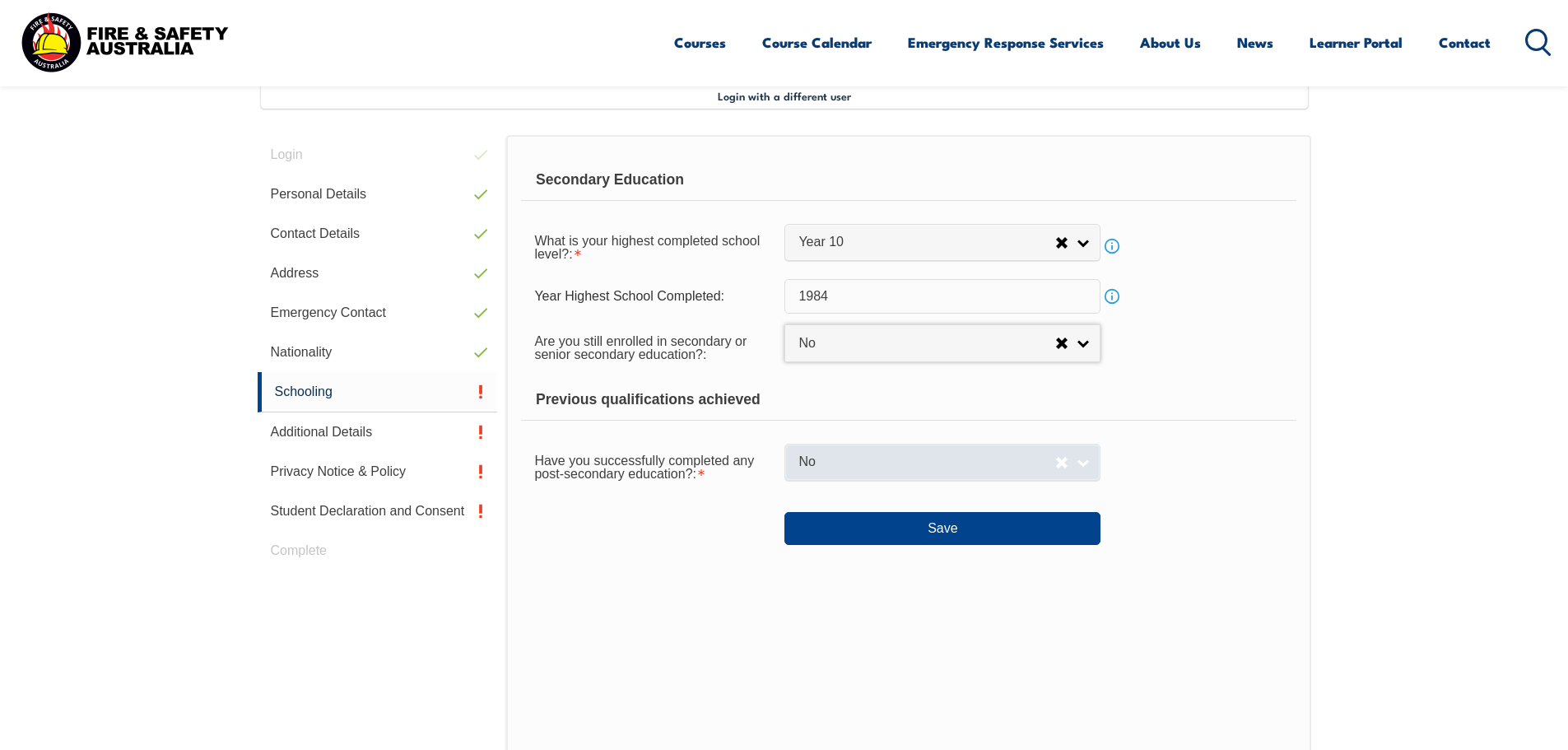
click at [877, 462] on span "No" at bounding box center [927, 462] width 256 height 17
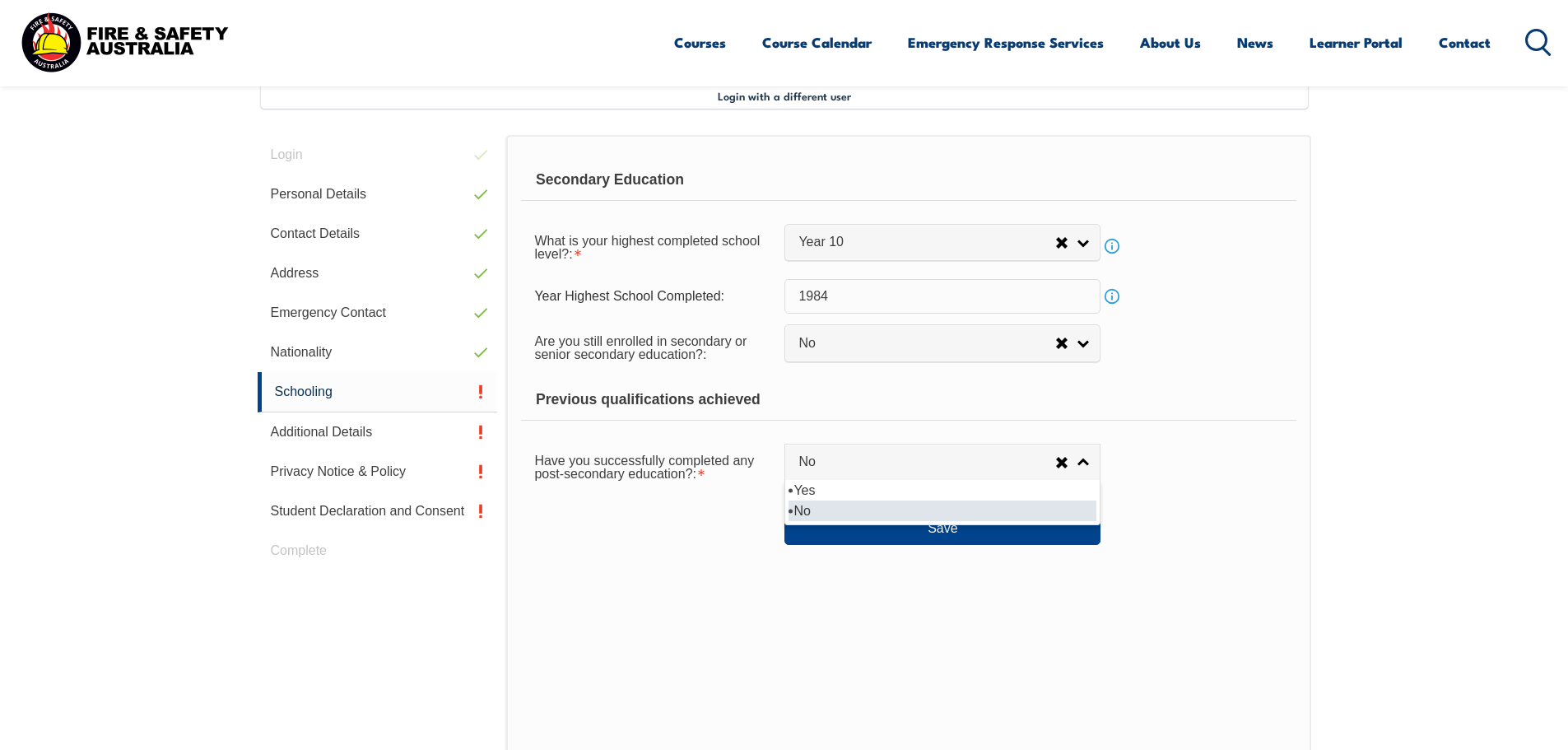
click at [862, 512] on li "No" at bounding box center [943, 510] width 308 height 21
click at [868, 524] on button "Save" at bounding box center [943, 528] width 316 height 33
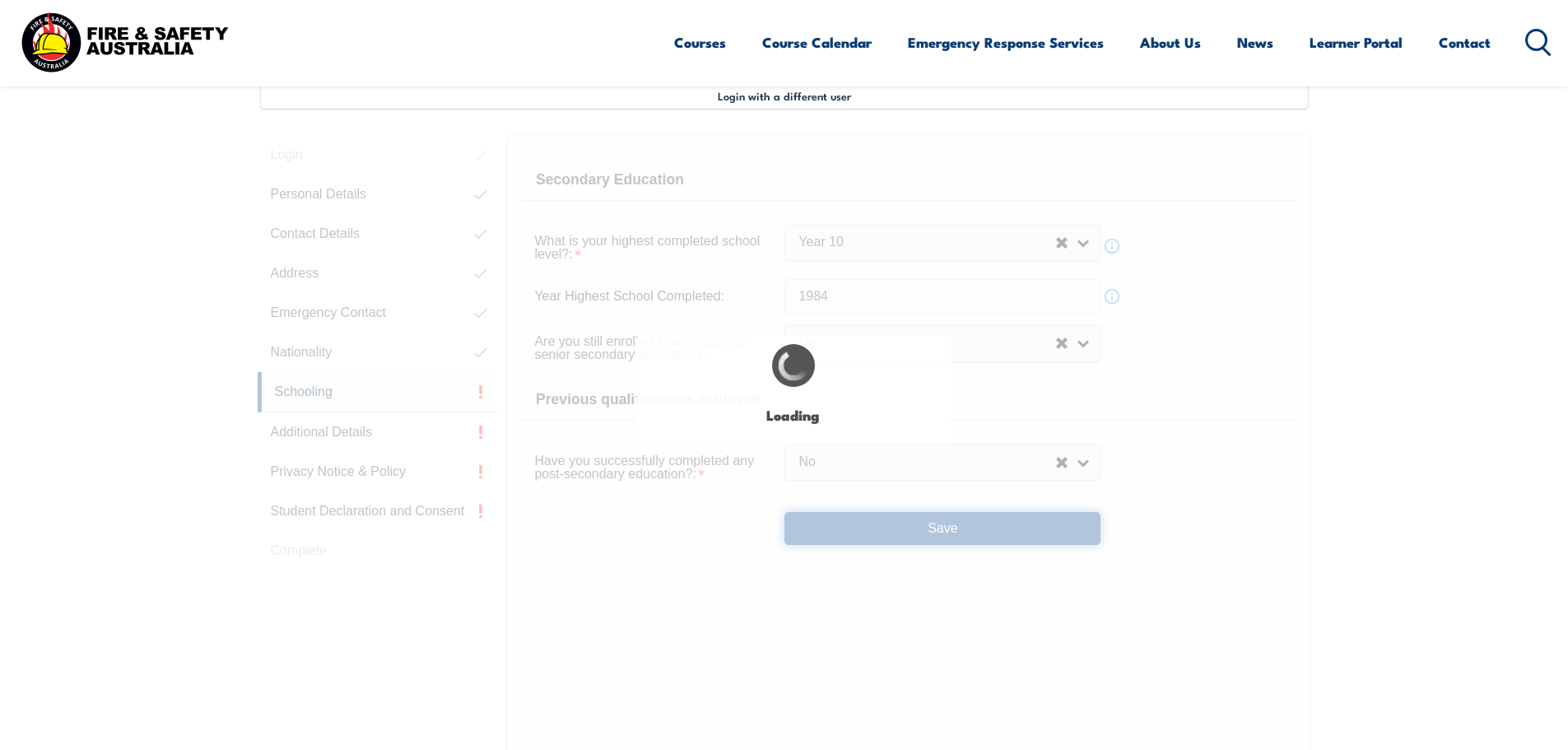
select select
select select "false"
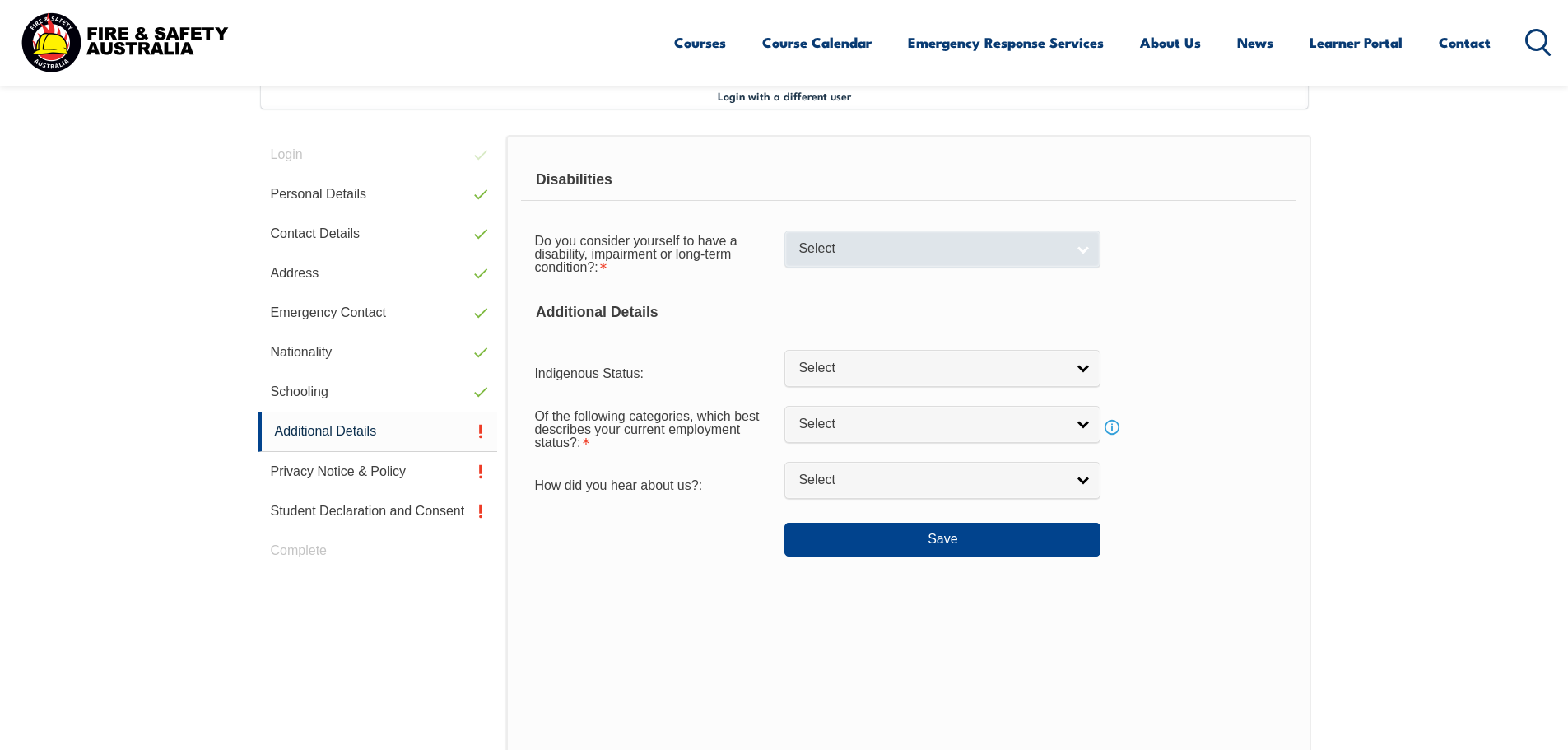
click at [871, 248] on span "Select" at bounding box center [932, 249] width 267 height 17
click at [855, 280] on li "No" at bounding box center [943, 277] width 308 height 21
select select "false"
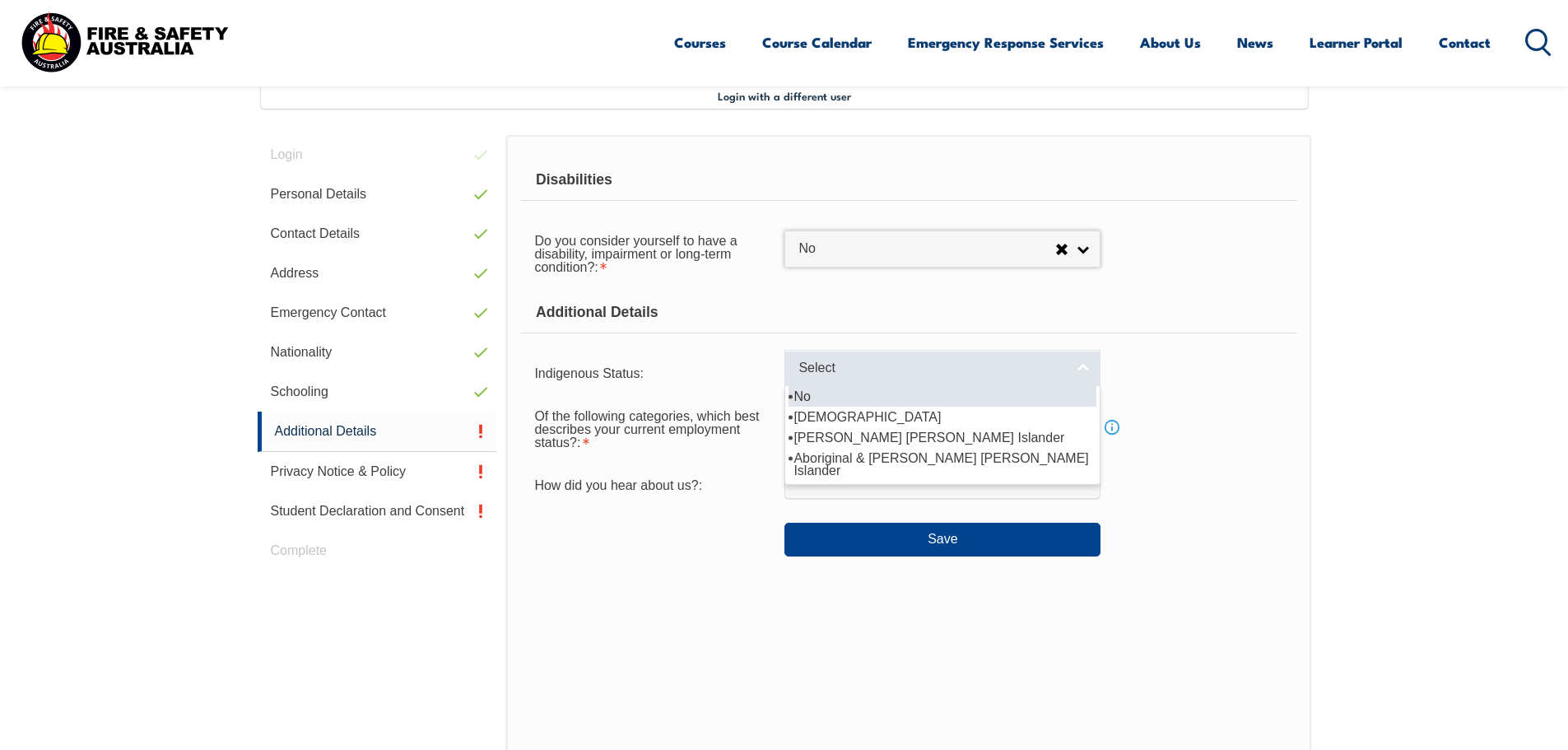
click at [872, 365] on span "Select" at bounding box center [932, 368] width 267 height 17
click at [852, 401] on li "No" at bounding box center [943, 396] width 308 height 21
select select "4"
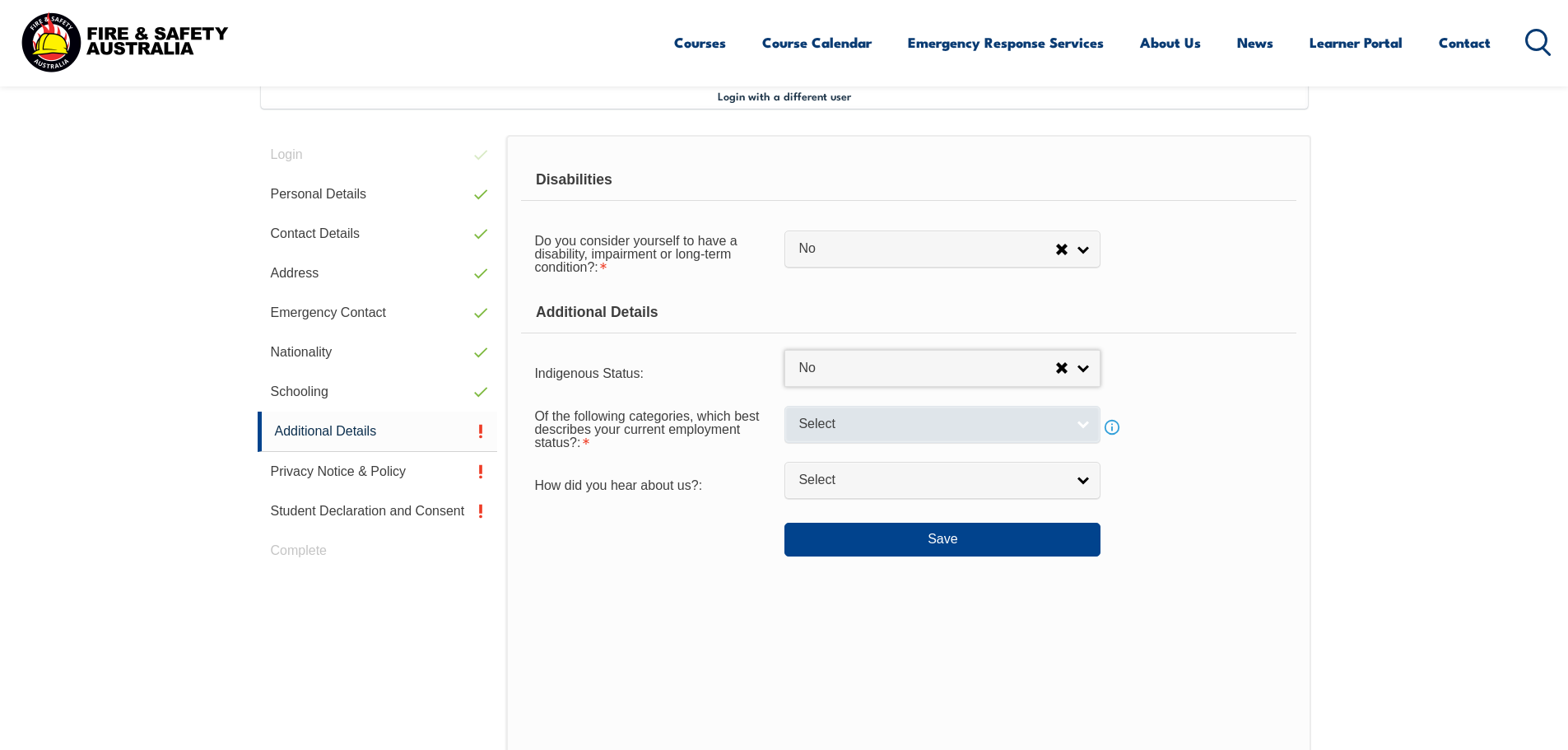
click at [867, 432] on span "Select" at bounding box center [932, 424] width 267 height 17
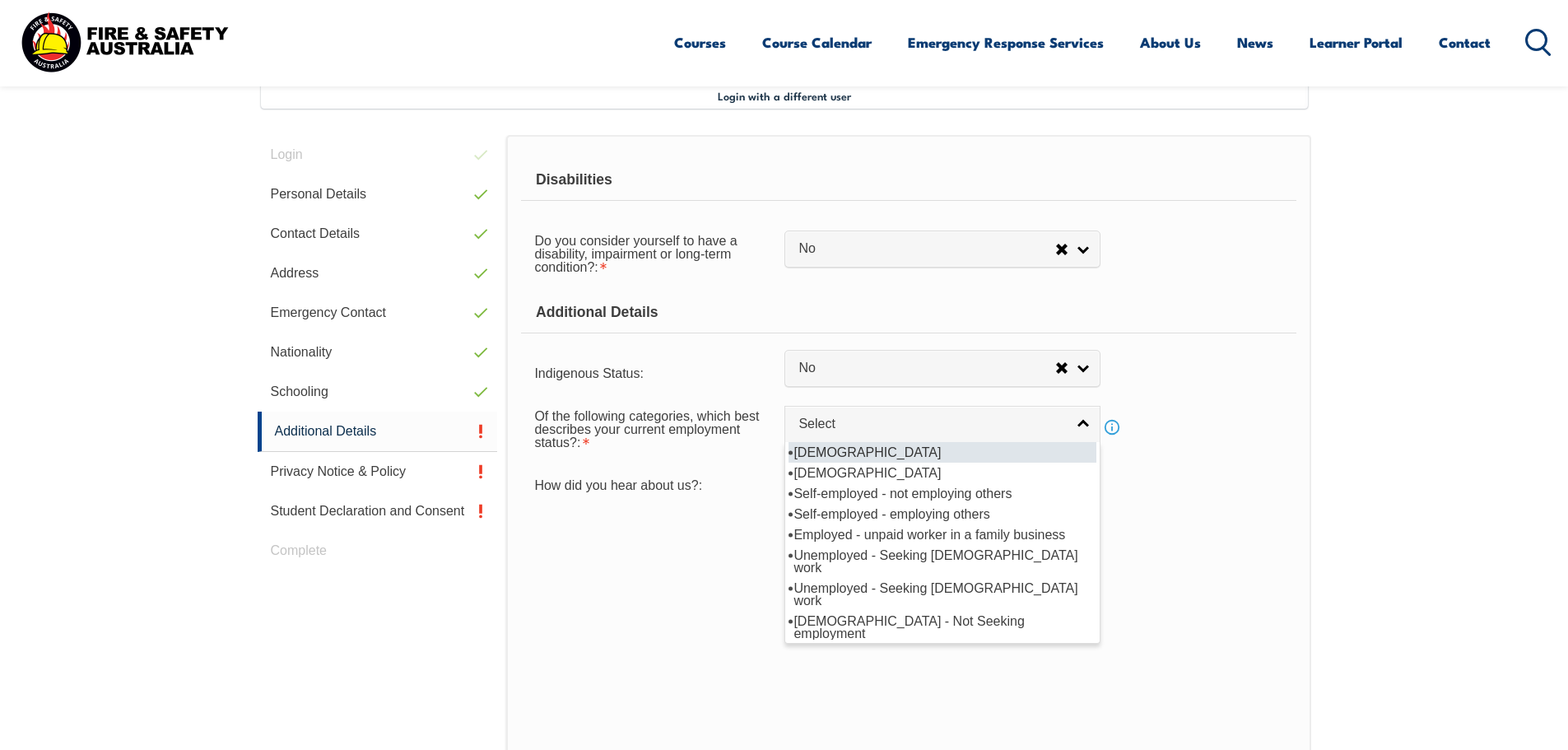
click at [869, 454] on li "Full-time employee" at bounding box center [943, 452] width 308 height 21
select select "1"
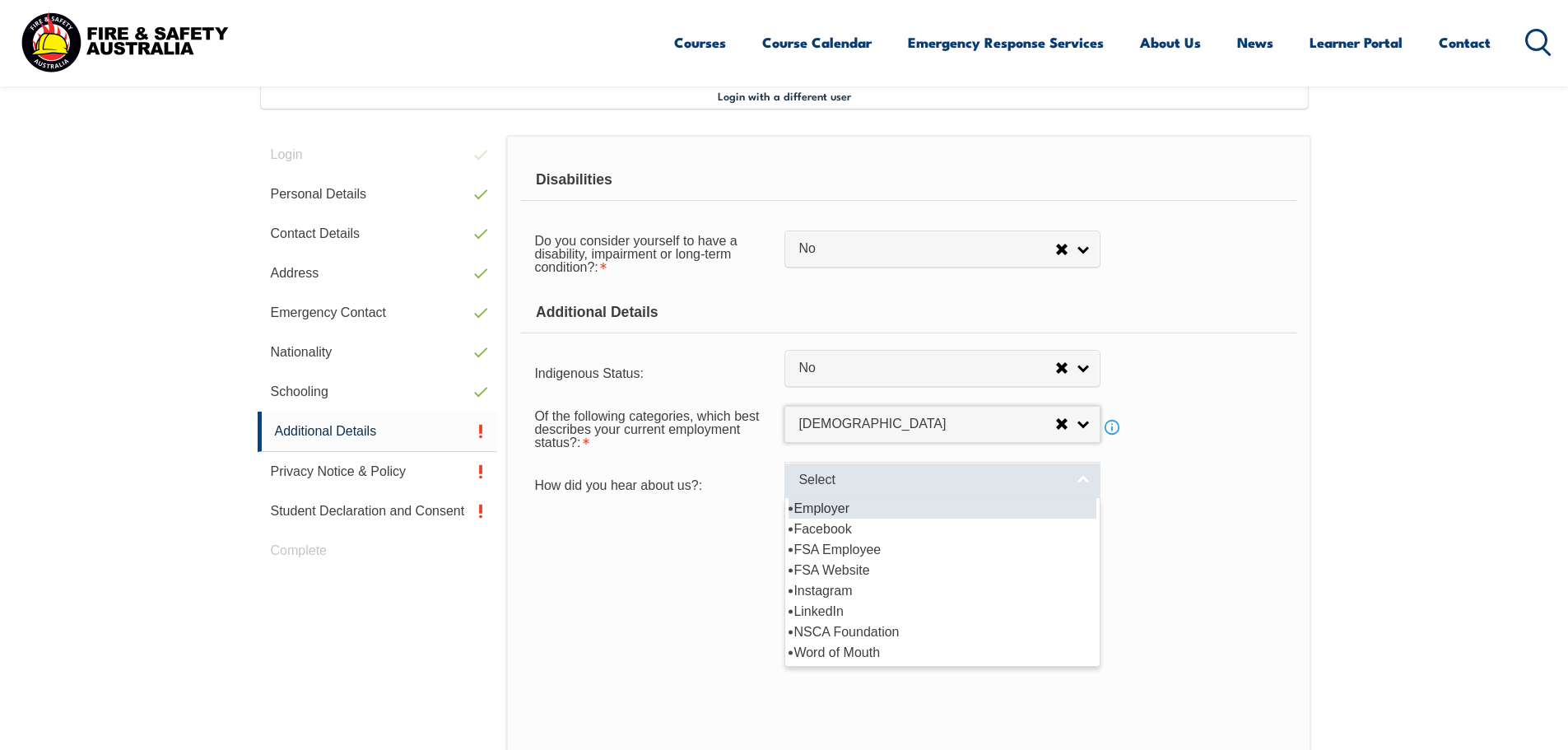
click at [868, 480] on span "Select" at bounding box center [932, 480] width 267 height 17
click at [922, 511] on li "Employer" at bounding box center [943, 508] width 308 height 21
select select "8019"
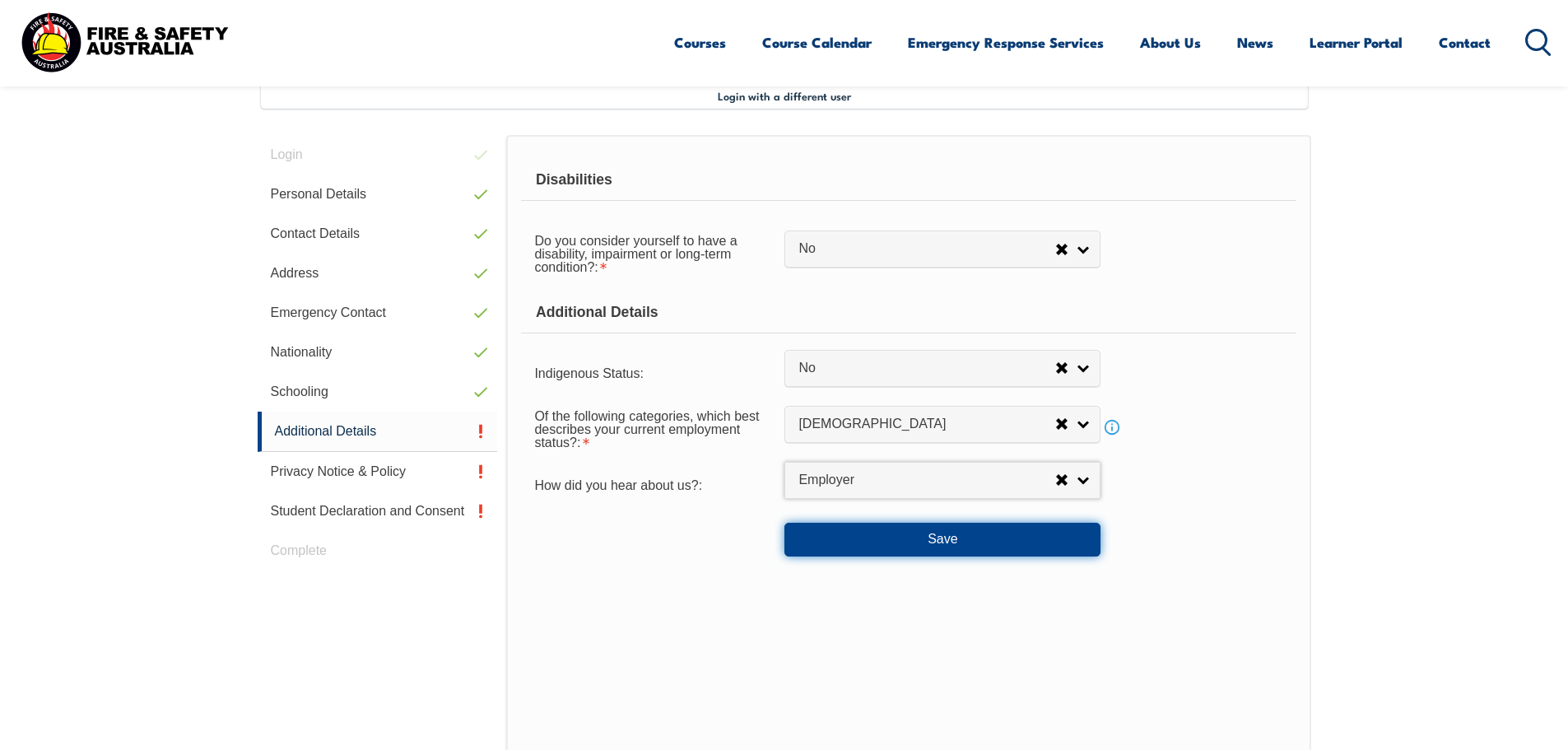
click at [929, 542] on button "Save" at bounding box center [943, 539] width 316 height 33
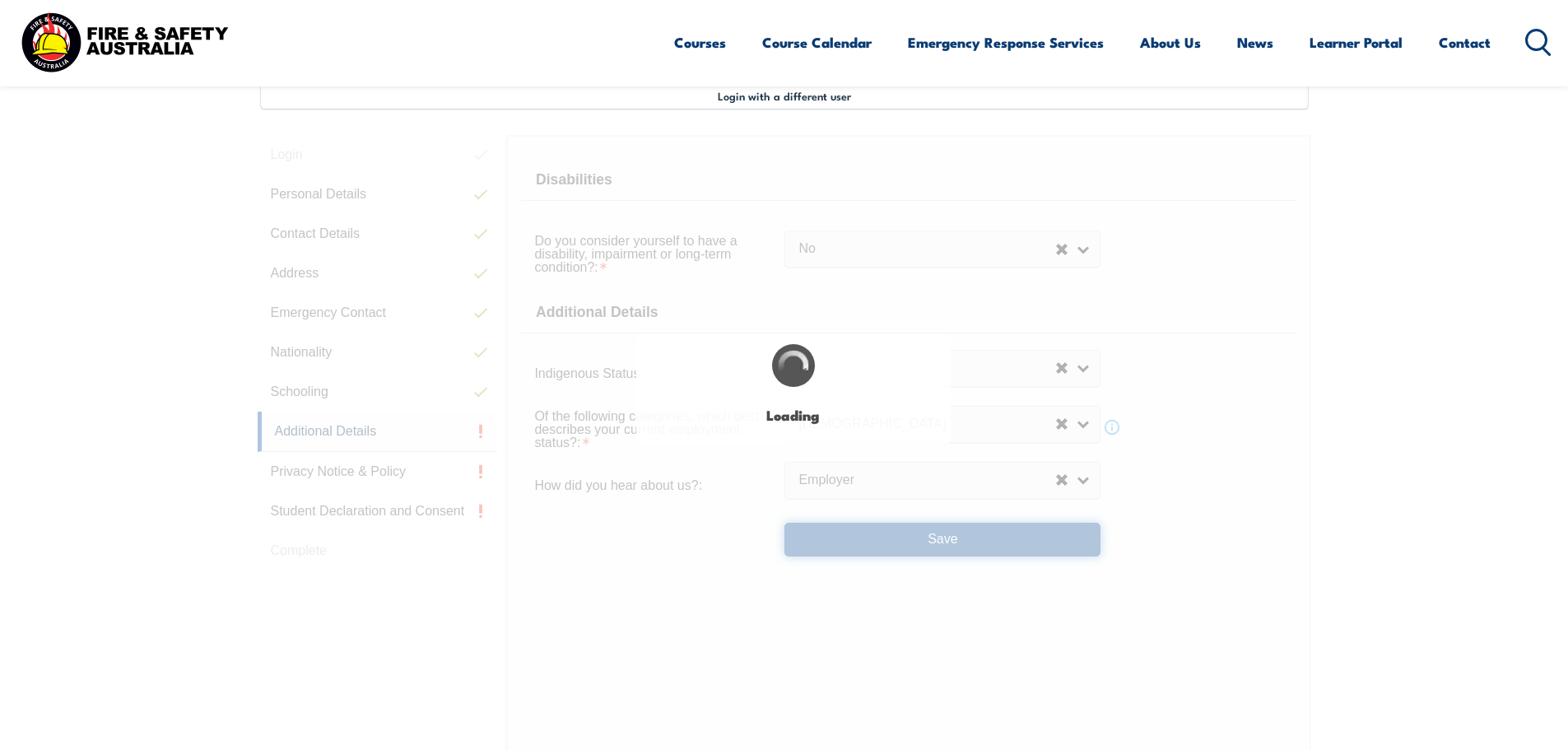
select select "false"
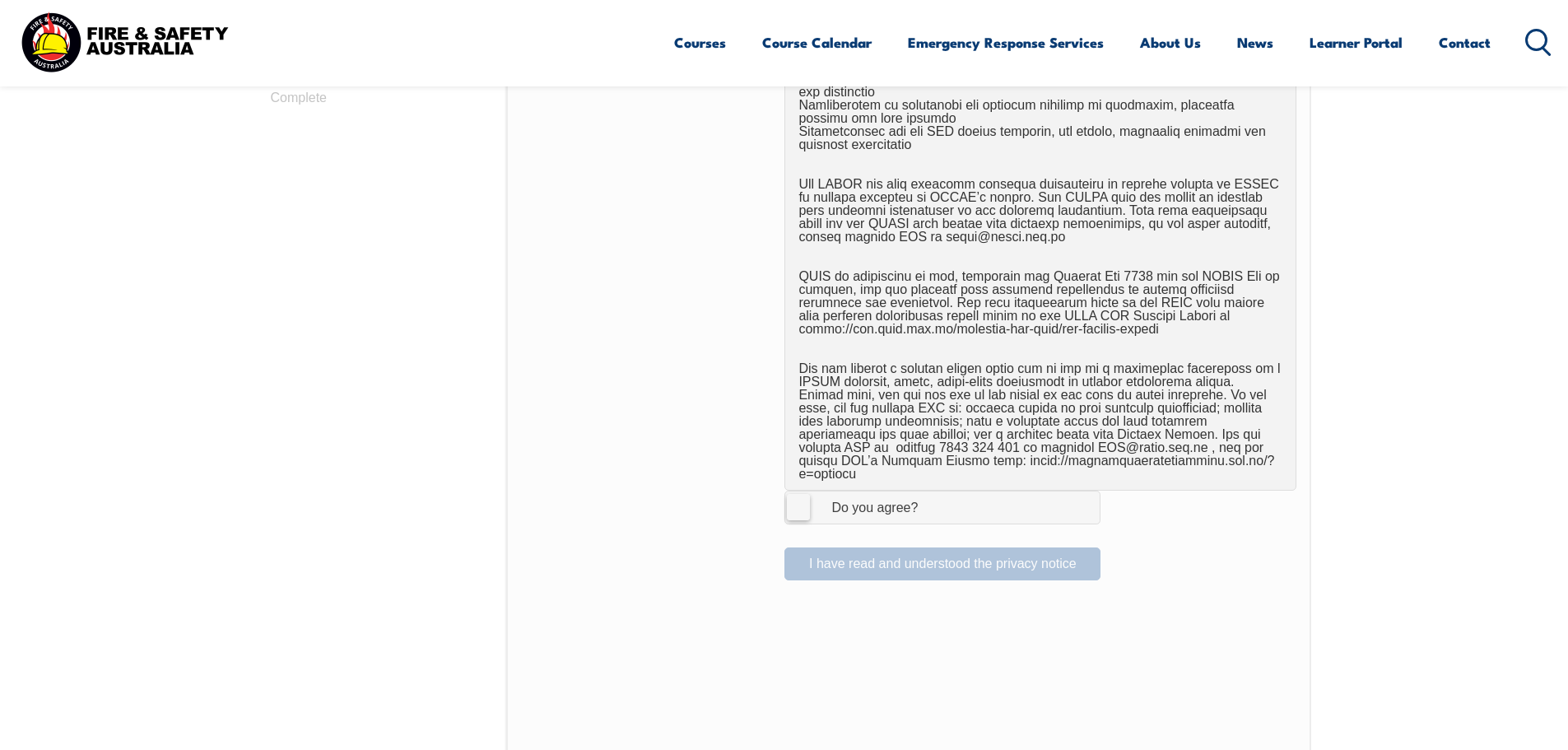
scroll to position [943, 0]
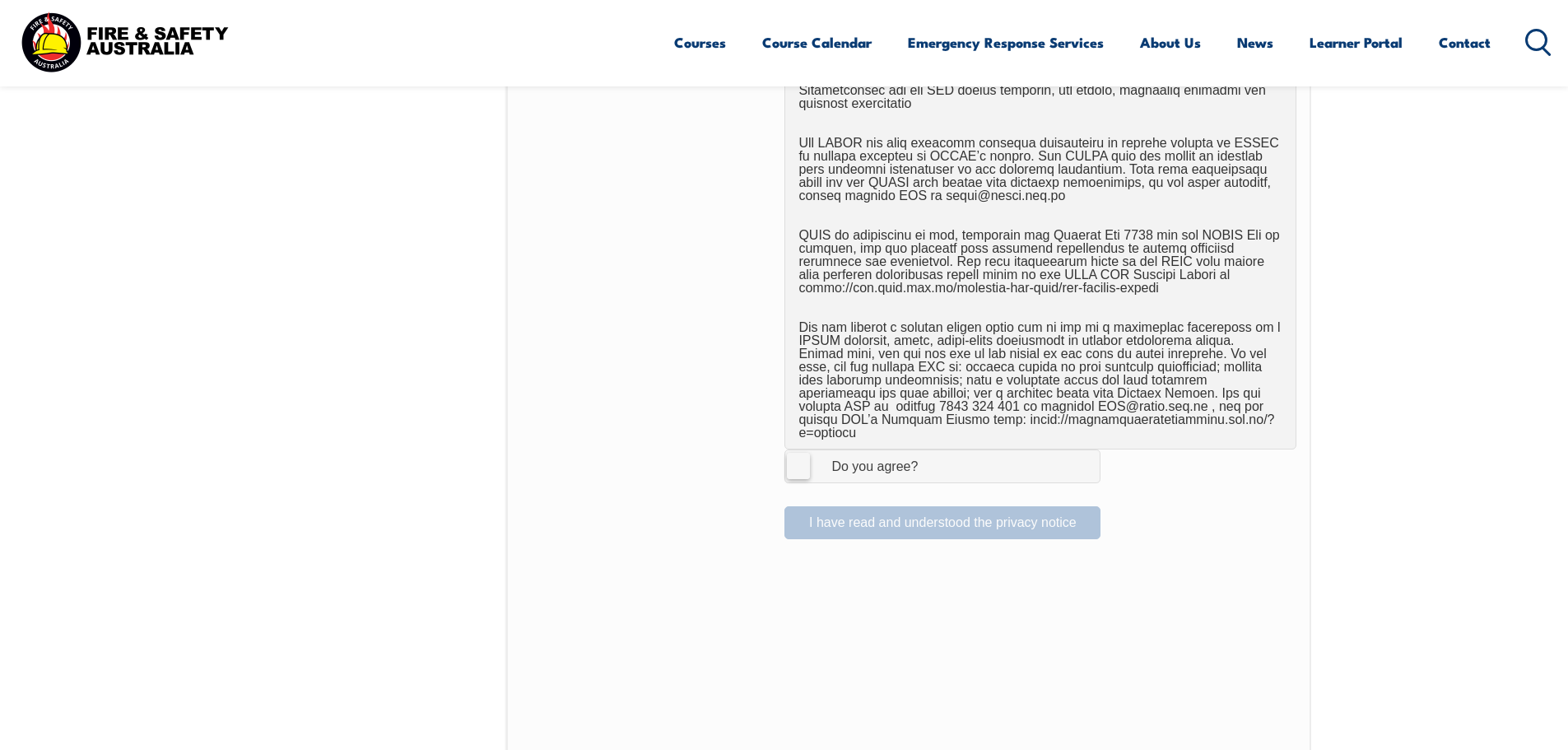
click at [797, 456] on label "I Agree Do you agree?" at bounding box center [943, 466] width 316 height 33
click at [931, 456] on input "I Agree Do you agree?" at bounding box center [944, 466] width 28 height 31
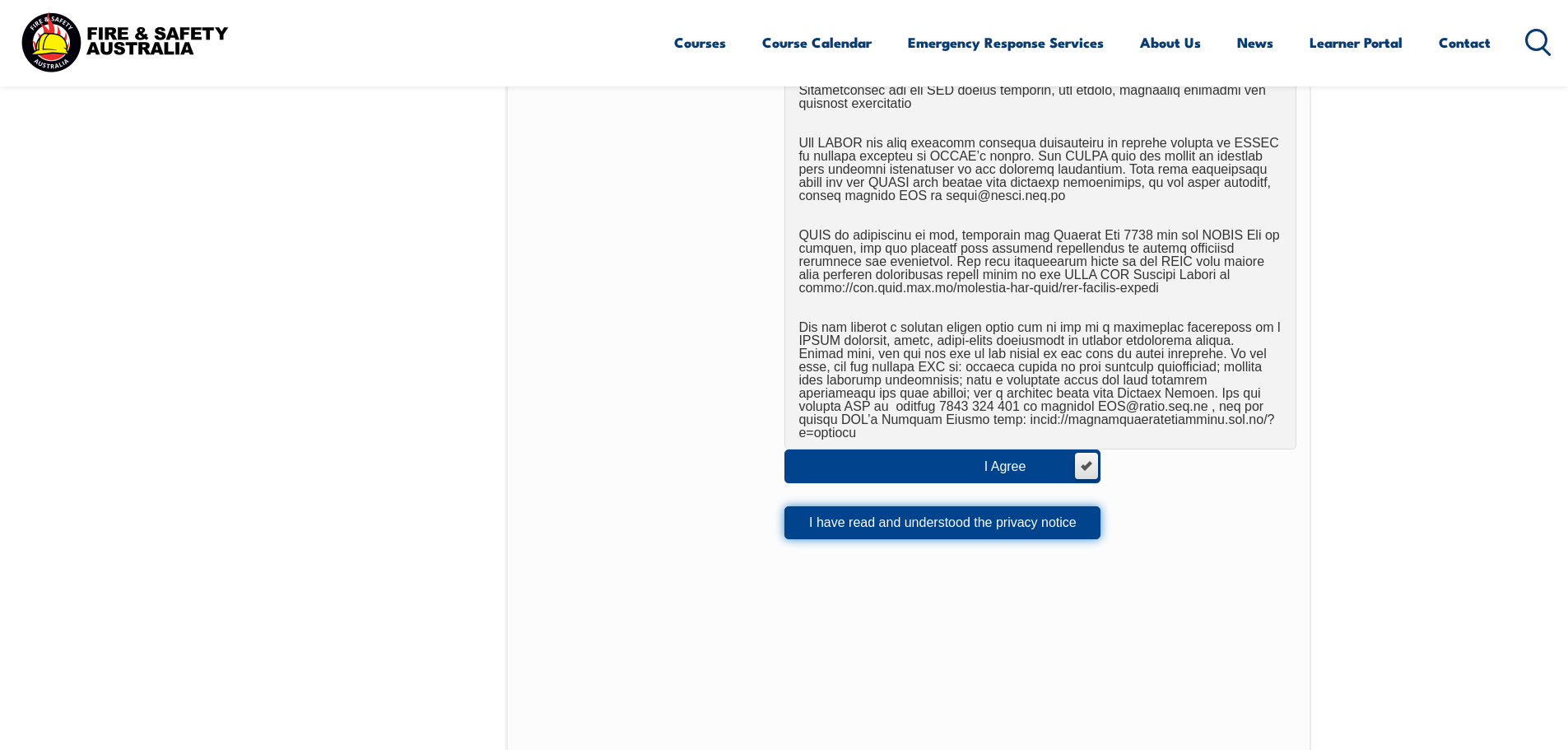
click at [896, 510] on button "I have read and understood the privacy notice" at bounding box center [943, 523] width 316 height 33
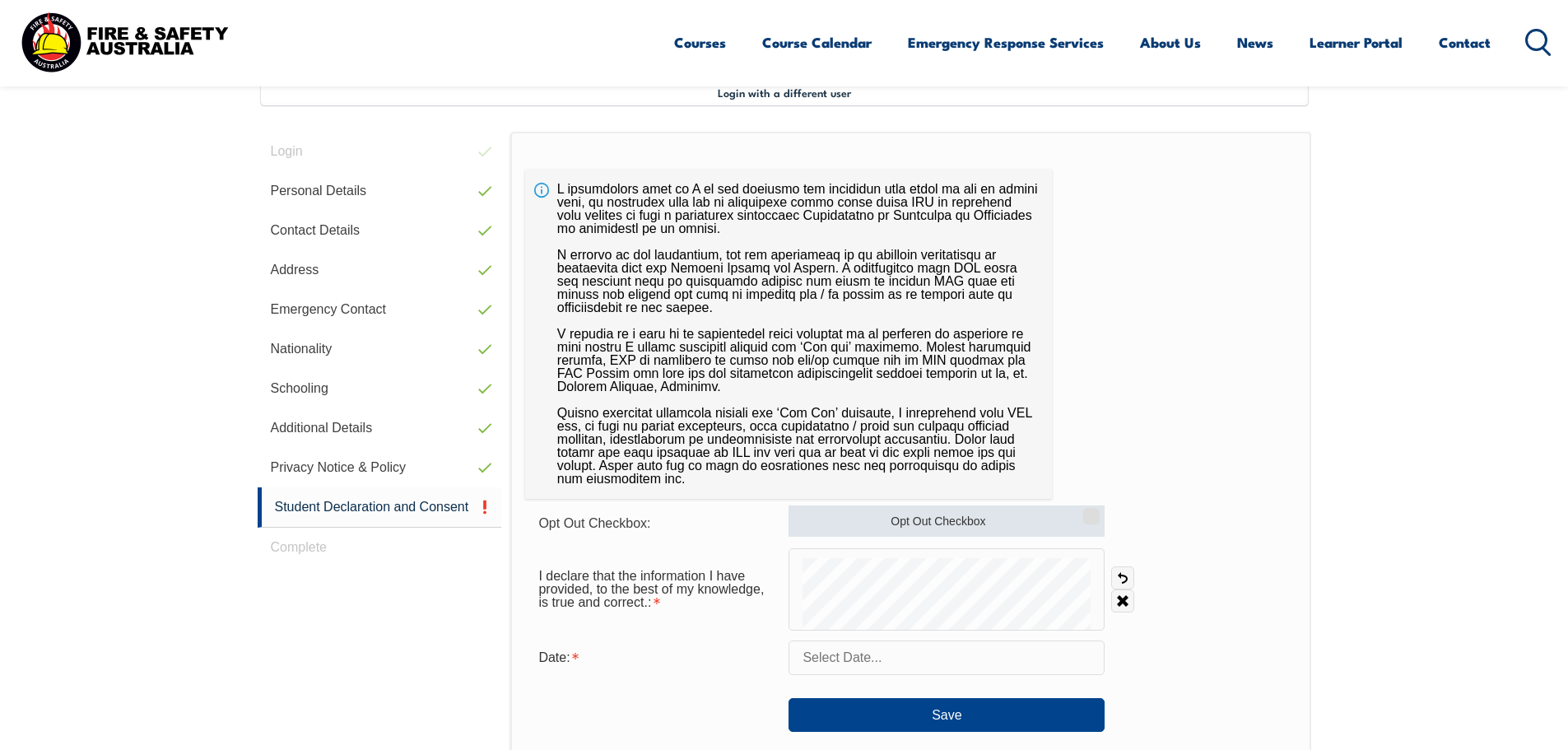
scroll to position [449, 0]
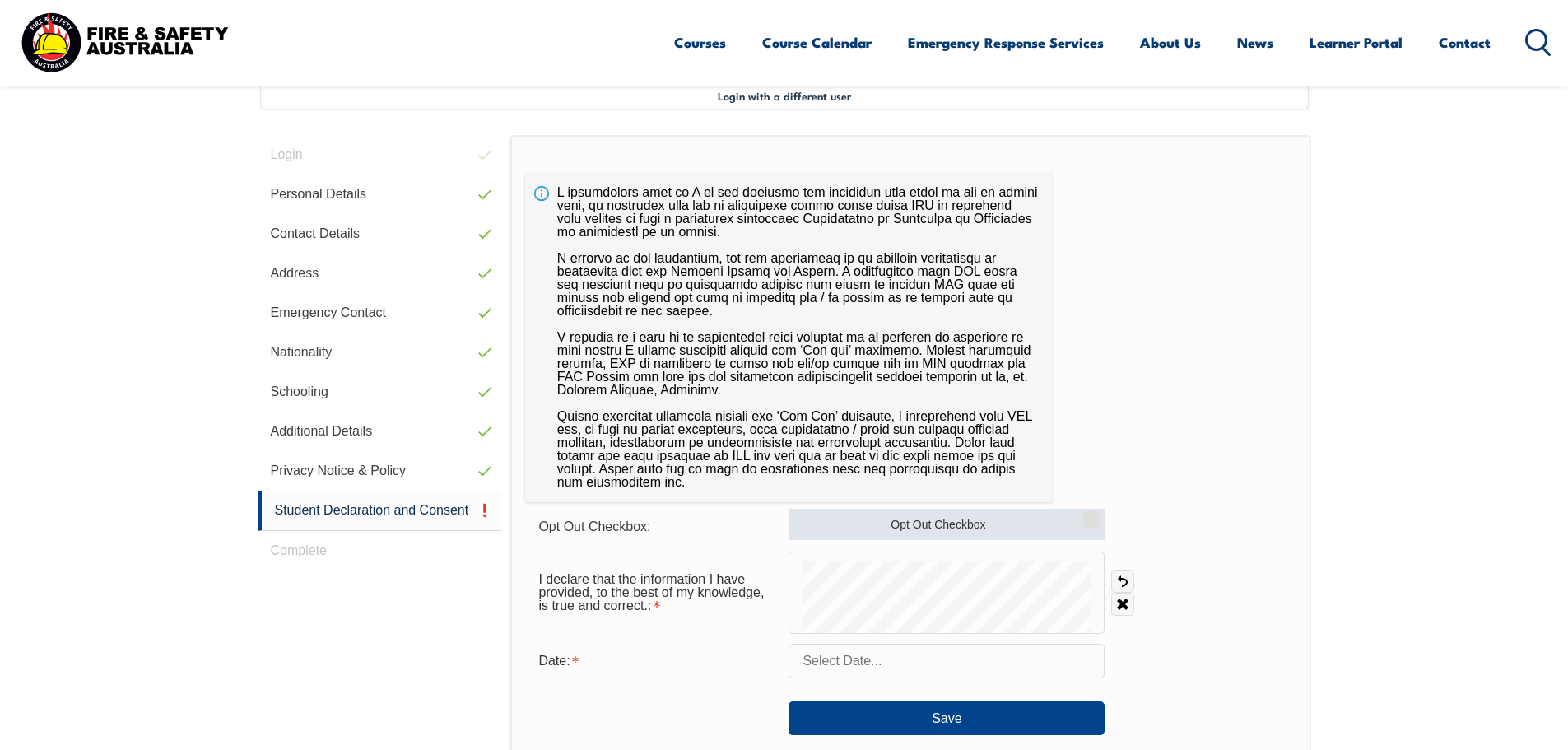
click at [1085, 515] on input "Opt Out Checkbox" at bounding box center [1088, 514] width 10 height 2
checkbox input "true"
click at [936, 669] on input "text" at bounding box center [947, 661] width 316 height 35
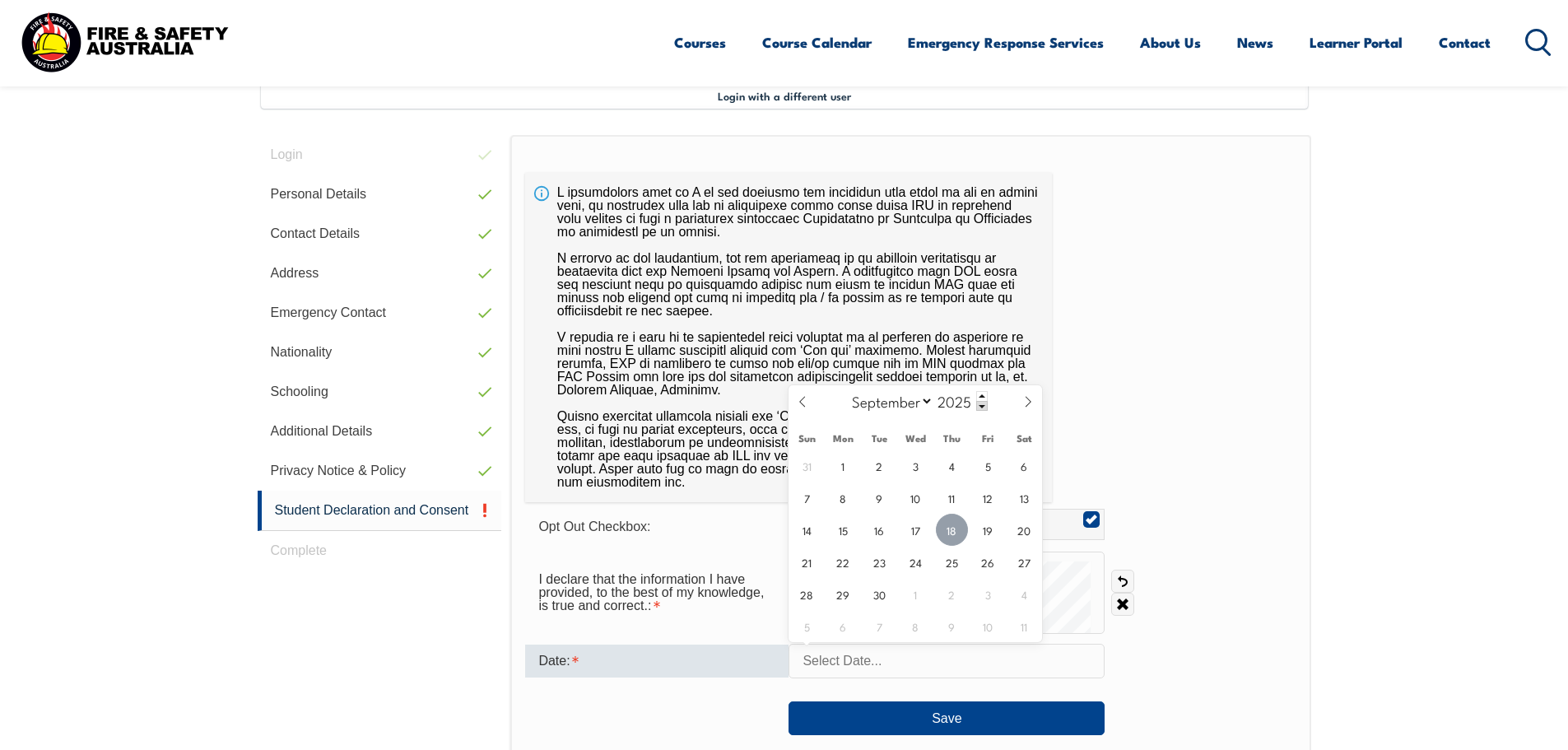
click at [949, 532] on span "18" at bounding box center [952, 530] width 32 height 32
type input "September 18, 2025"
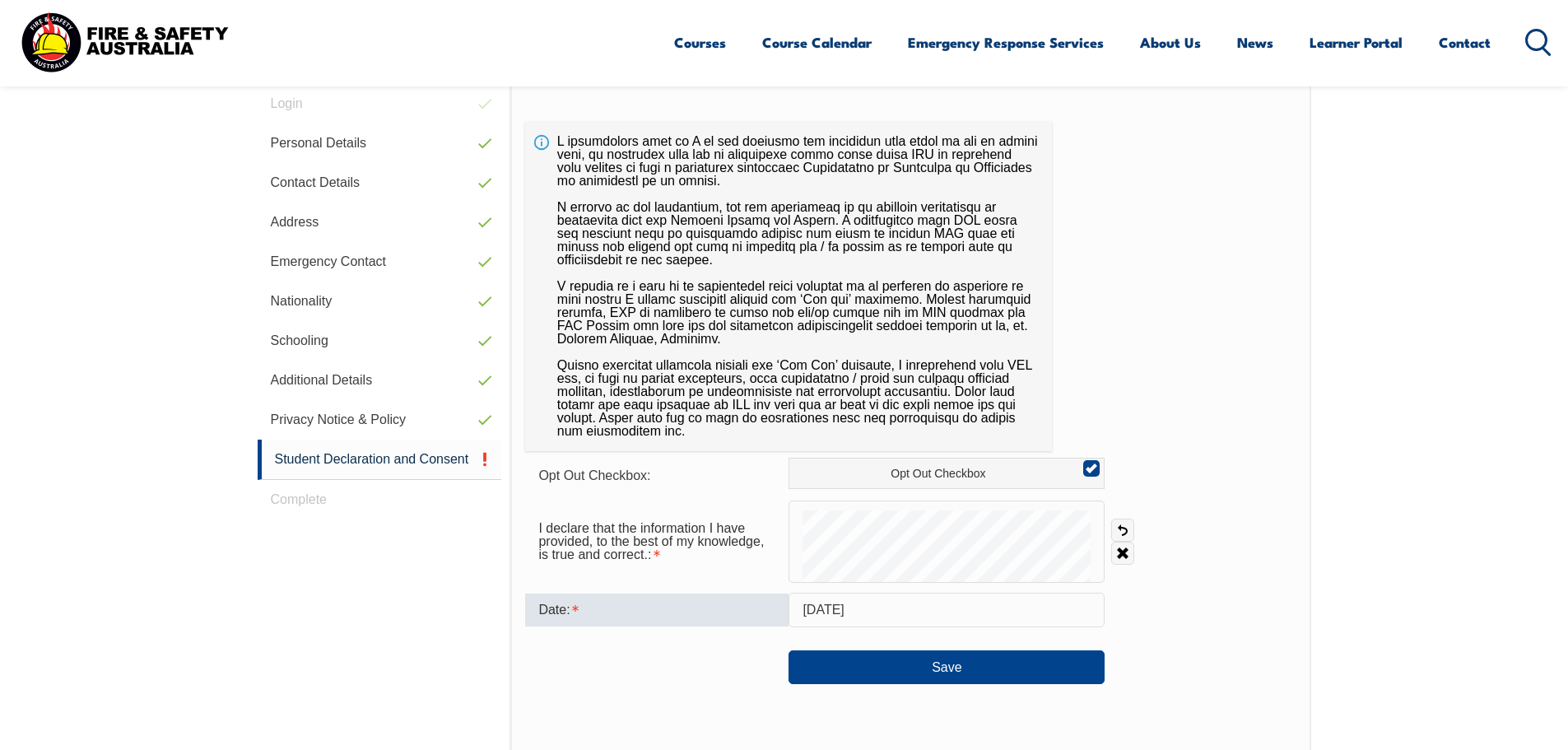
scroll to position [696, 0]
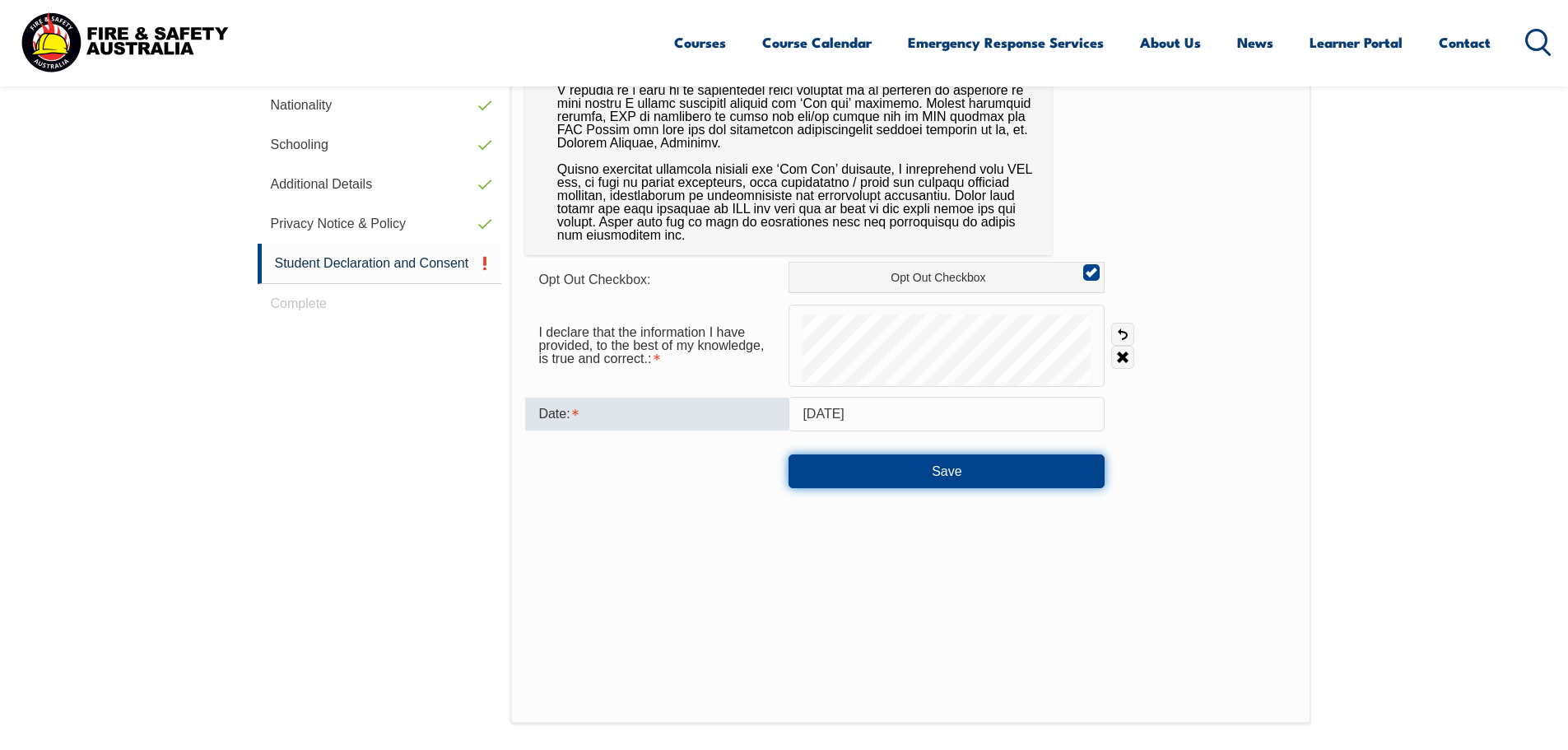
click at [945, 466] on button "Save" at bounding box center [947, 471] width 316 height 33
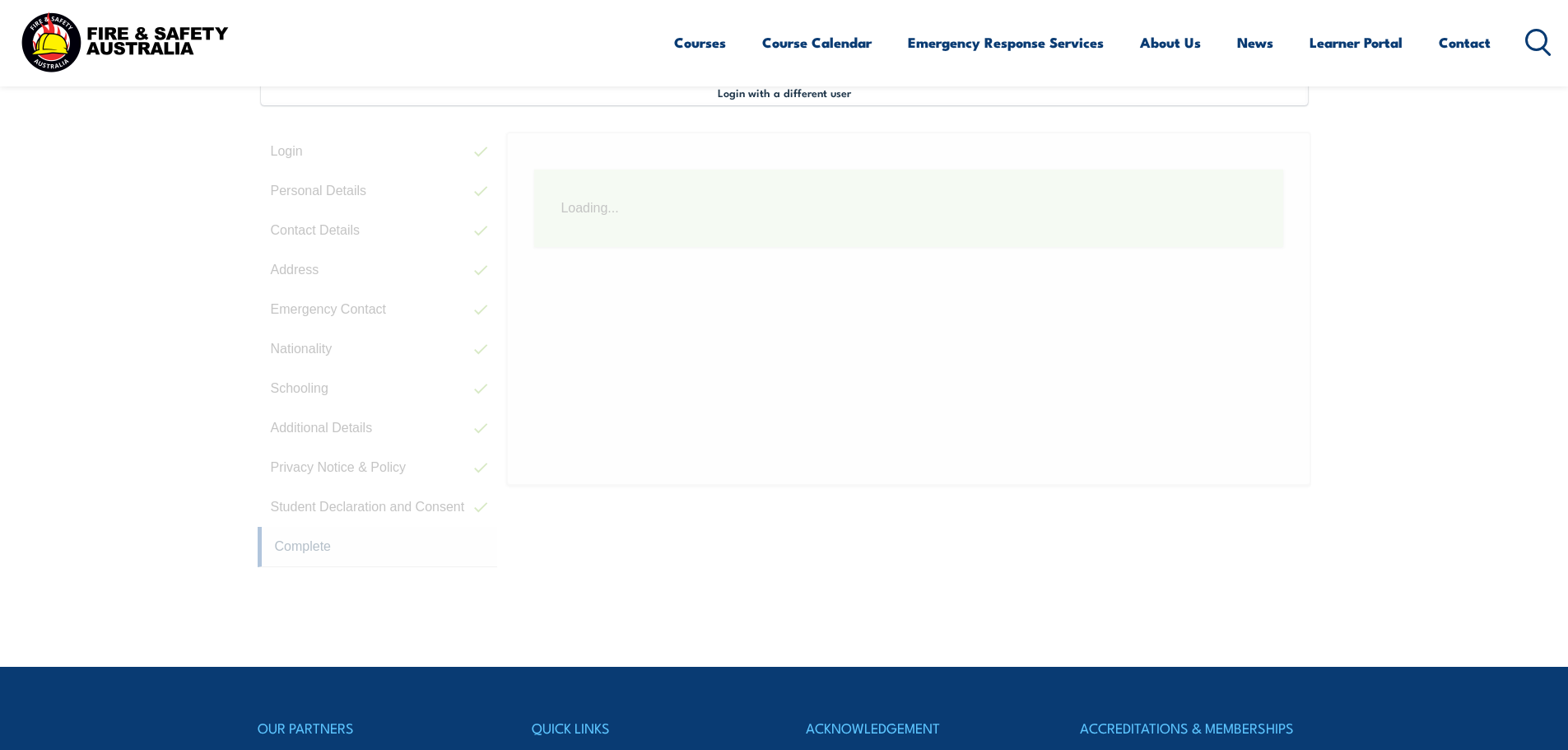
scroll to position [449, 0]
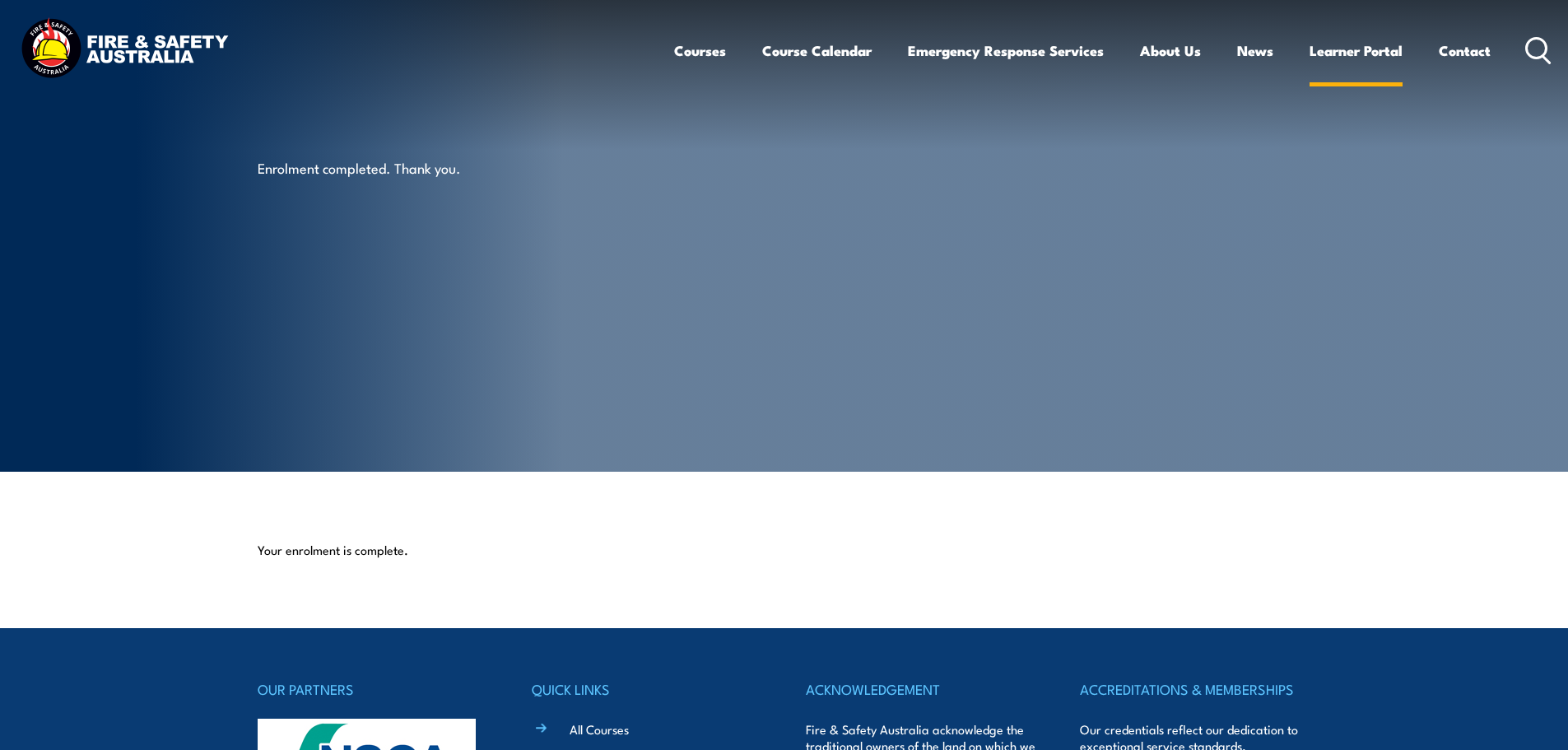
click at [1346, 48] on link "Learner Portal" at bounding box center [1356, 50] width 93 height 44
